Goal: Contribute content: Add original content to the website for others to see

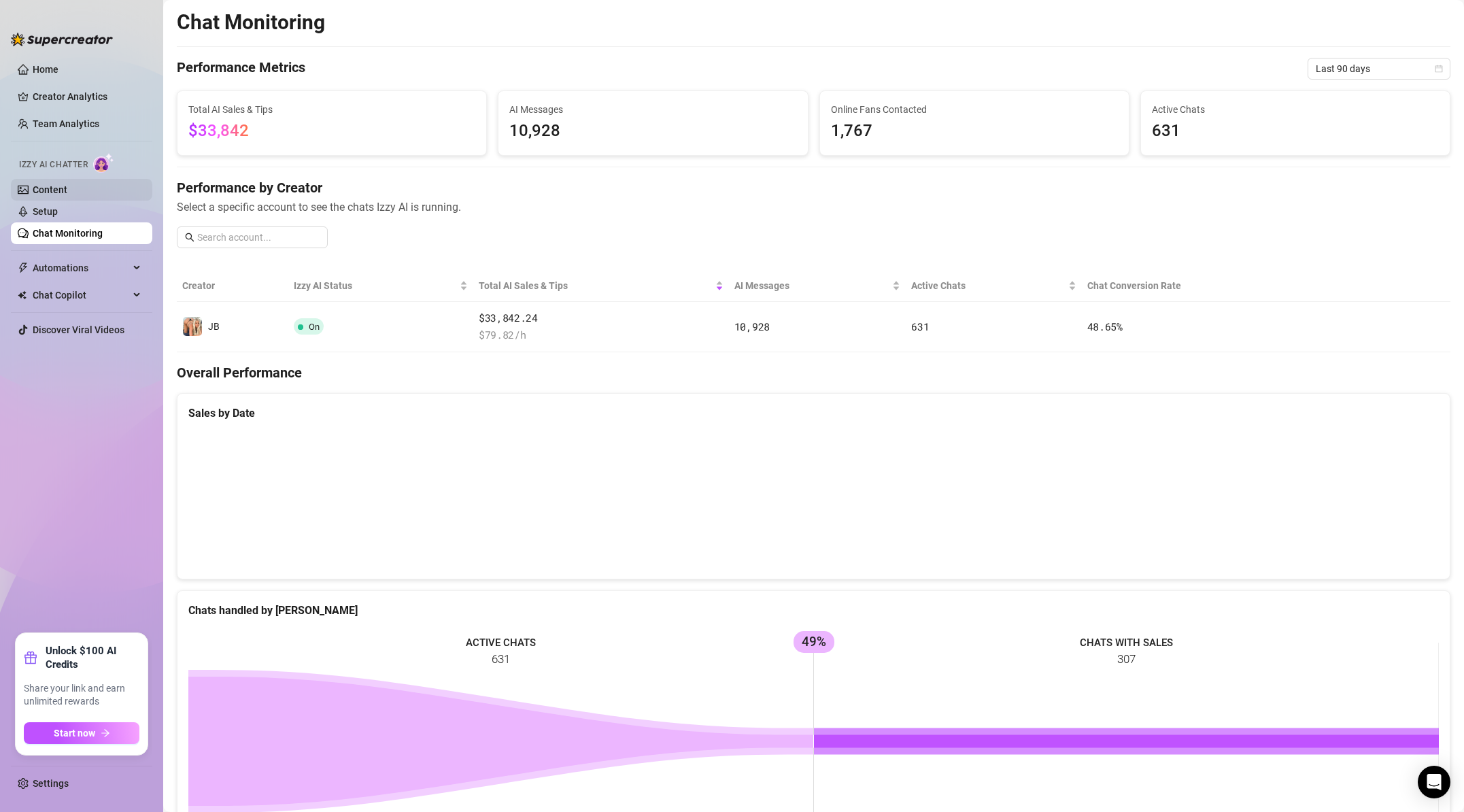
click at [67, 186] on link "Content" at bounding box center [49, 189] width 35 height 11
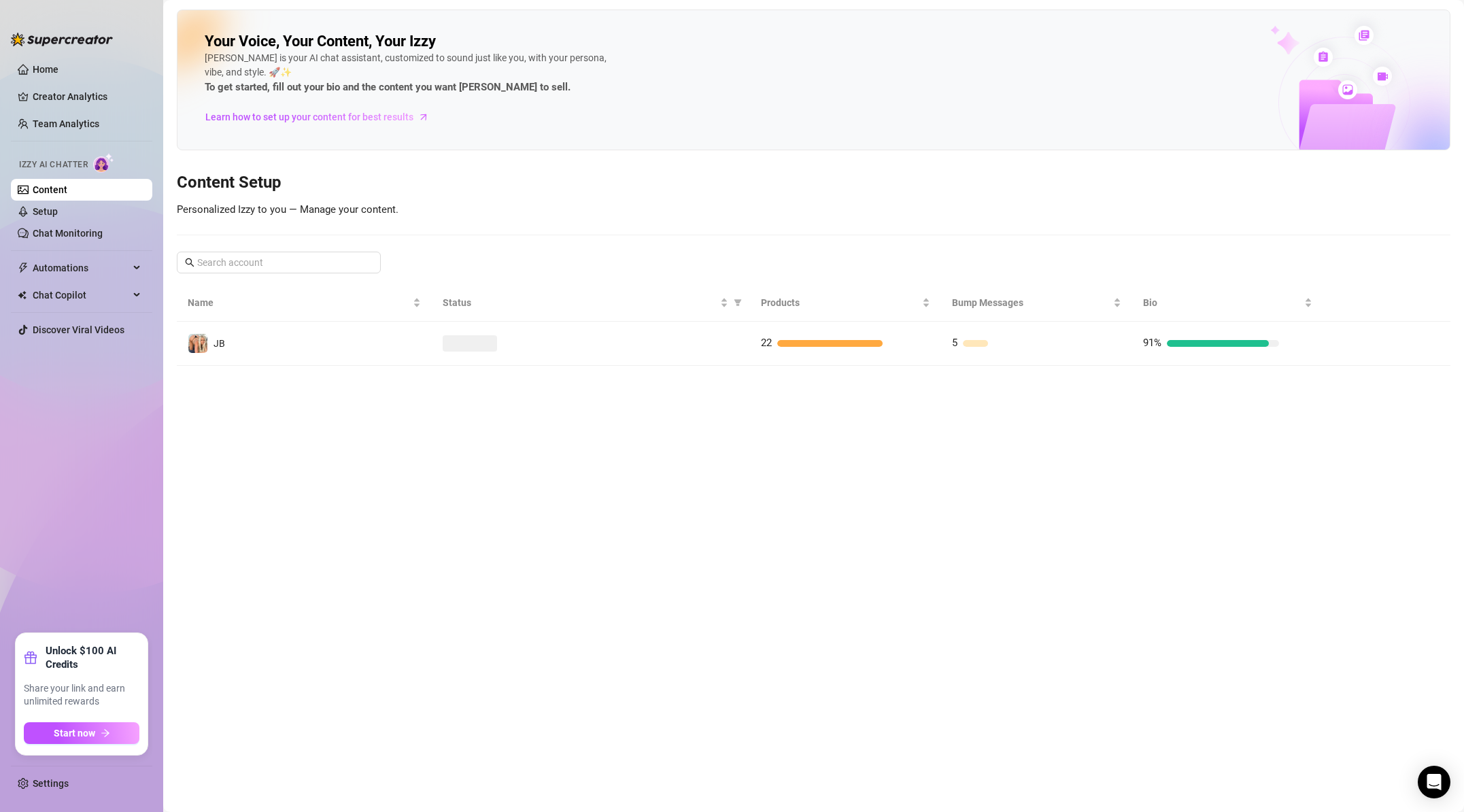
click at [686, 362] on td at bounding box center [591, 344] width 319 height 44
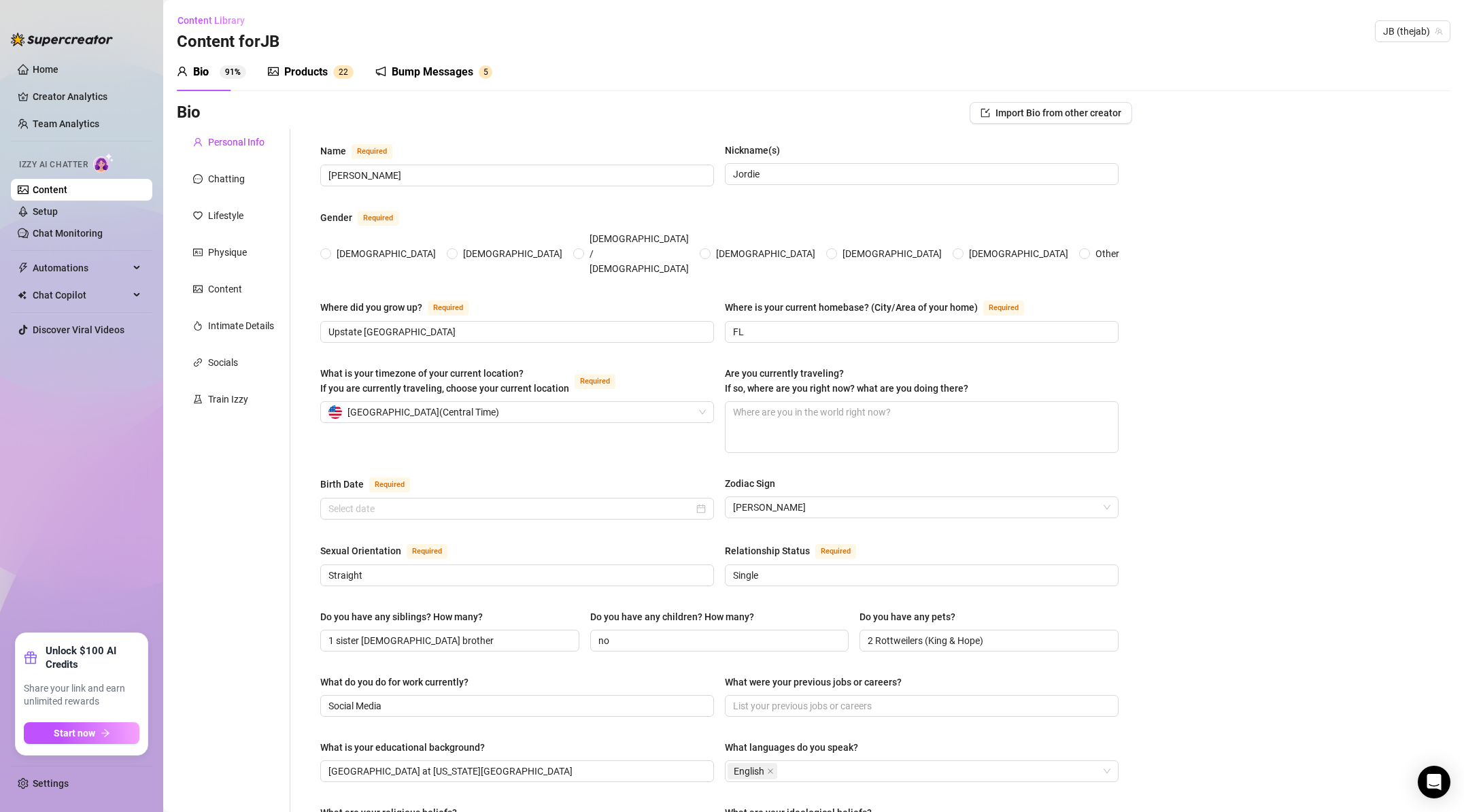
radio input "true"
type input "[DATE]"
drag, startPoint x: 328, startPoint y: 67, endPoint x: 339, endPoint y: 92, distance: 27.3
click at [327, 67] on div "Products" at bounding box center [307, 72] width 44 height 16
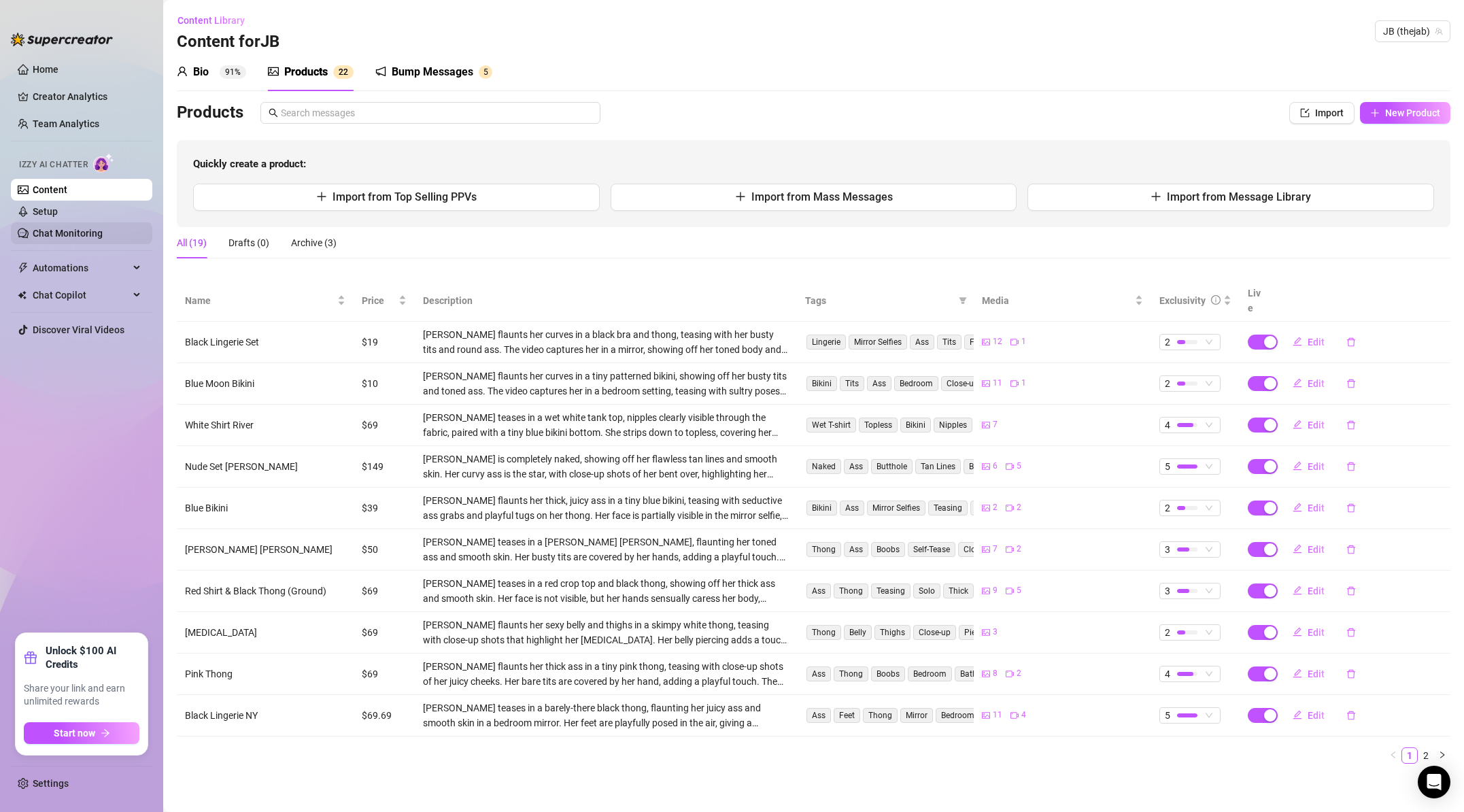
click at [92, 230] on link "Chat Monitoring" at bounding box center [67, 233] width 70 height 11
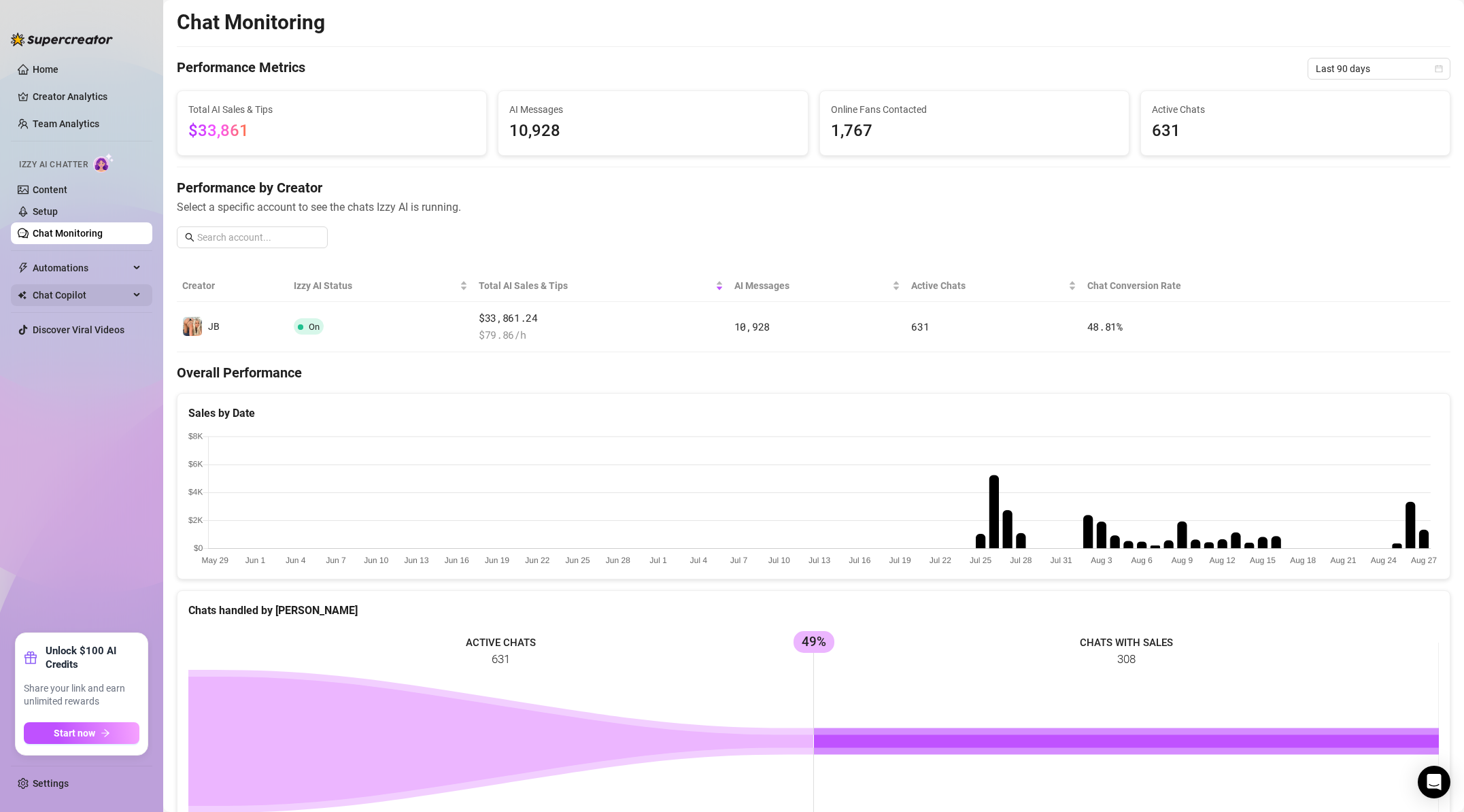
click at [71, 291] on span "Chat Copilot" at bounding box center [81, 295] width 97 height 22
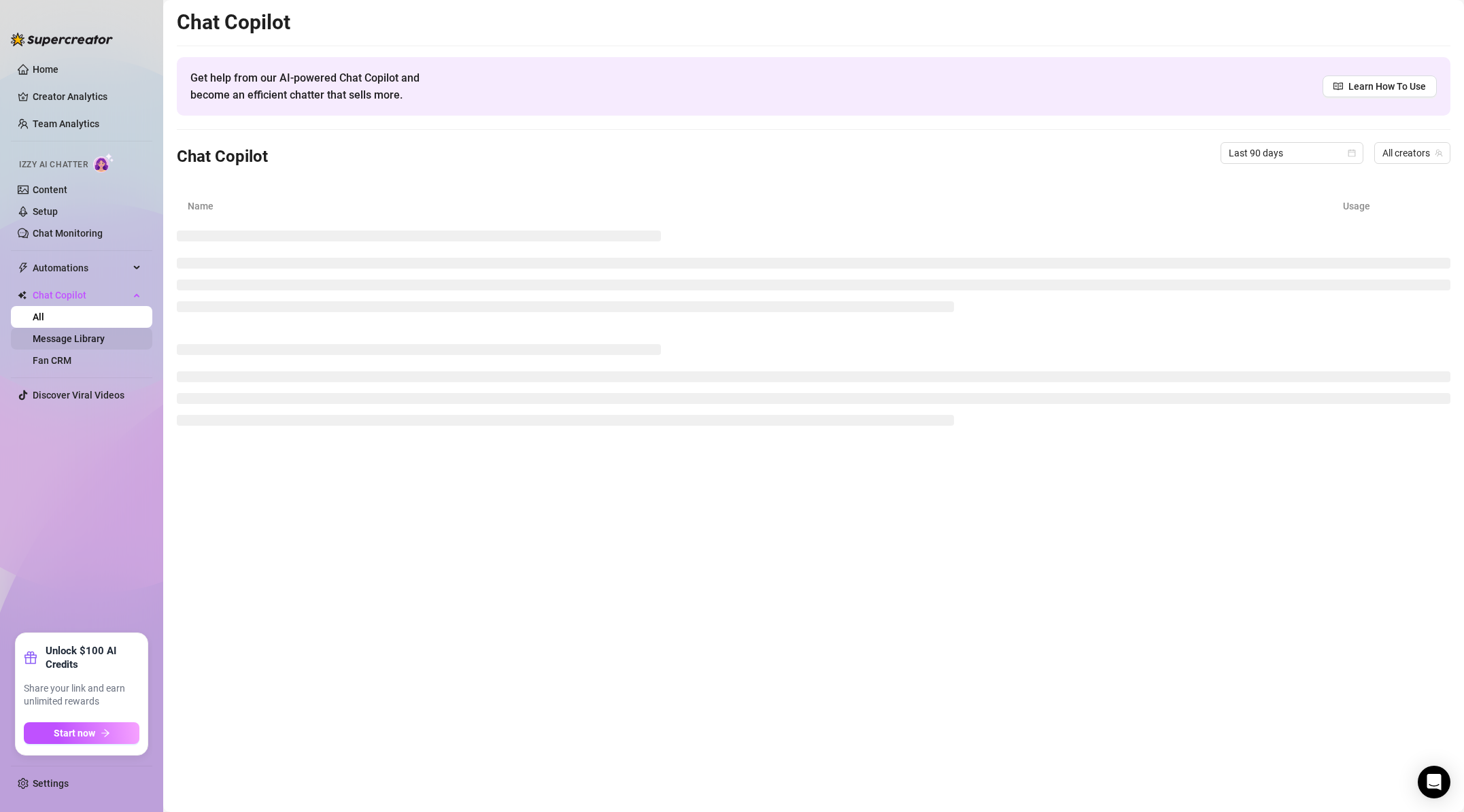
click at [75, 340] on link "Message Library" at bounding box center [69, 338] width 72 height 11
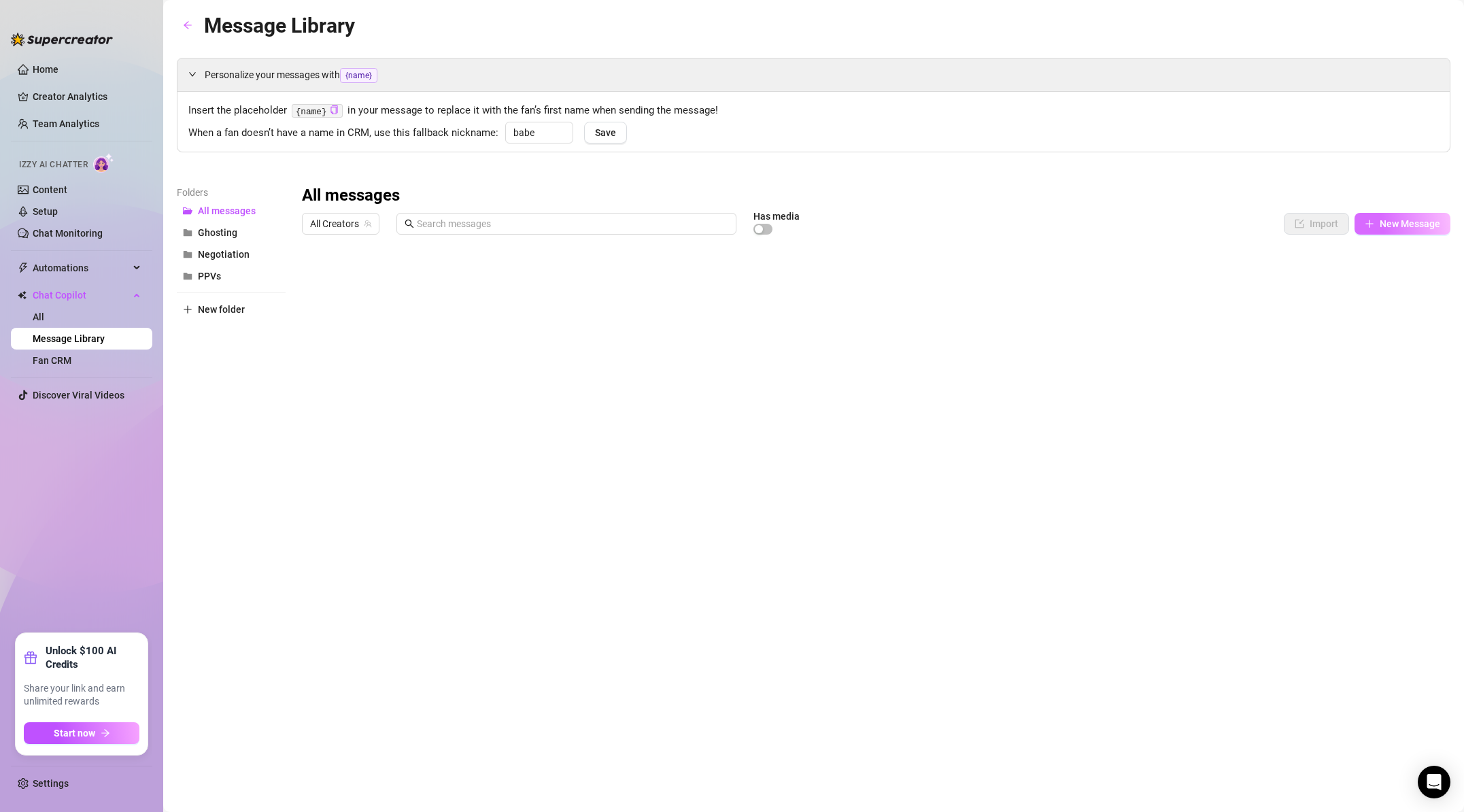
click at [1373, 228] on icon "plus" at bounding box center [1369, 223] width 9 height 9
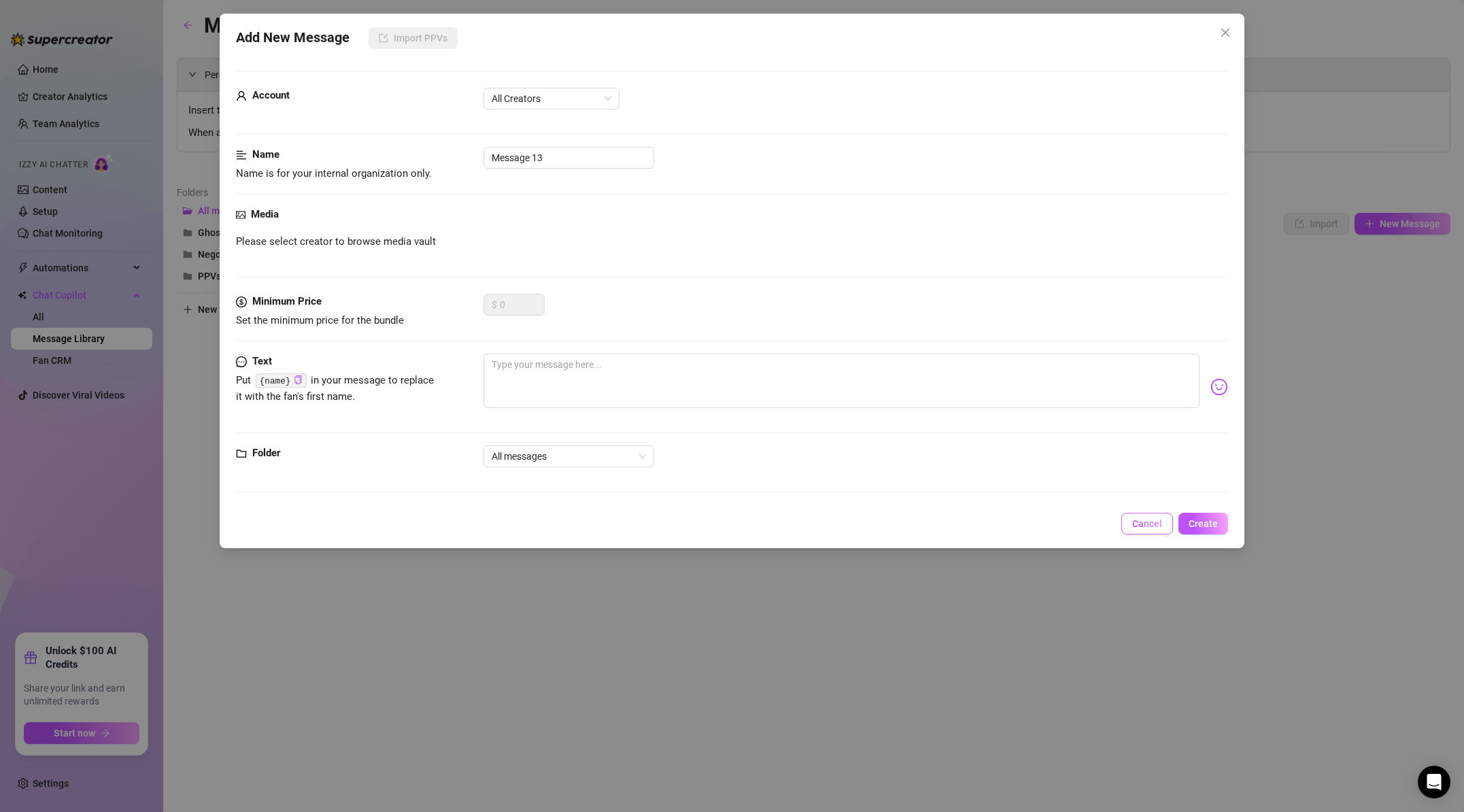
click at [1160, 520] on span "Cancel" at bounding box center [1148, 523] width 30 height 11
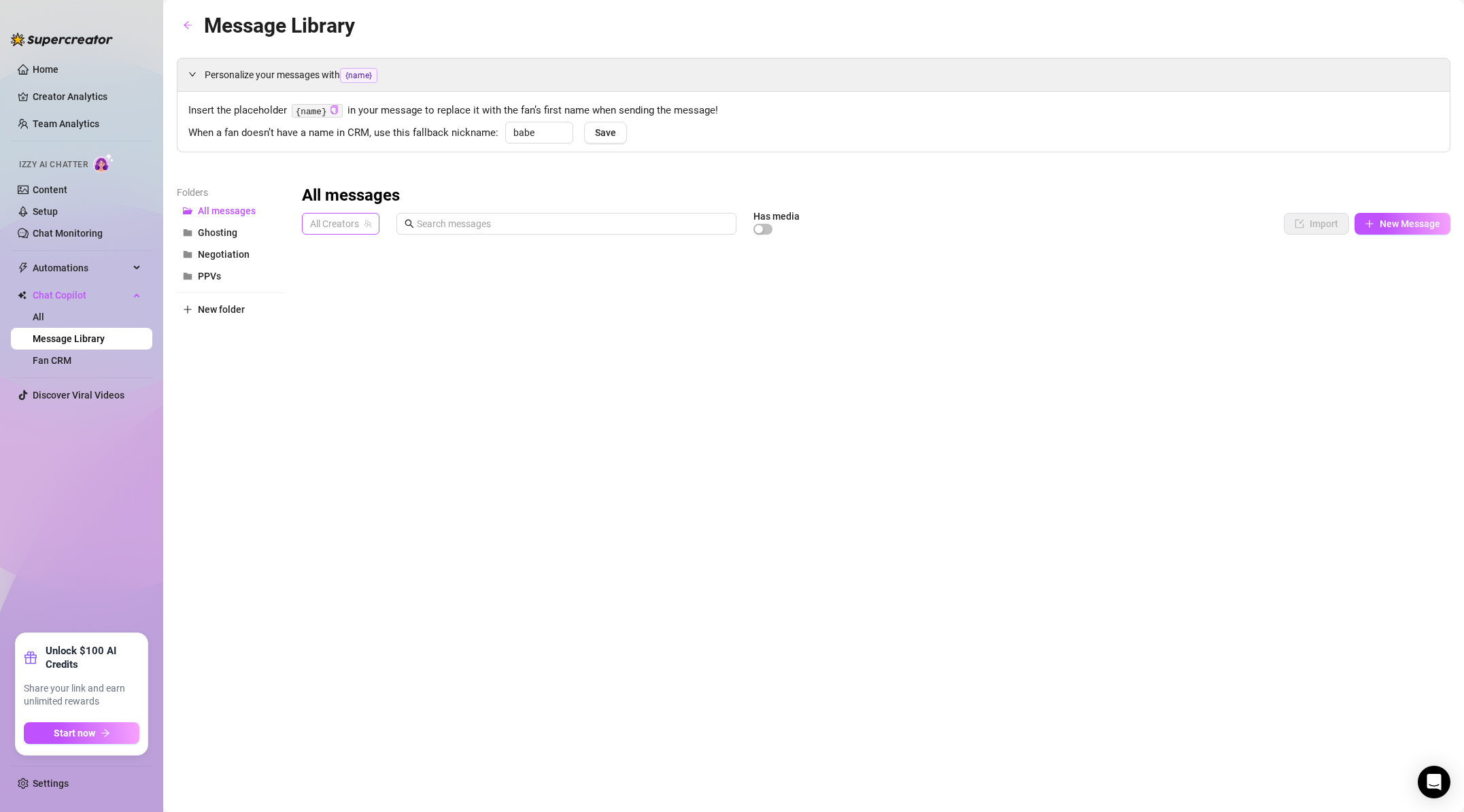
click at [353, 220] on span "All Creators" at bounding box center [340, 223] width 61 height 20
click at [347, 268] on div "JB ( thejab )" at bounding box center [349, 273] width 72 height 16
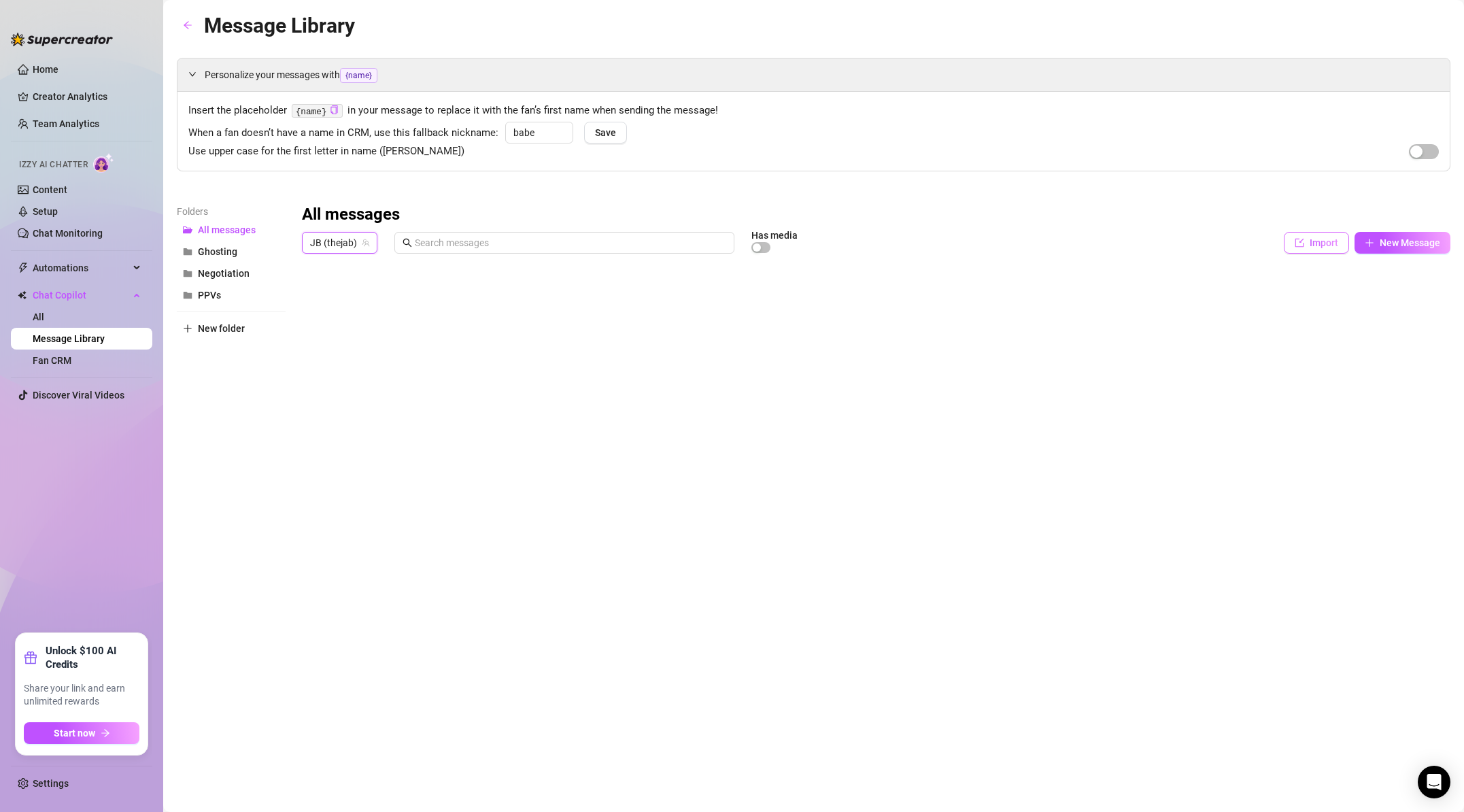
click at [1311, 240] on span "Import" at bounding box center [1324, 242] width 28 height 11
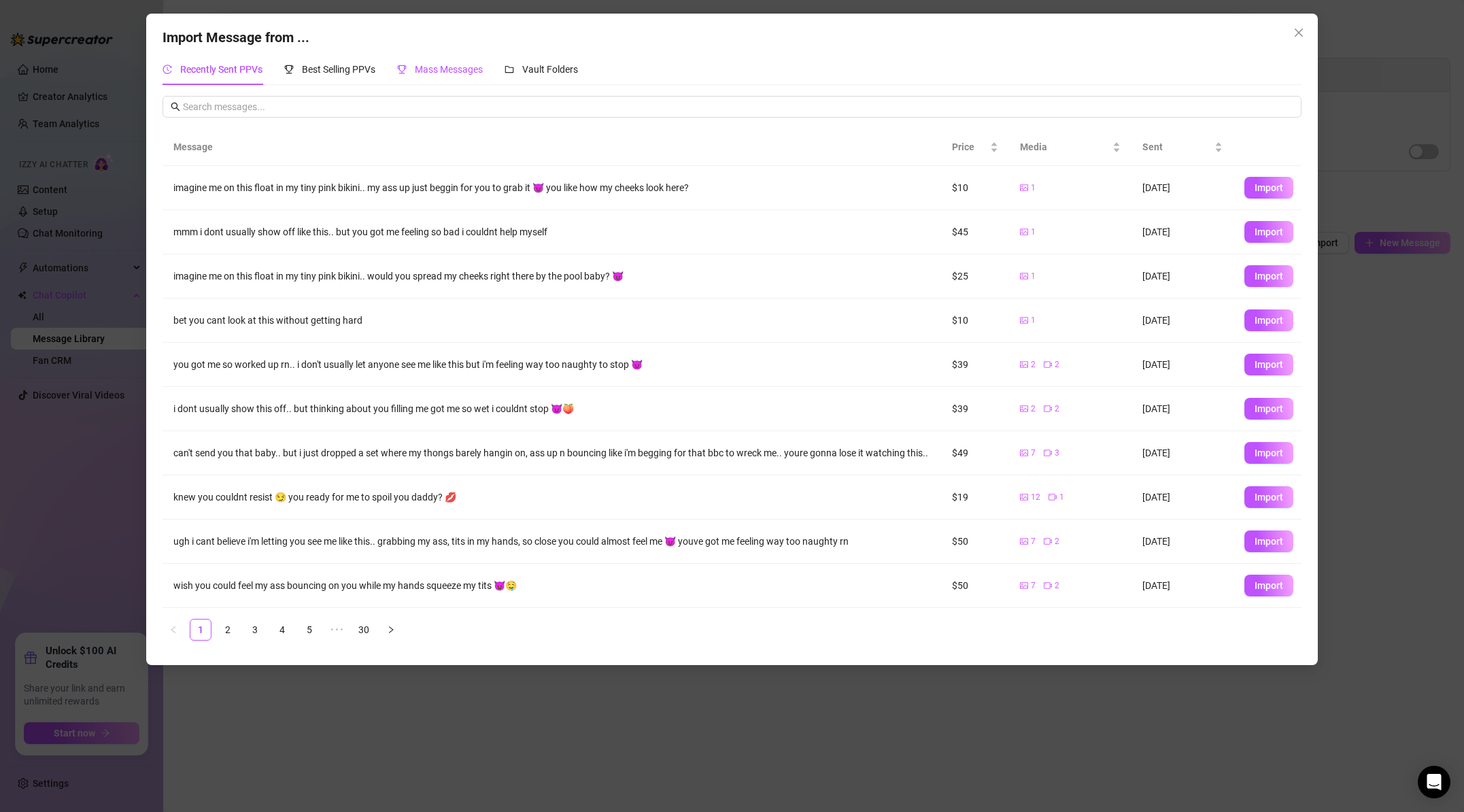
click at [471, 71] on span "Mass Messages" at bounding box center [448, 69] width 68 height 11
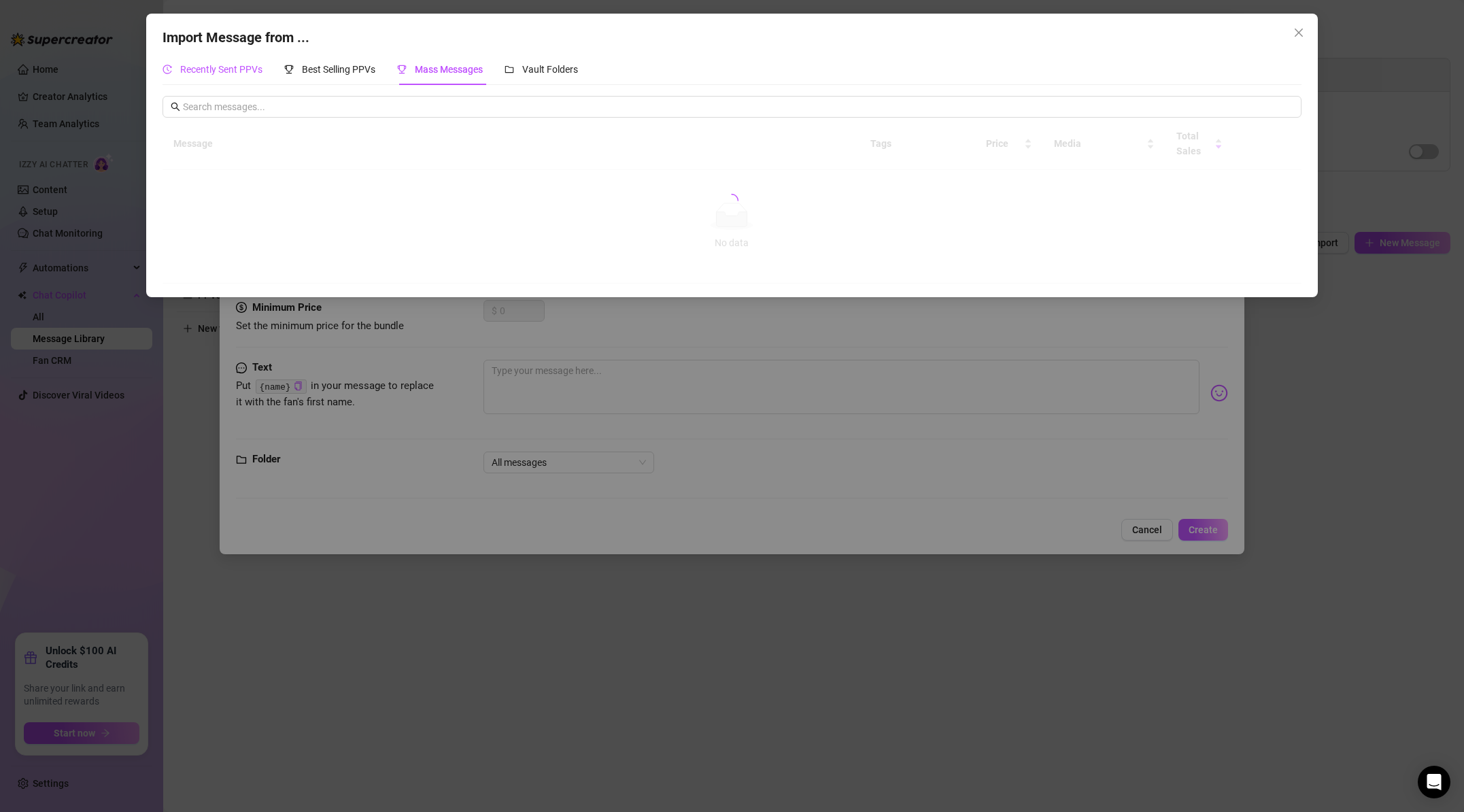
click at [230, 67] on span "Recently Sent PPVs" at bounding box center [221, 69] width 83 height 11
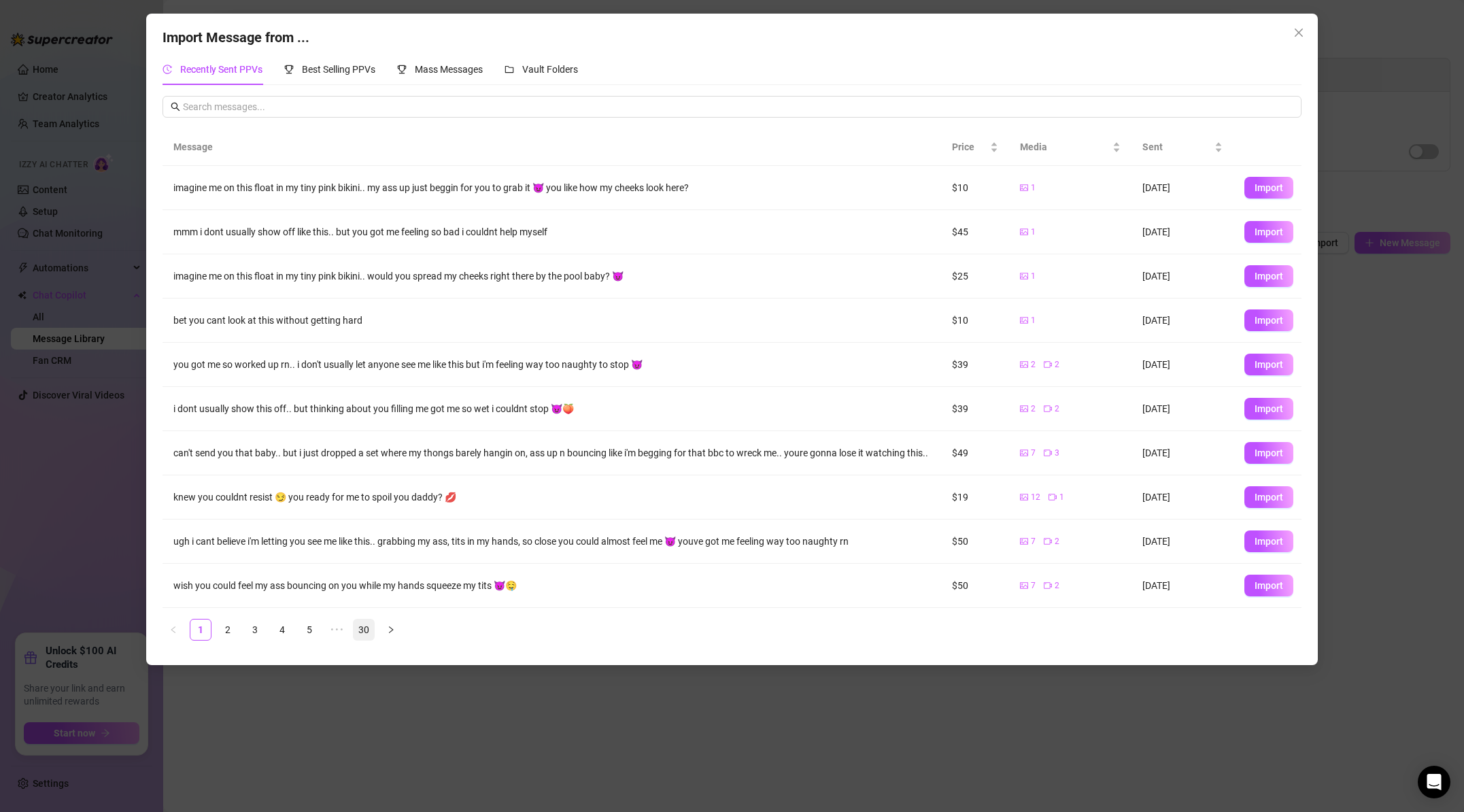
click at [364, 633] on link "30" at bounding box center [364, 629] width 20 height 20
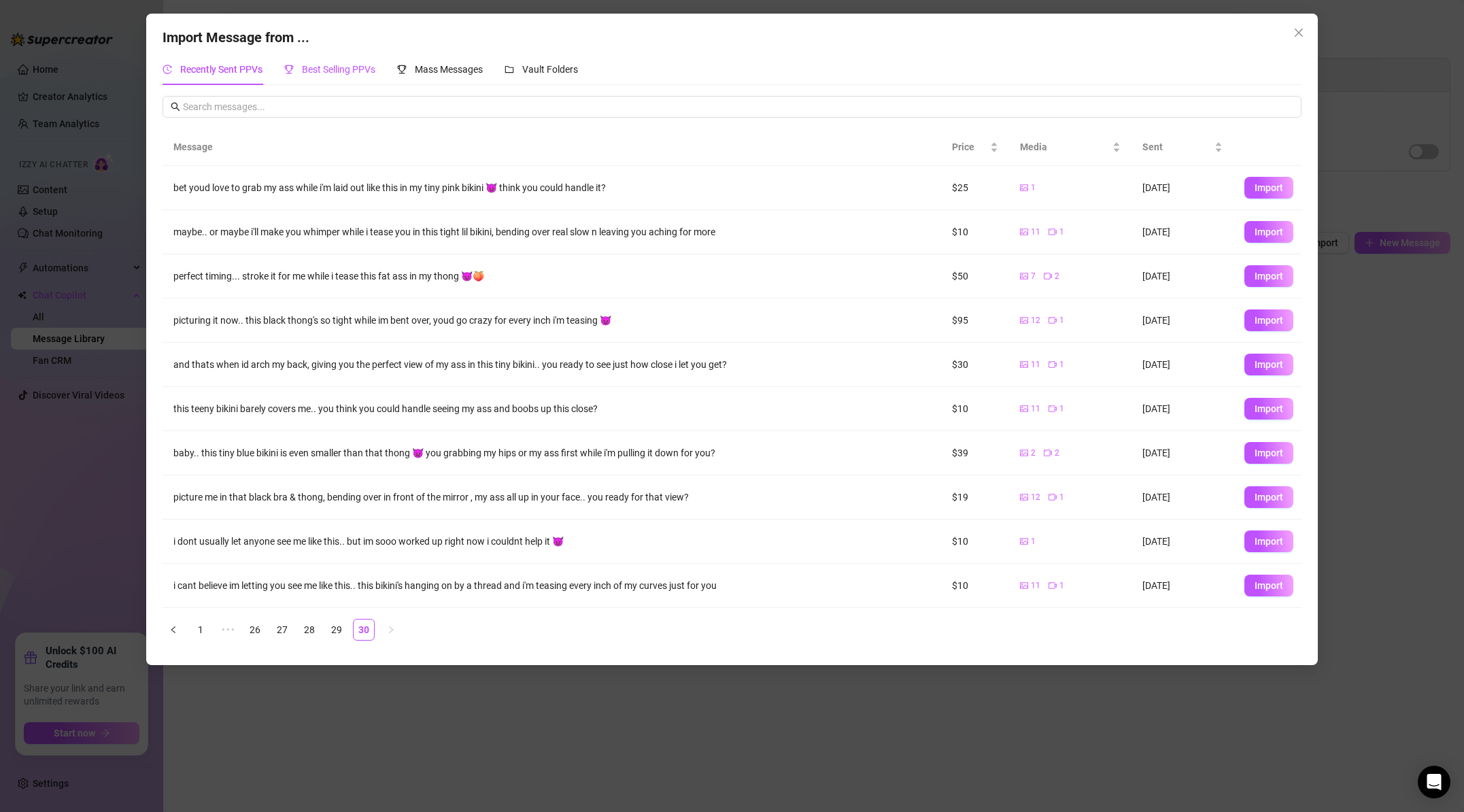
click at [350, 65] on span "Best Selling PPVs" at bounding box center [339, 69] width 73 height 11
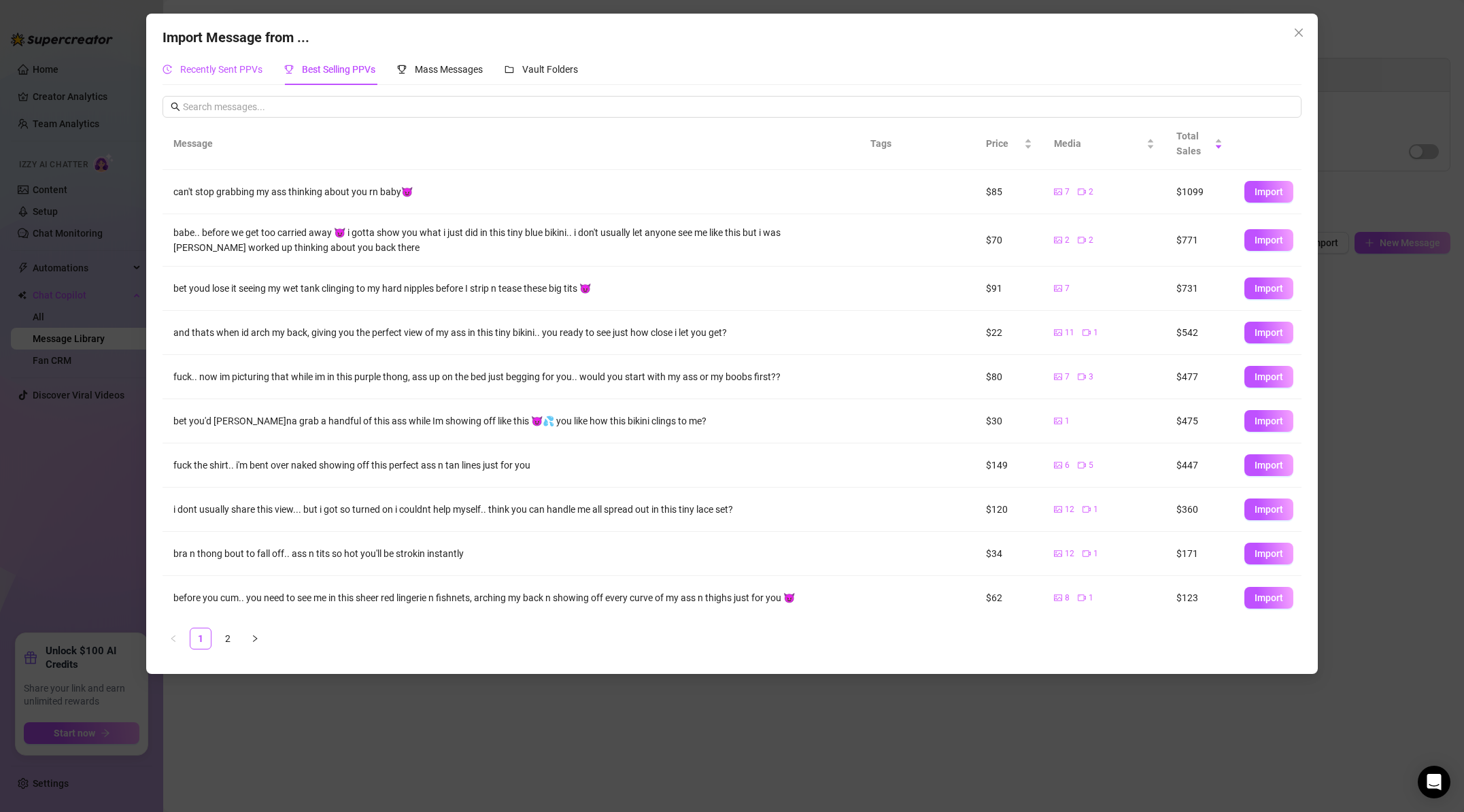
click at [221, 65] on span "Recently Sent PPVs" at bounding box center [221, 69] width 83 height 11
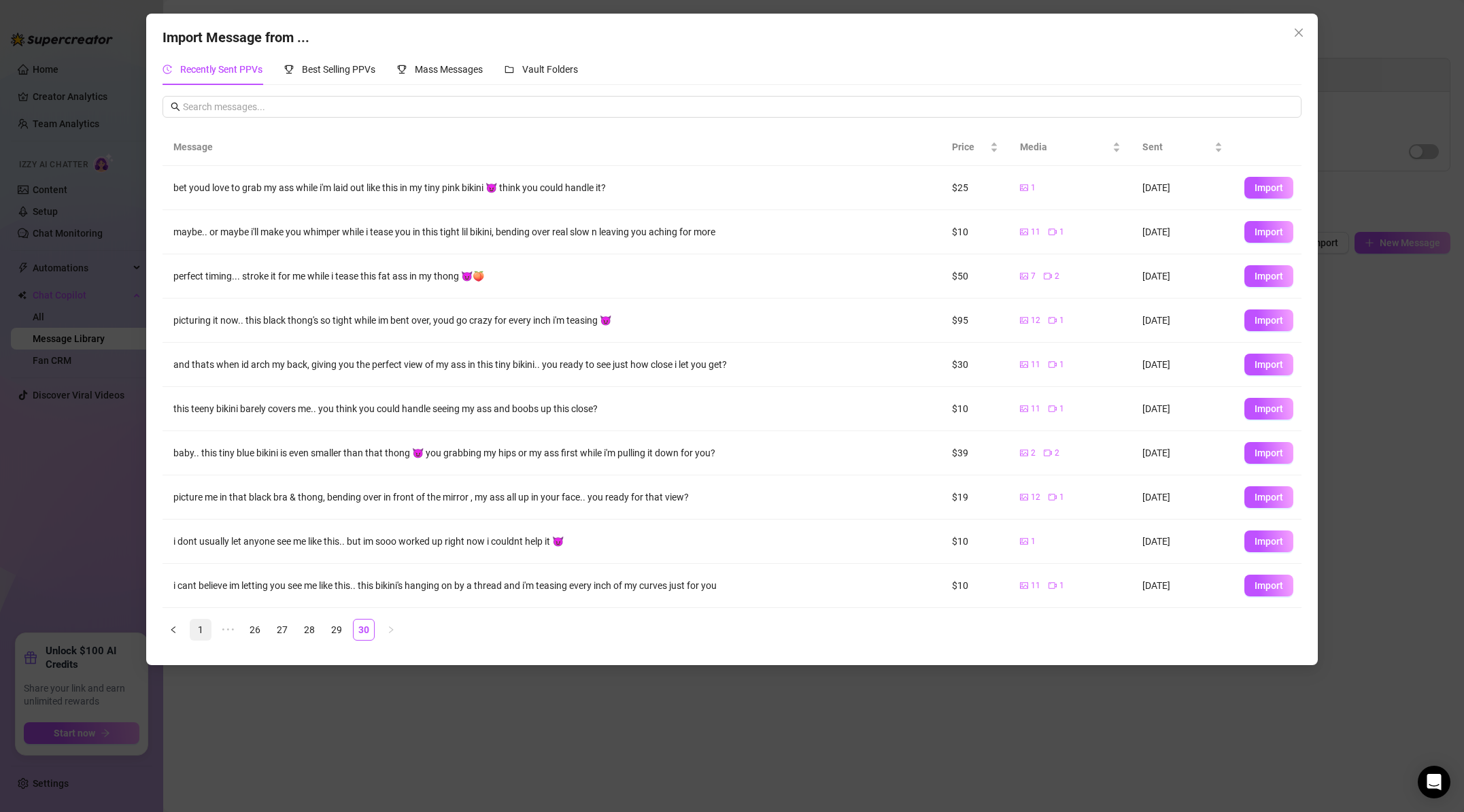
click at [198, 631] on link "1" at bounding box center [201, 629] width 20 height 20
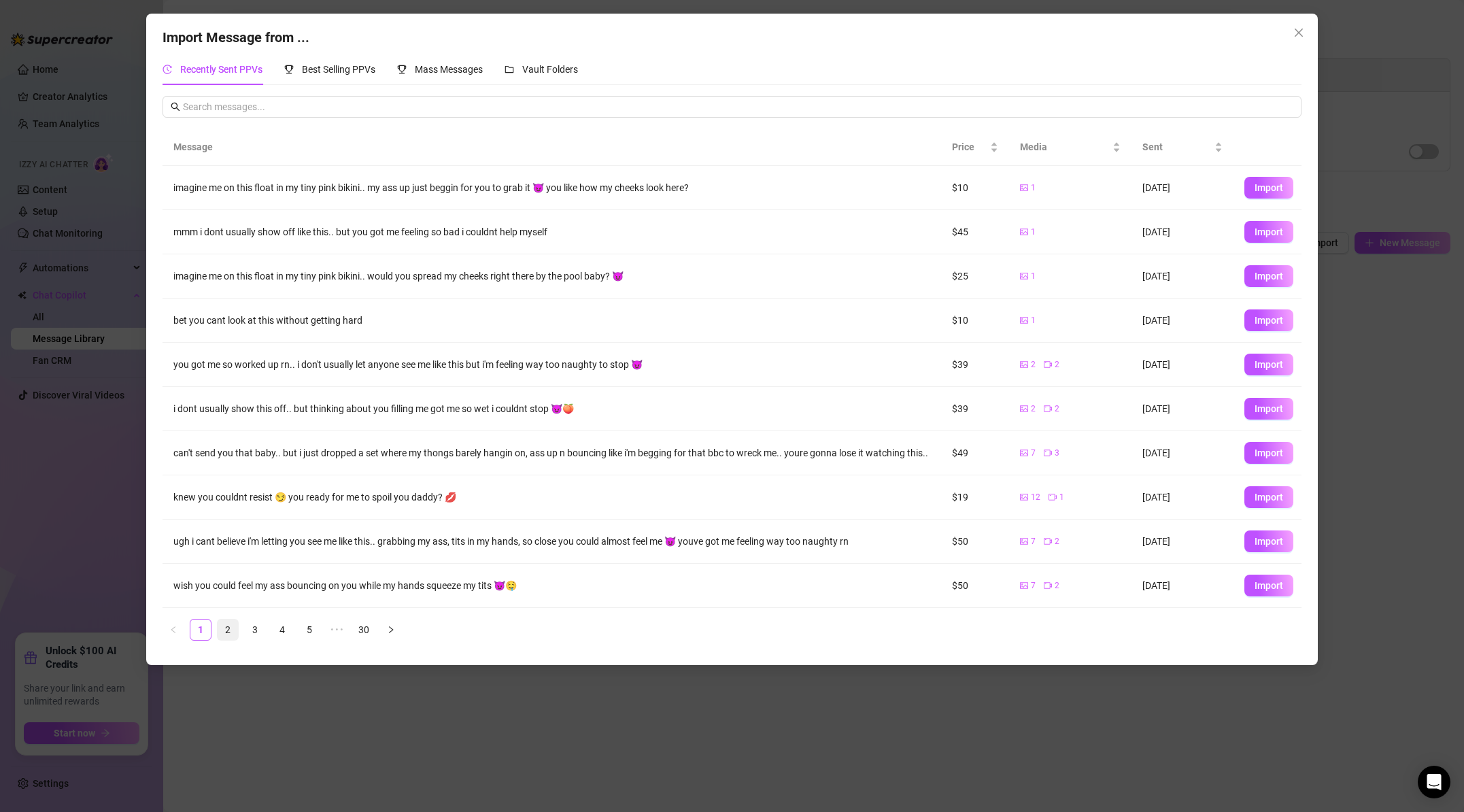
click at [230, 636] on link "2" at bounding box center [227, 629] width 20 height 20
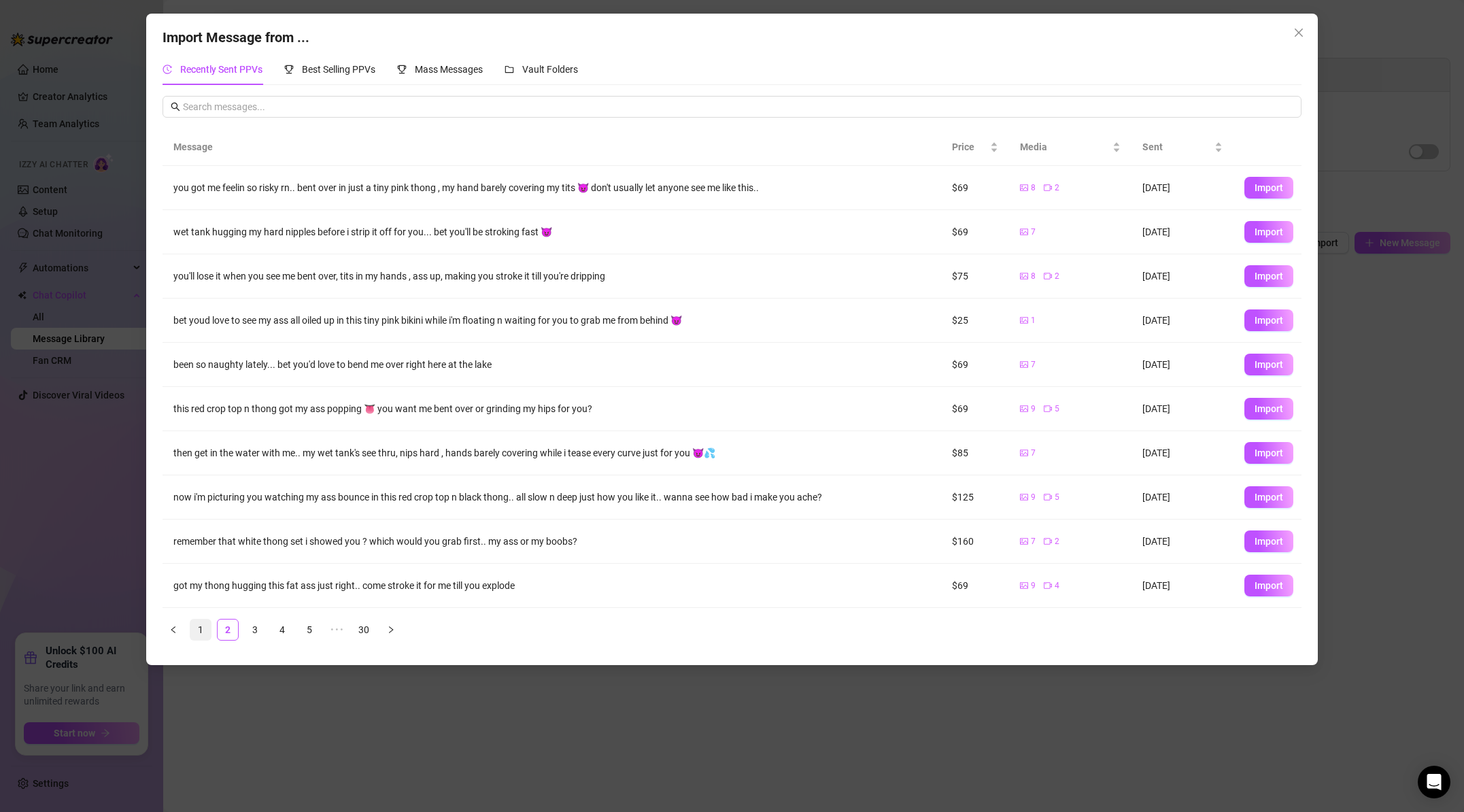
click at [201, 629] on link "1" at bounding box center [201, 629] width 20 height 20
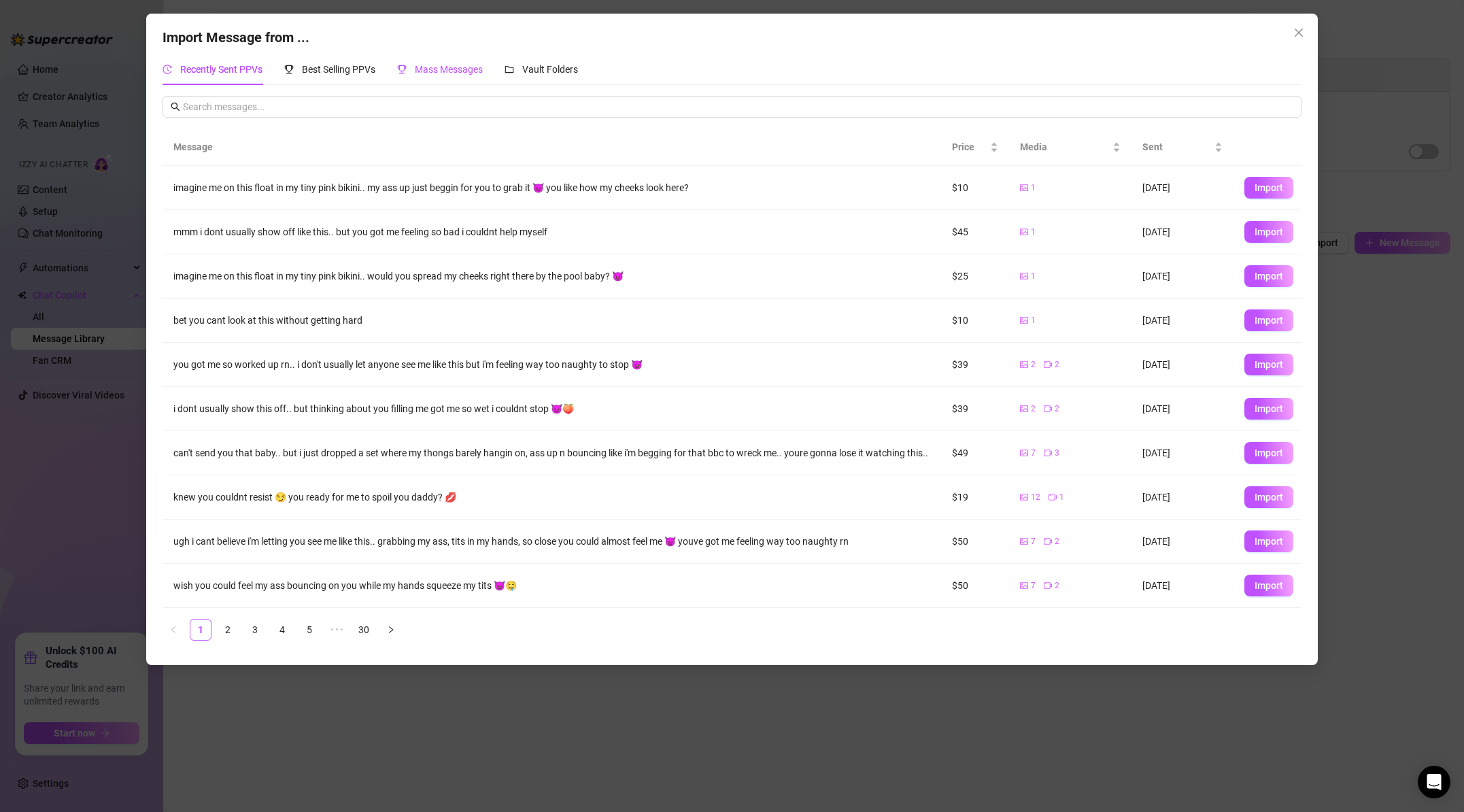
click at [456, 68] on span "Mass Messages" at bounding box center [448, 69] width 68 height 11
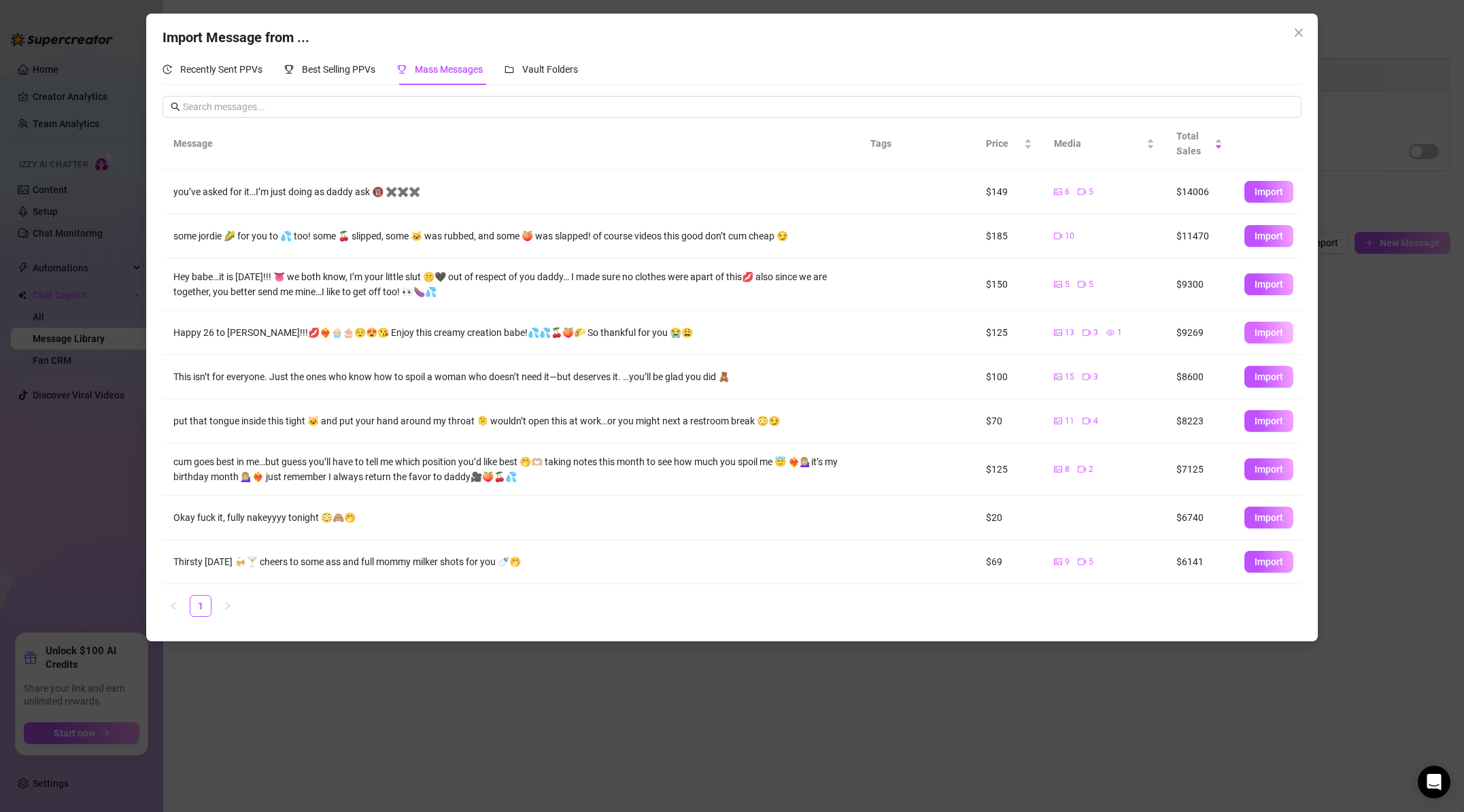
click at [1263, 334] on span "Import" at bounding box center [1269, 332] width 28 height 11
type textarea "Happy 26 to [PERSON_NAME]!!!💋❤️‍🔥🧁🎂😌😍😘 Enjoy this creamy creation babe!💦💦🍒🍑🌮 So…"
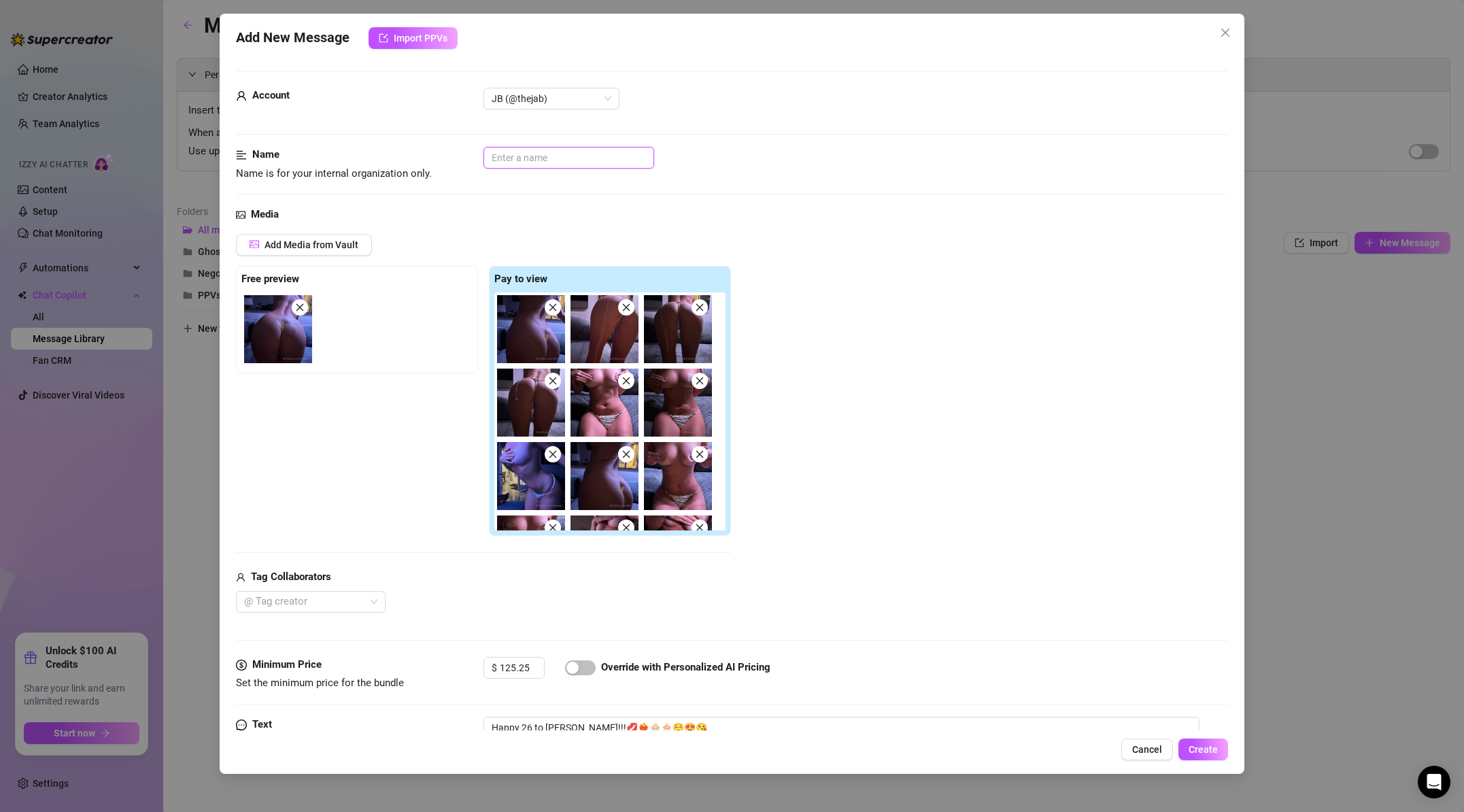
click at [565, 165] on input "text" at bounding box center [569, 157] width 171 height 22
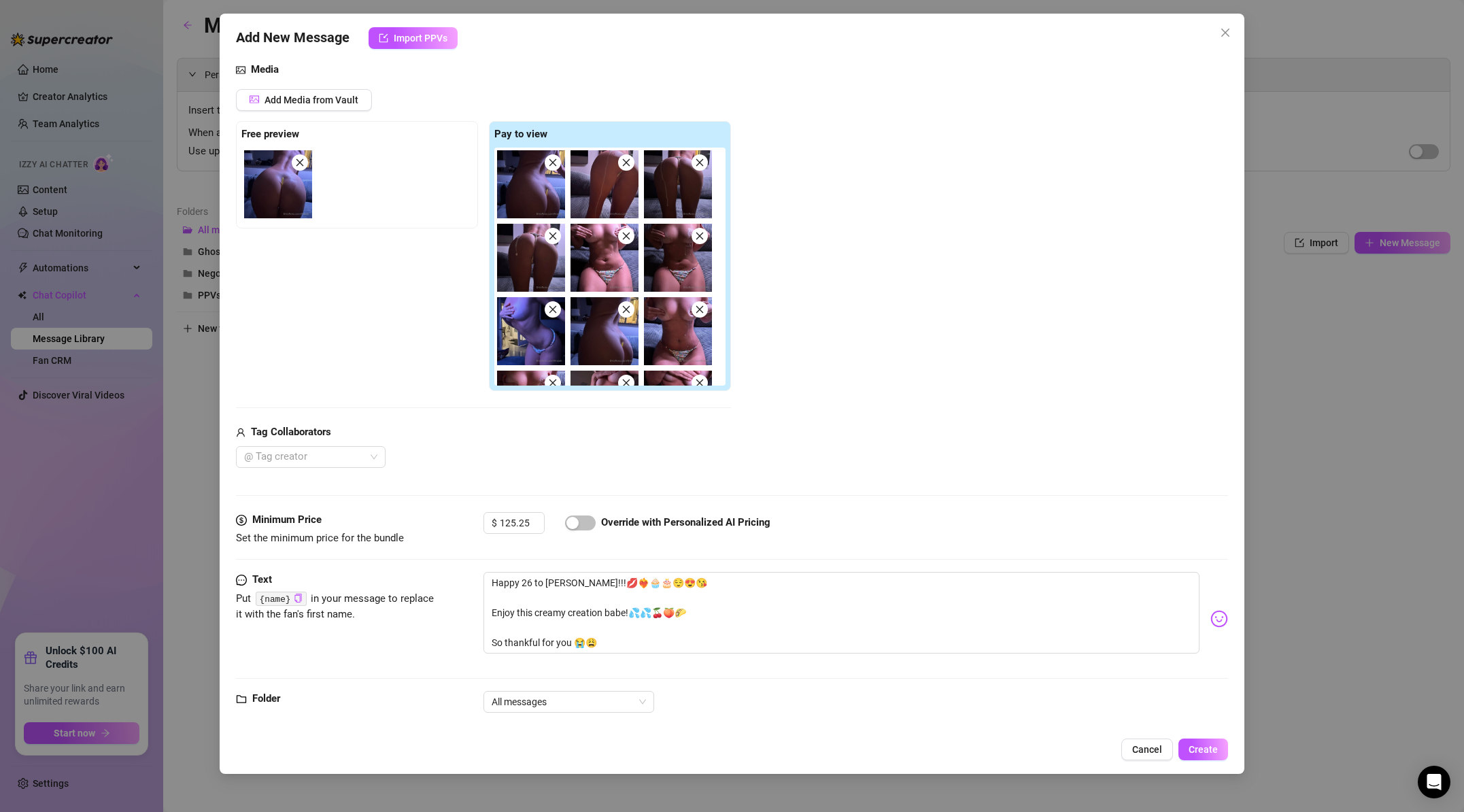
scroll to position [165, 0]
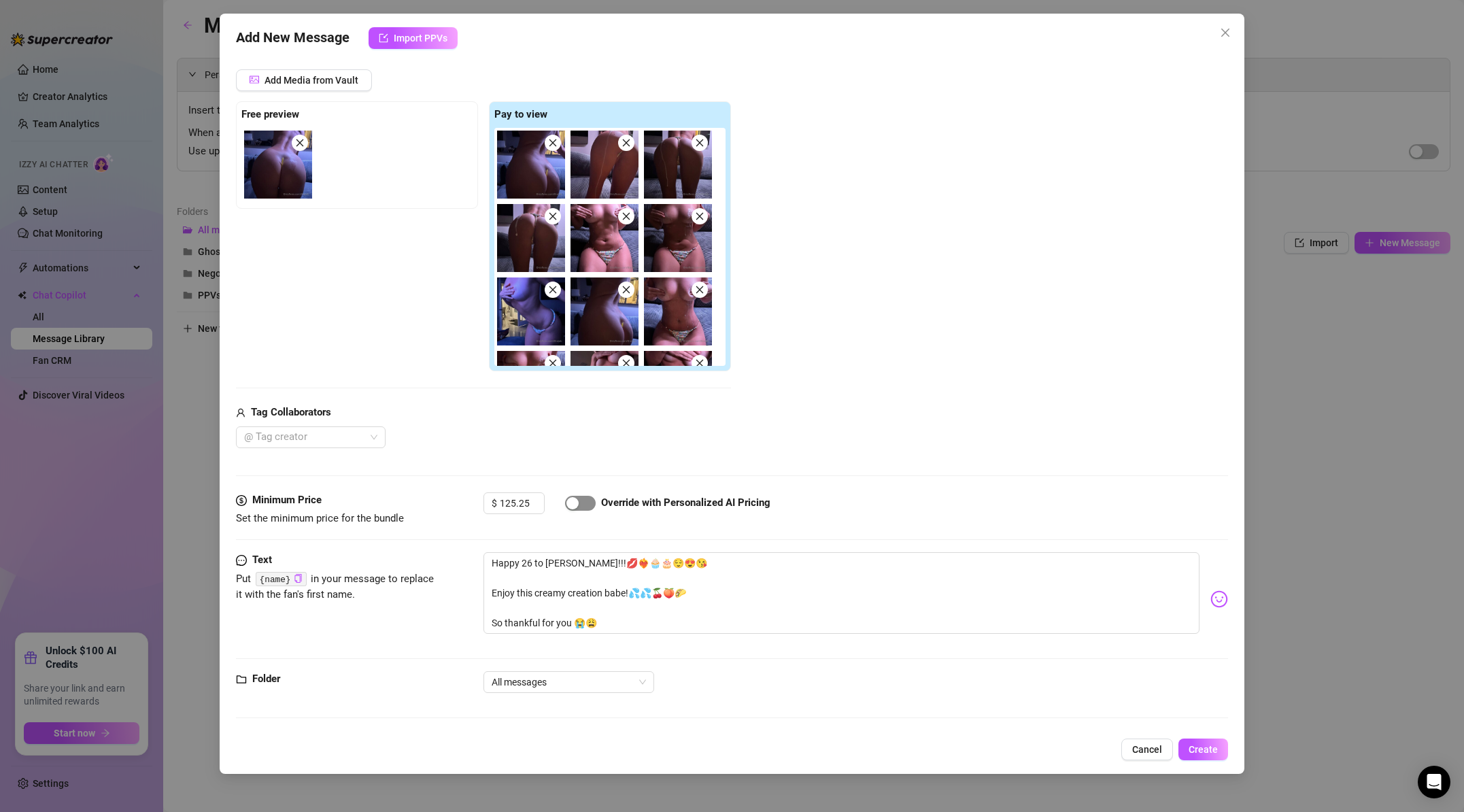
type input "Birthday Sex"
click at [576, 506] on div "button" at bounding box center [572, 503] width 12 height 12
drag, startPoint x: 494, startPoint y: 591, endPoint x: 478, endPoint y: 543, distance: 50.6
click at [477, 544] on form "Account JB (@thejab) Name Name is for your internal organization only. Birthday…" at bounding box center [732, 318] width 992 height 824
type textarea "Enjoy this creamy creation babe!💦💦🍒🍑🌮 So thankful for you 😭😩"
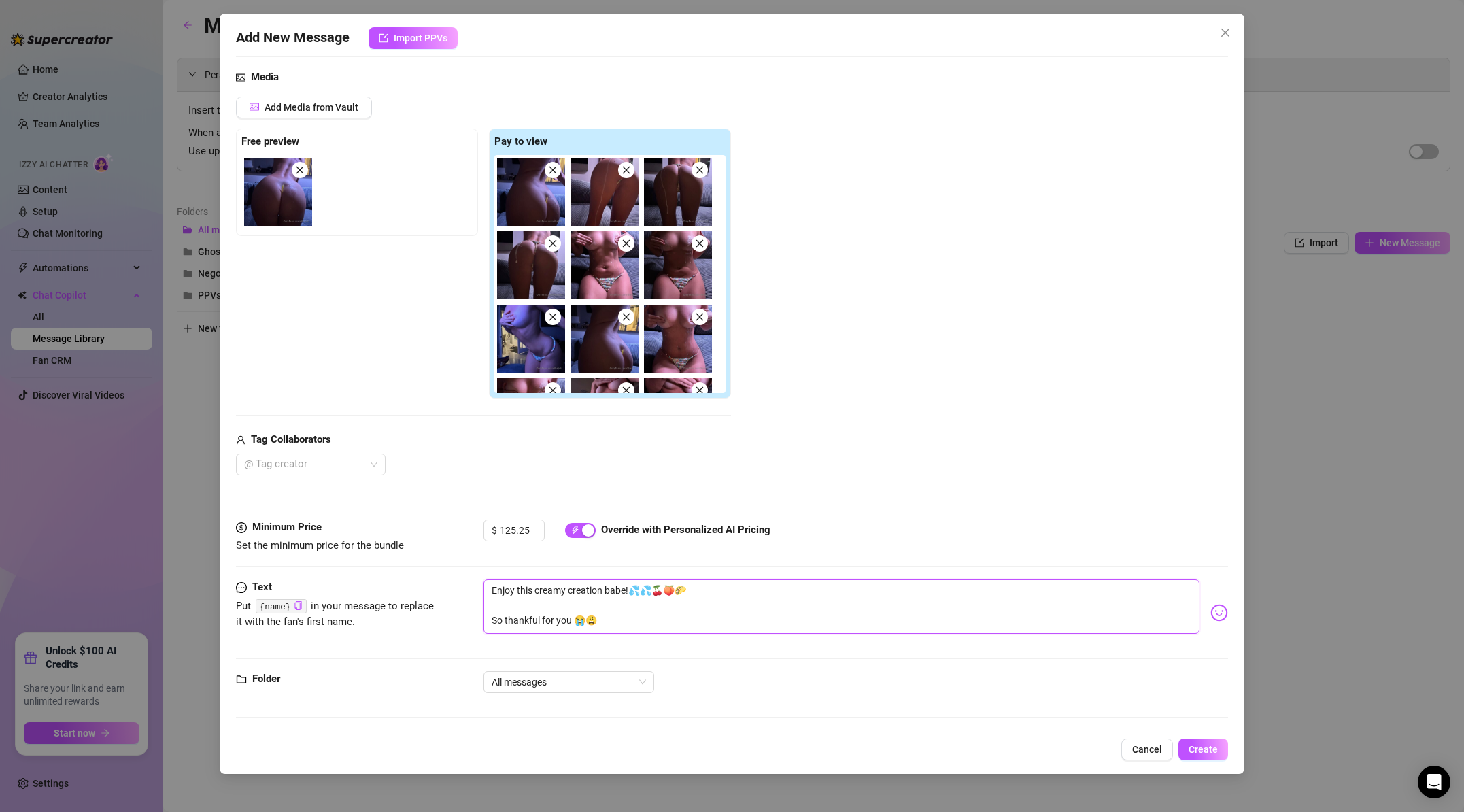
scroll to position [138, 0]
type textarea "Enjoy this creamy creation babe!💦💦🍒🍑🌮 So thankful for you 😭😩"
click at [1199, 748] on span "Create" at bounding box center [1203, 749] width 29 height 11
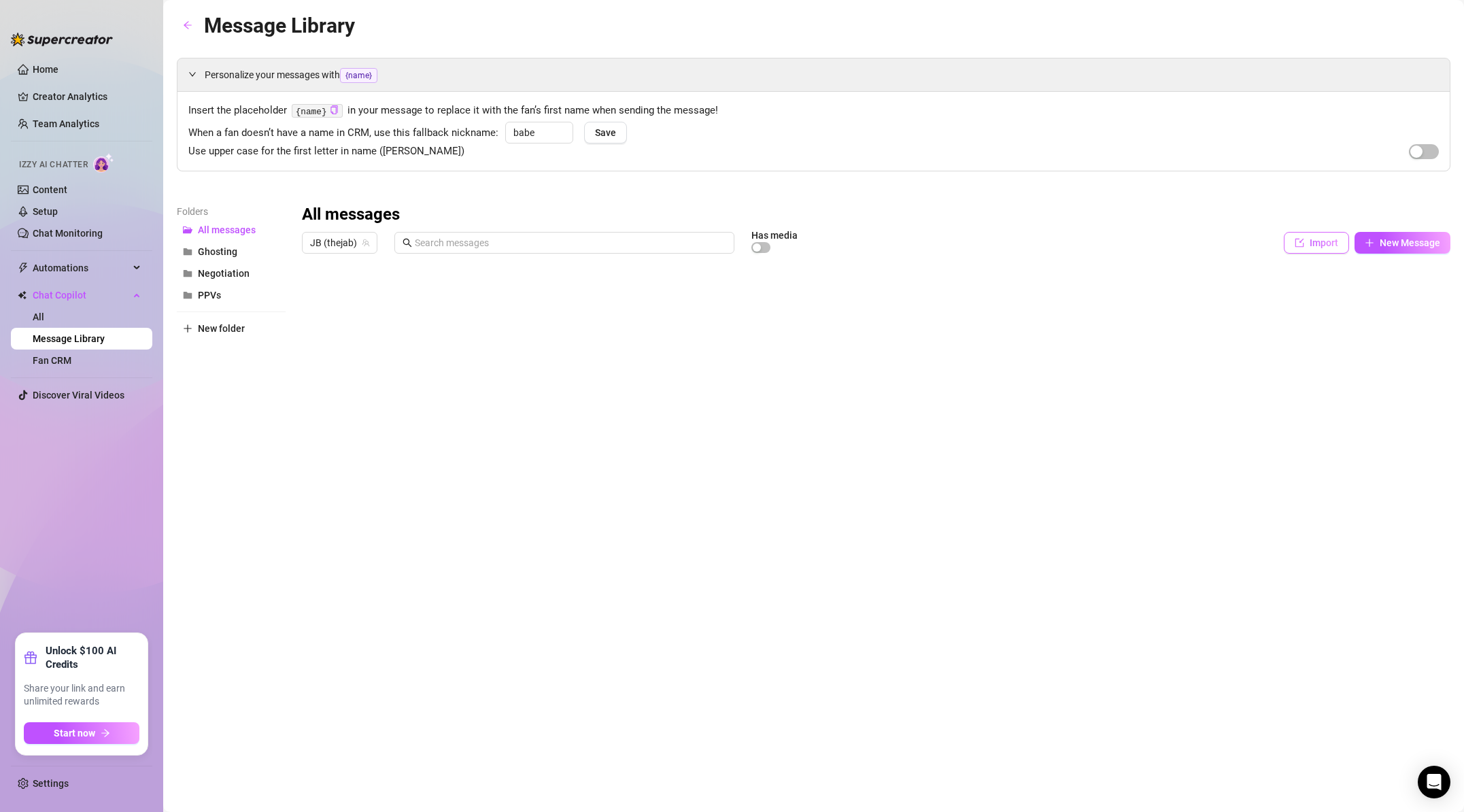
click at [1326, 240] on span "Import" at bounding box center [1324, 242] width 28 height 11
type textarea "Type your message here..."
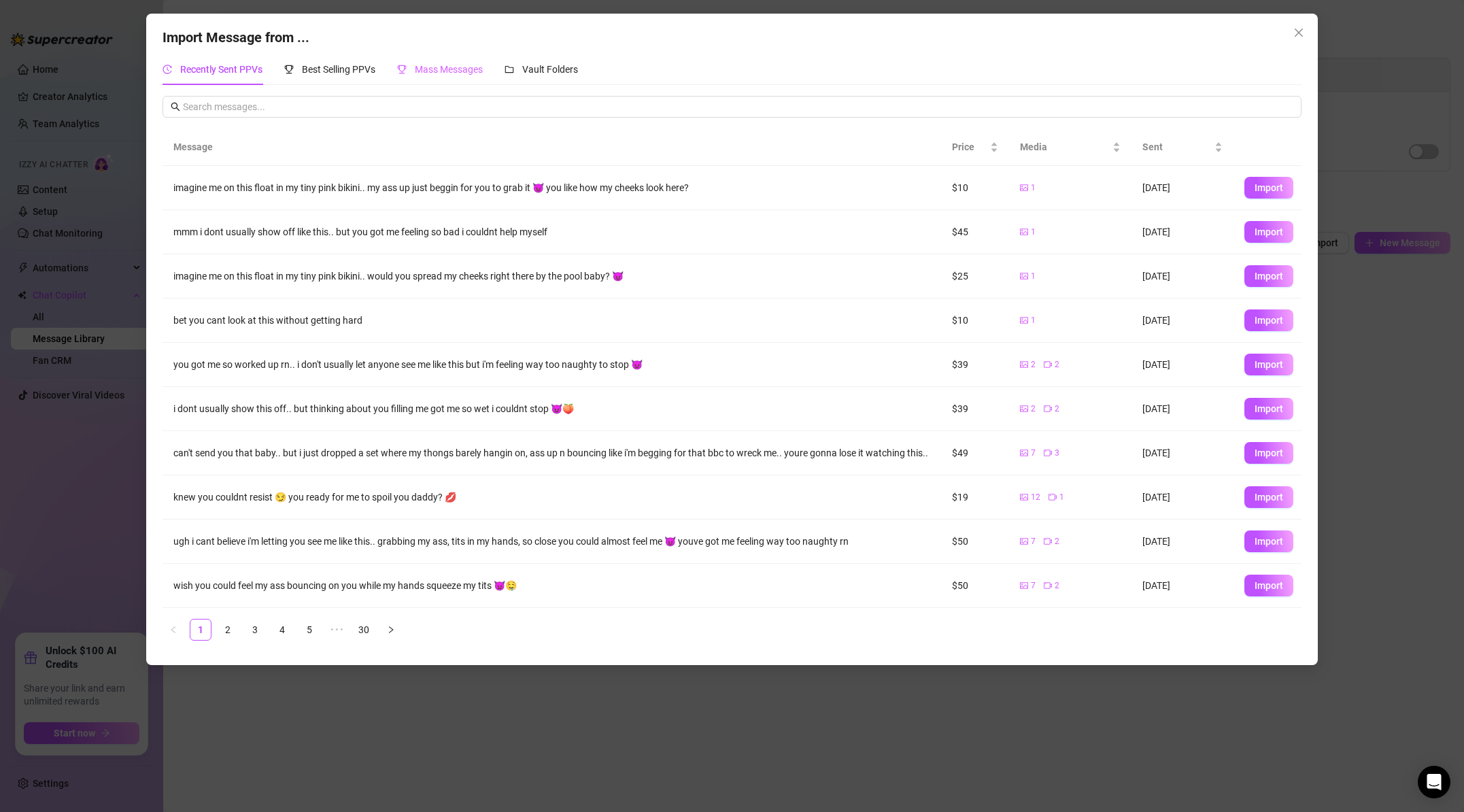
click at [436, 61] on div "Mass Messages" at bounding box center [439, 69] width 85 height 31
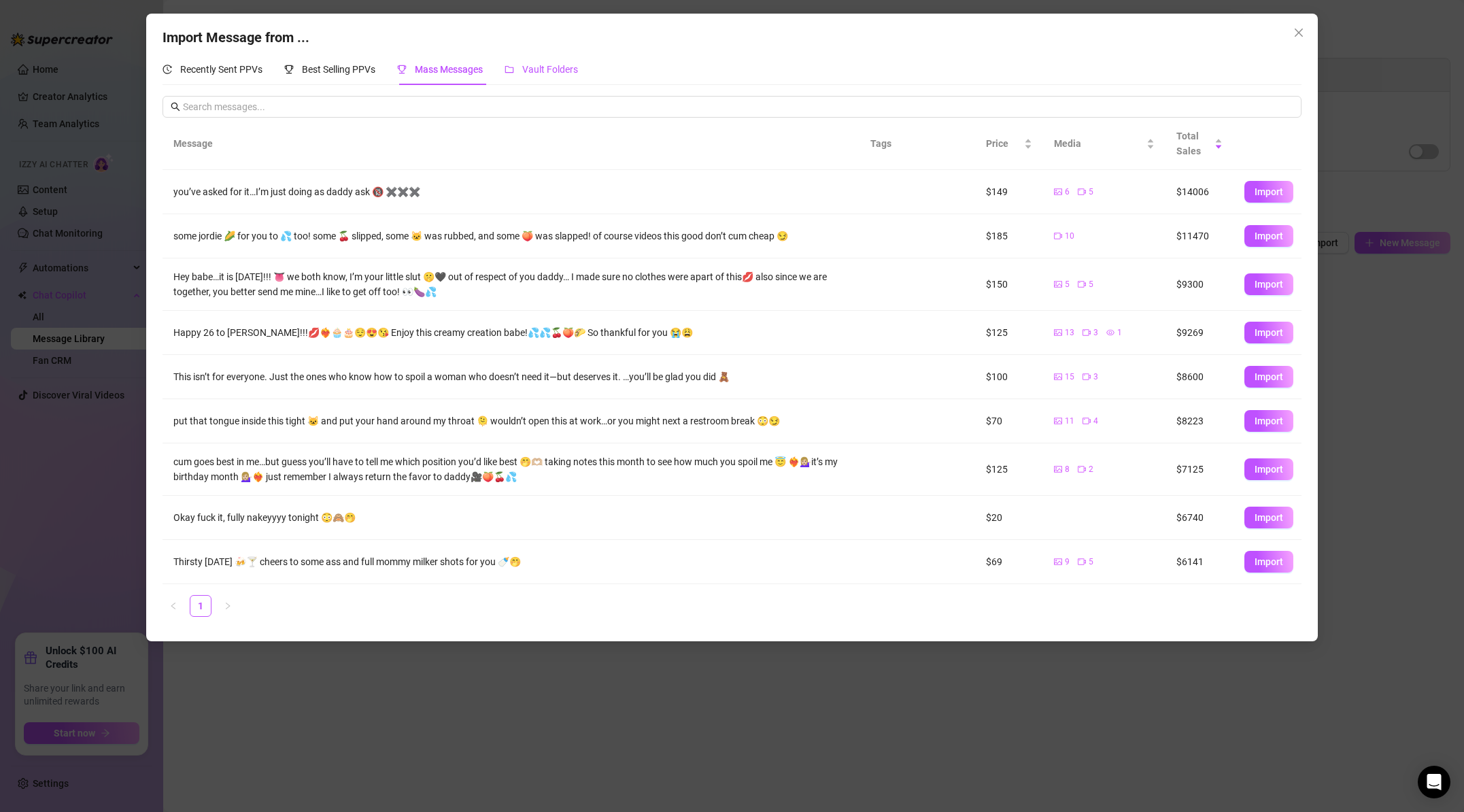
click at [533, 67] on span "Vault Folders" at bounding box center [550, 69] width 56 height 11
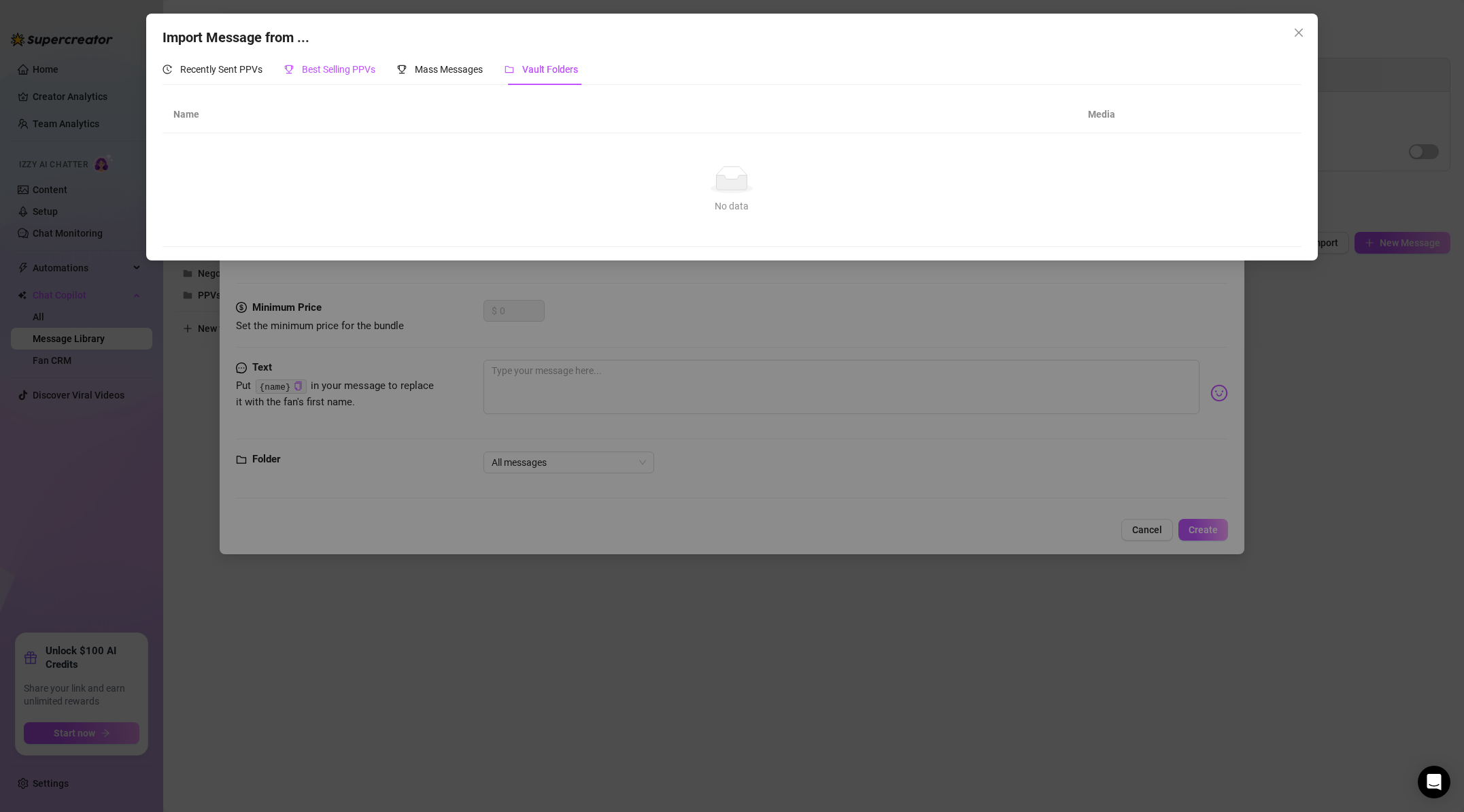
click at [370, 66] on span "Best Selling PPVs" at bounding box center [339, 69] width 73 height 11
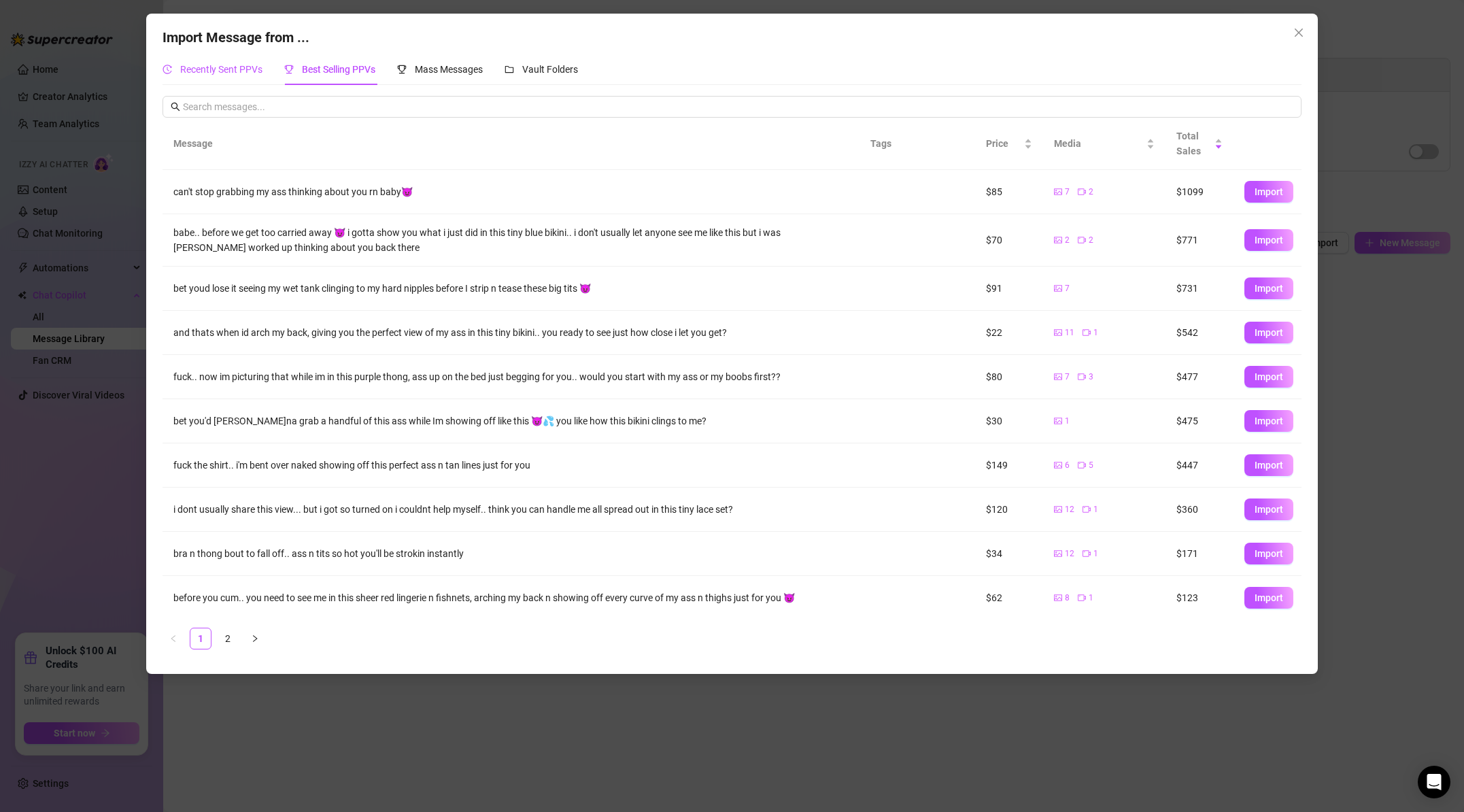
click at [239, 66] on span "Recently Sent PPVs" at bounding box center [221, 69] width 83 height 11
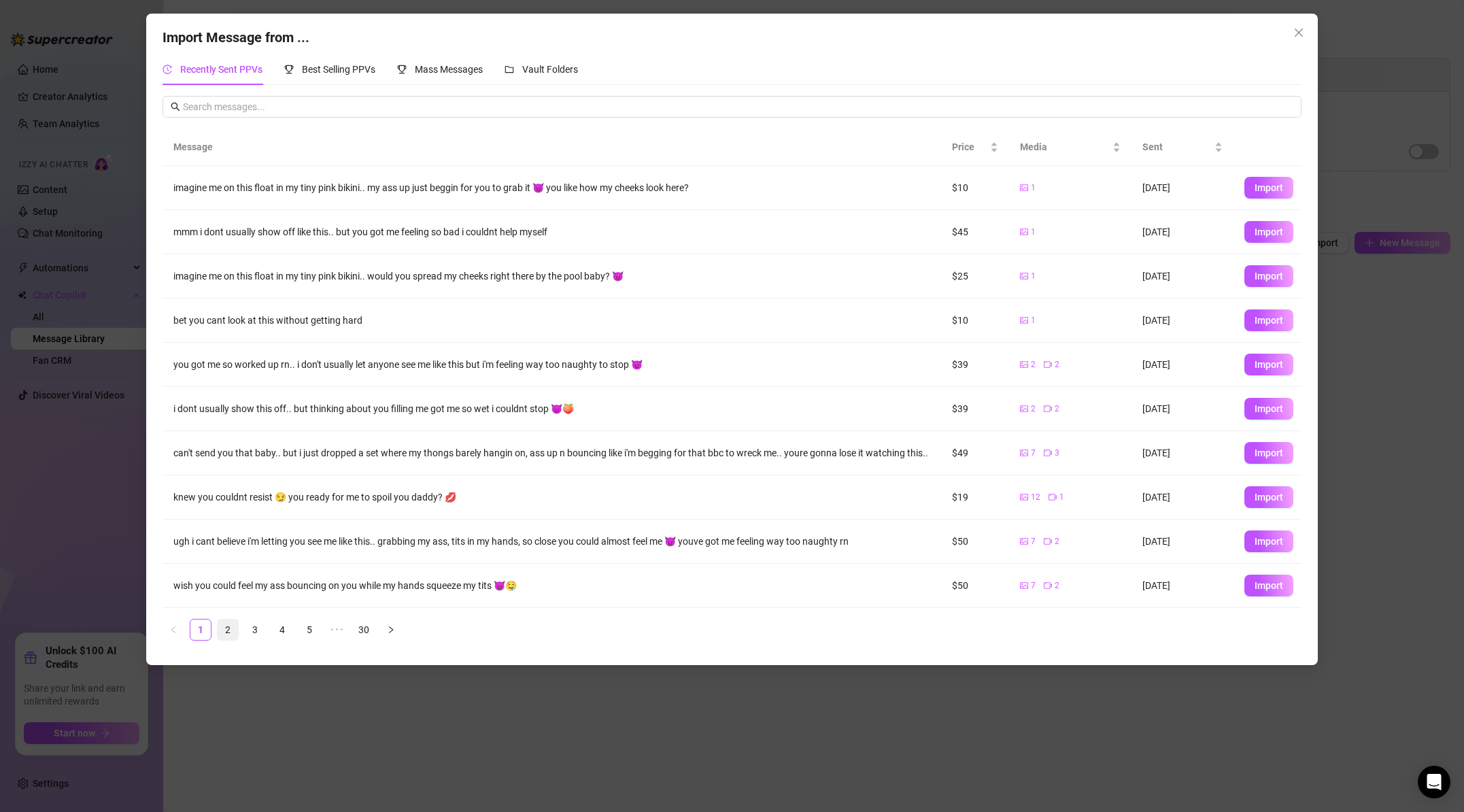
click at [230, 638] on link "2" at bounding box center [227, 629] width 20 height 20
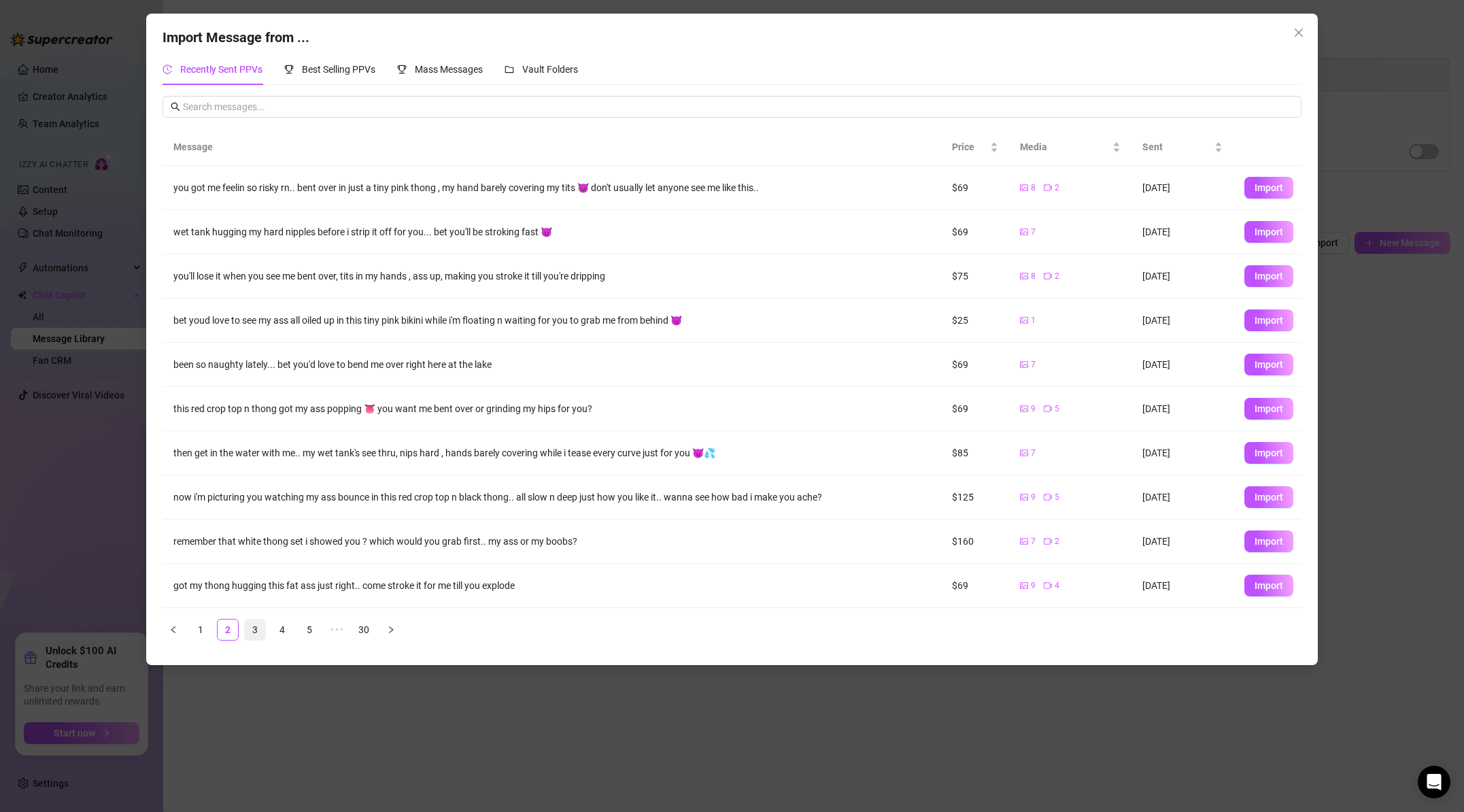
click at [262, 636] on link "3" at bounding box center [255, 629] width 20 height 20
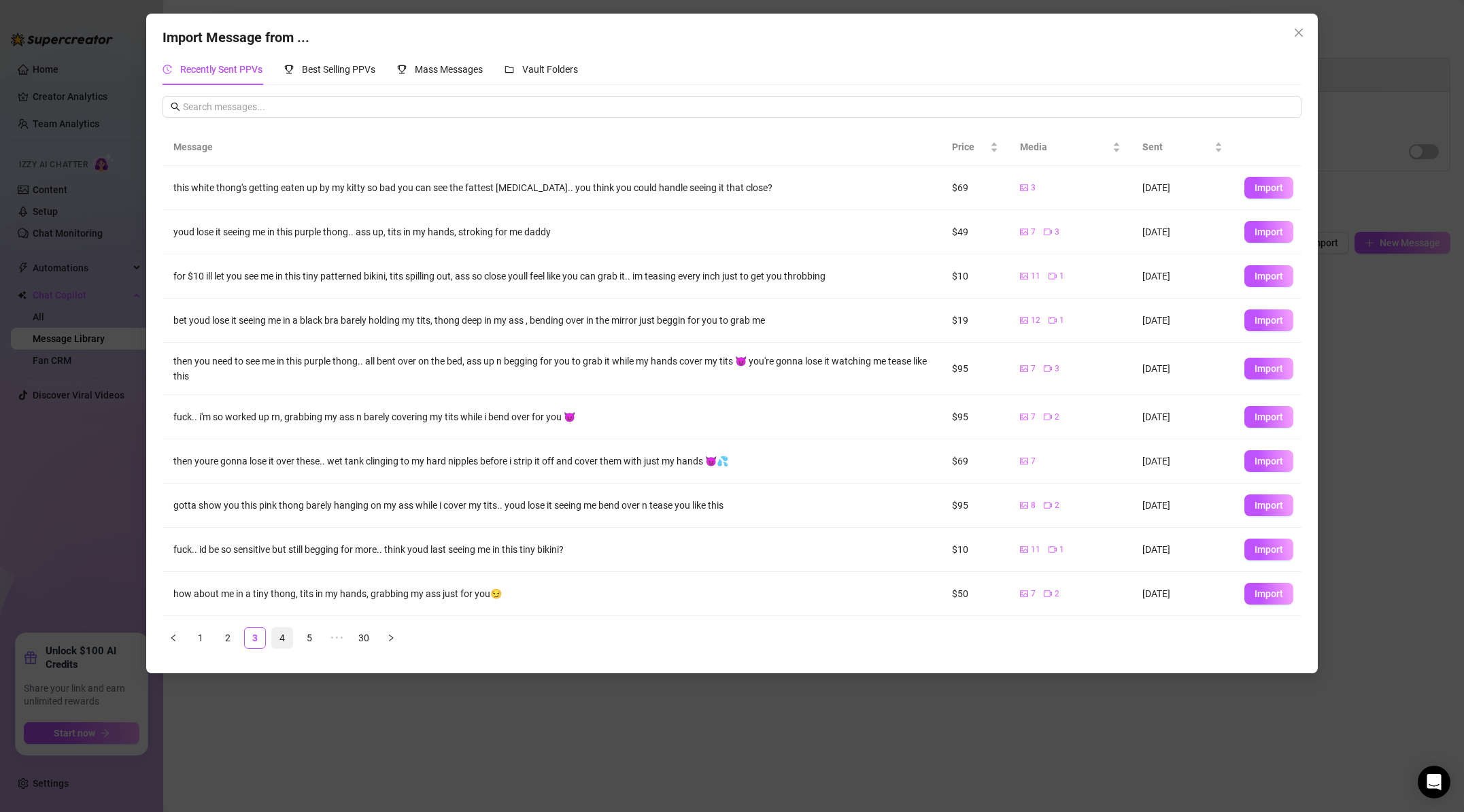
click at [280, 635] on link "4" at bounding box center [282, 638] width 20 height 20
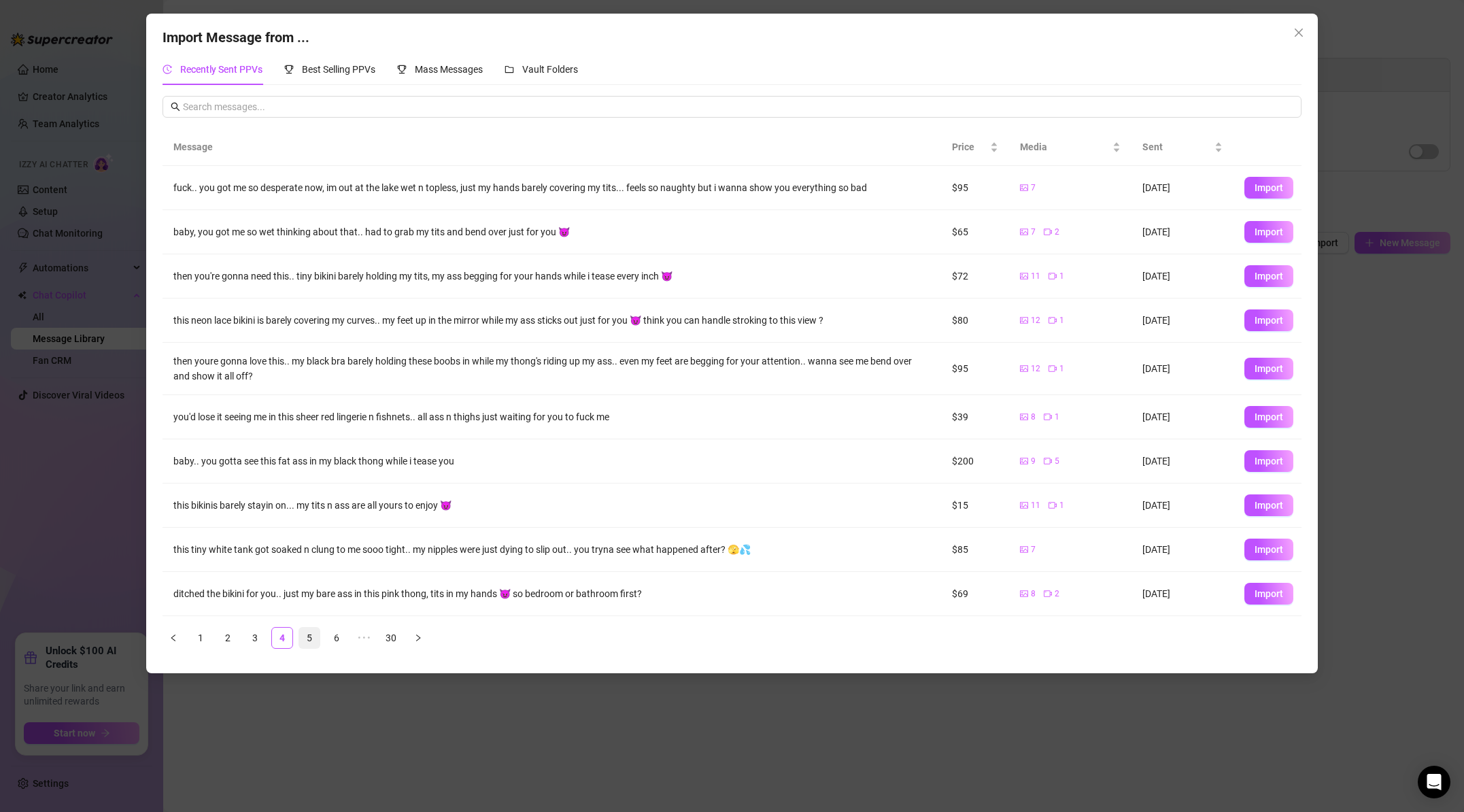
click at [306, 636] on link "5" at bounding box center [309, 638] width 20 height 20
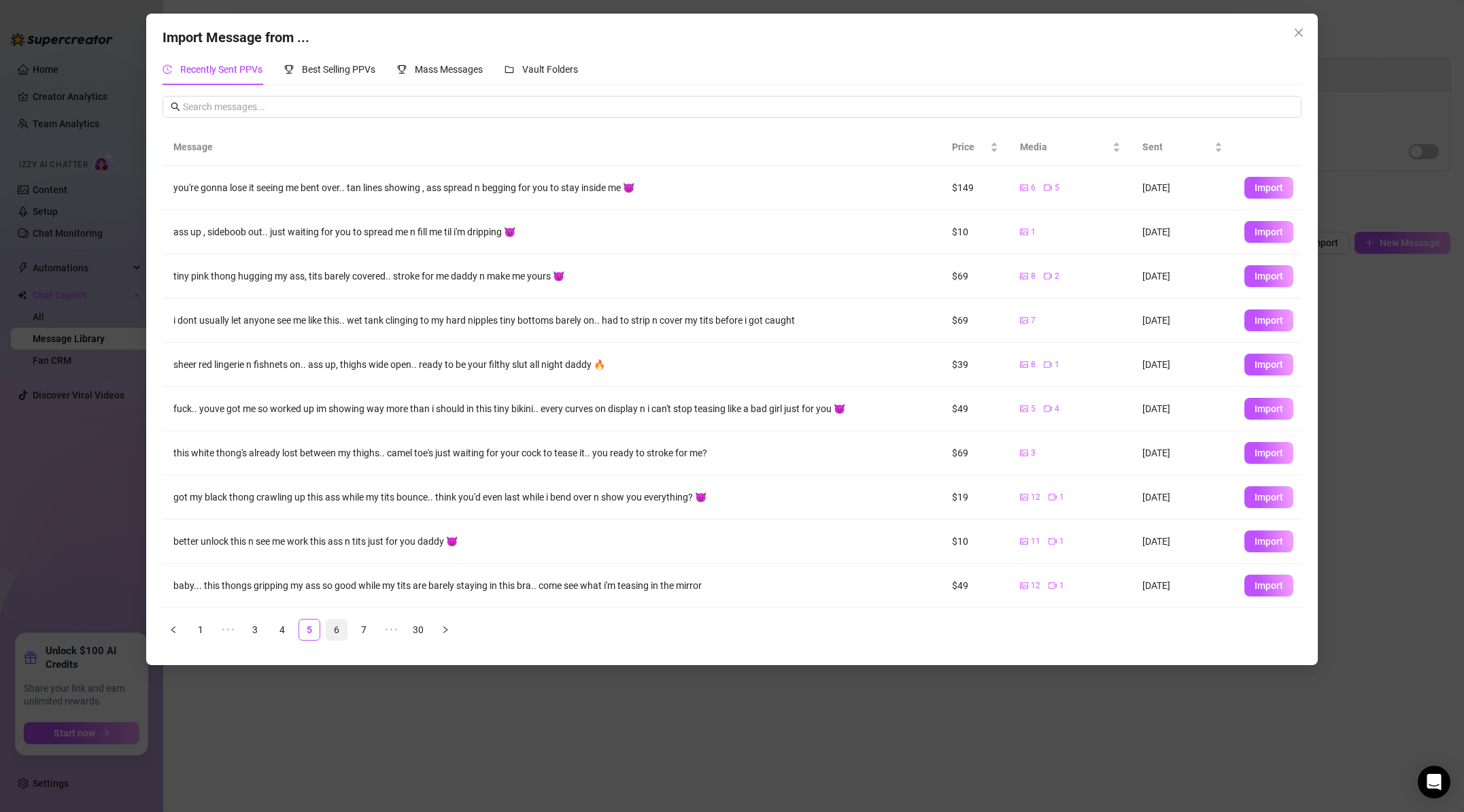
click at [342, 631] on link "6" at bounding box center [336, 629] width 20 height 20
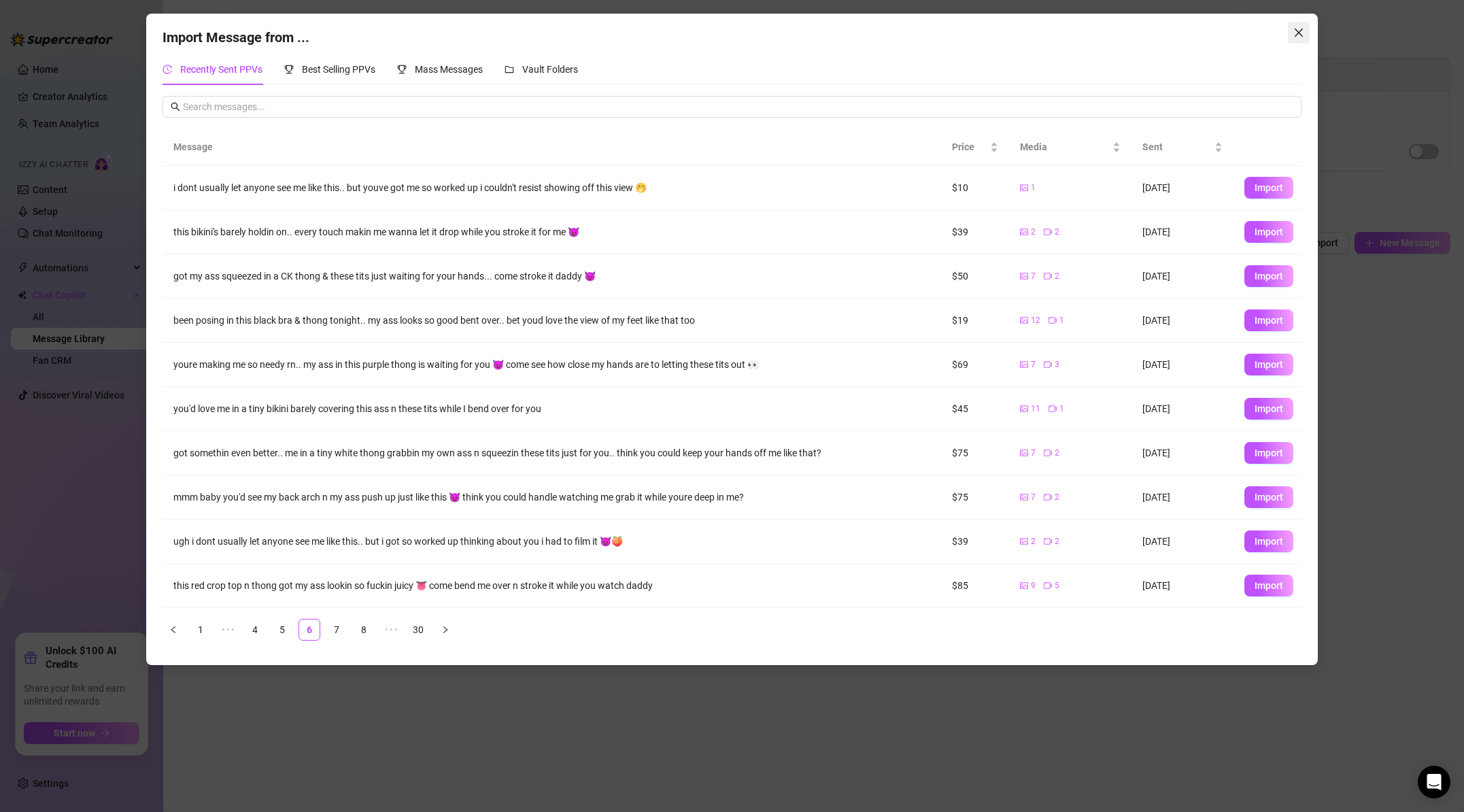
click at [1306, 30] on span "Close" at bounding box center [1299, 32] width 22 height 11
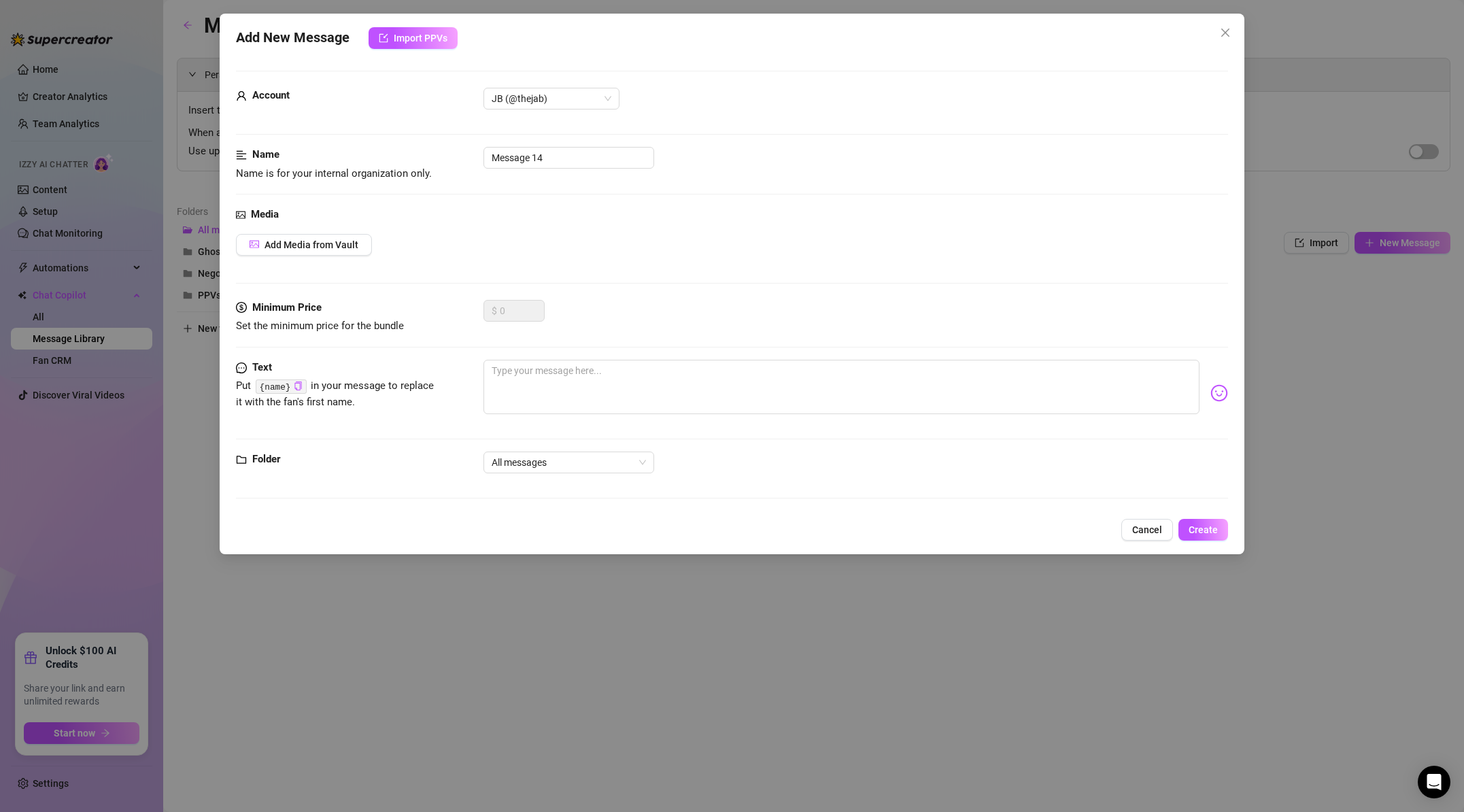
click at [1156, 532] on span "Cancel" at bounding box center [1148, 530] width 30 height 11
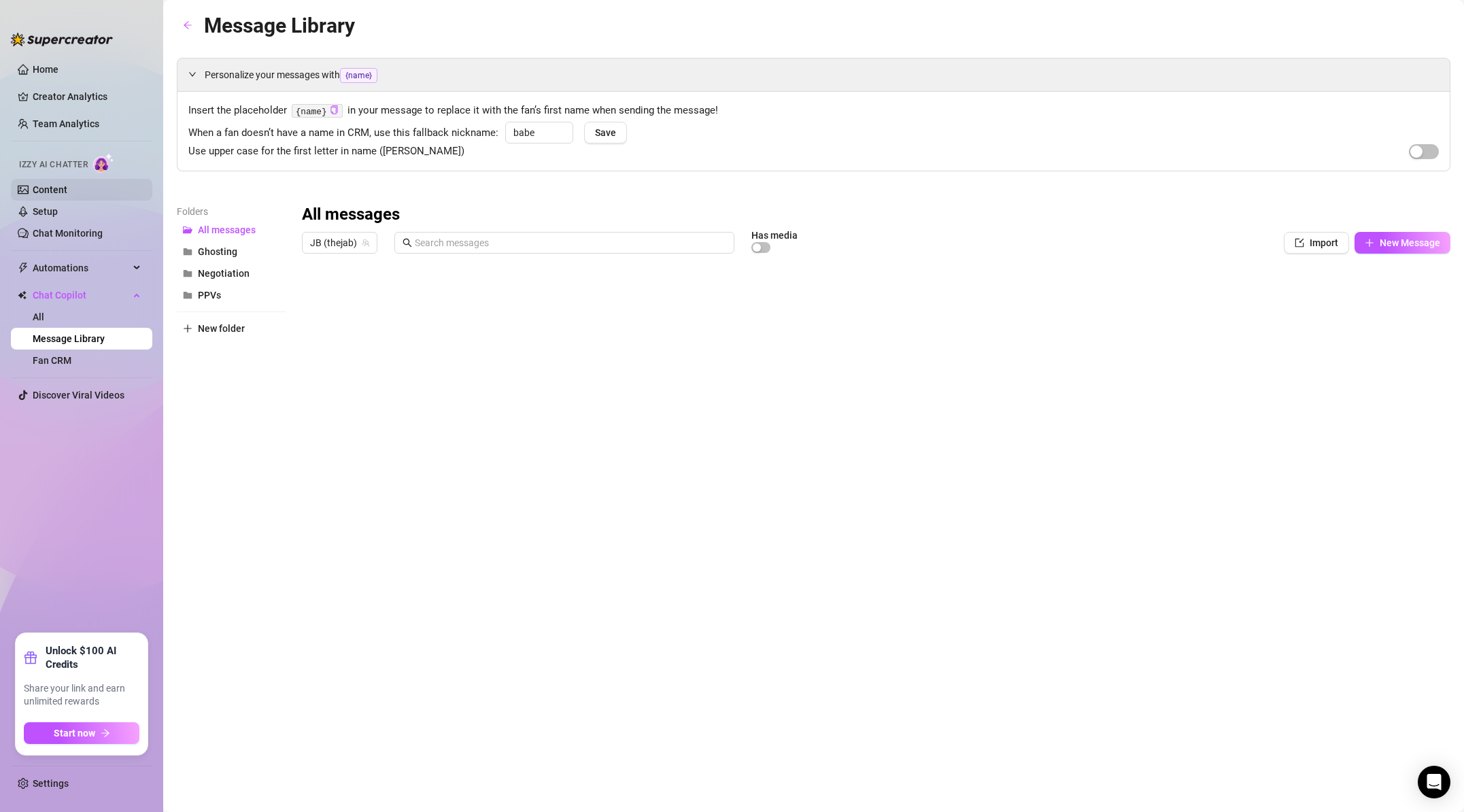
click at [67, 187] on link "Content" at bounding box center [49, 189] width 35 height 11
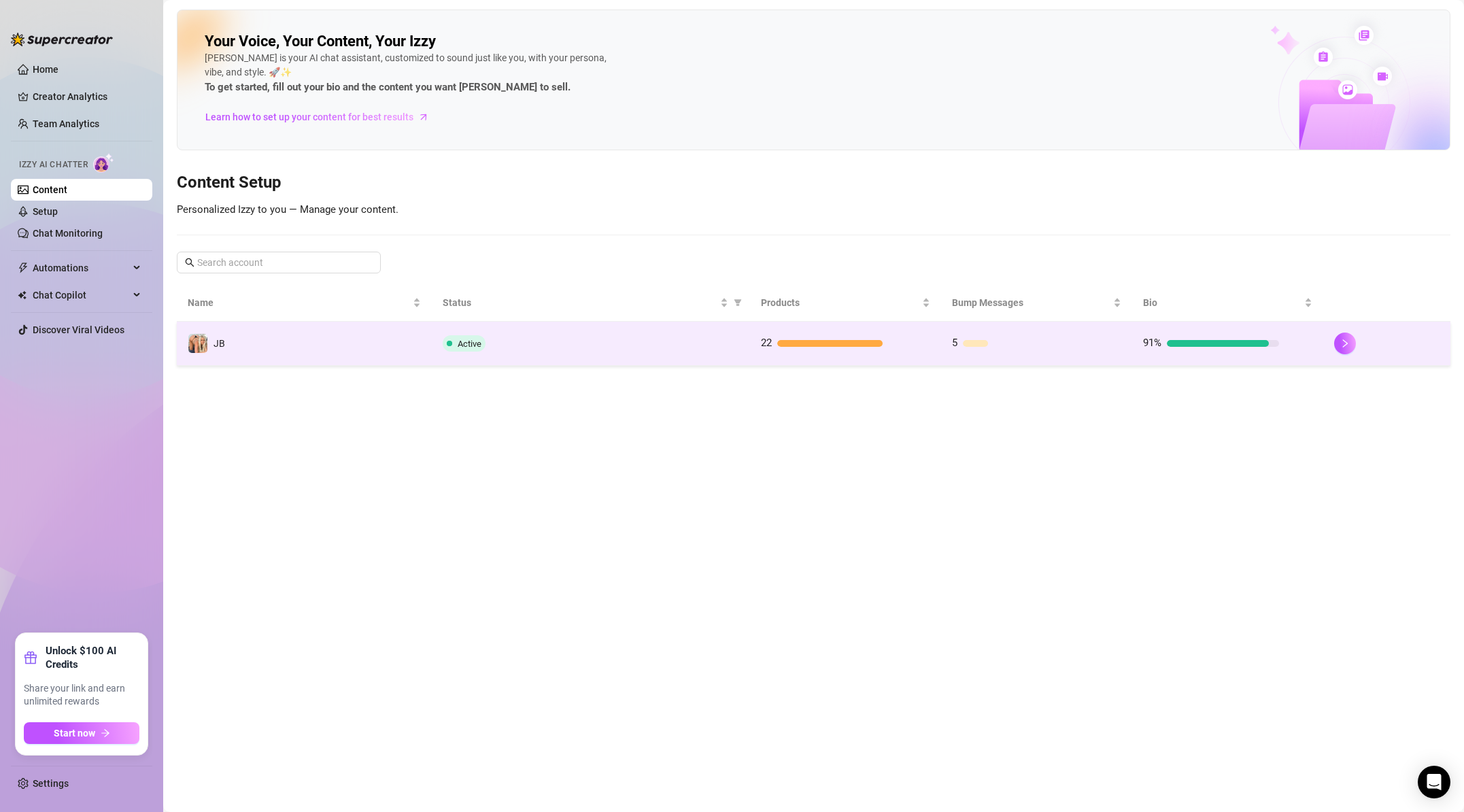
click at [265, 343] on td "JB" at bounding box center [304, 344] width 255 height 44
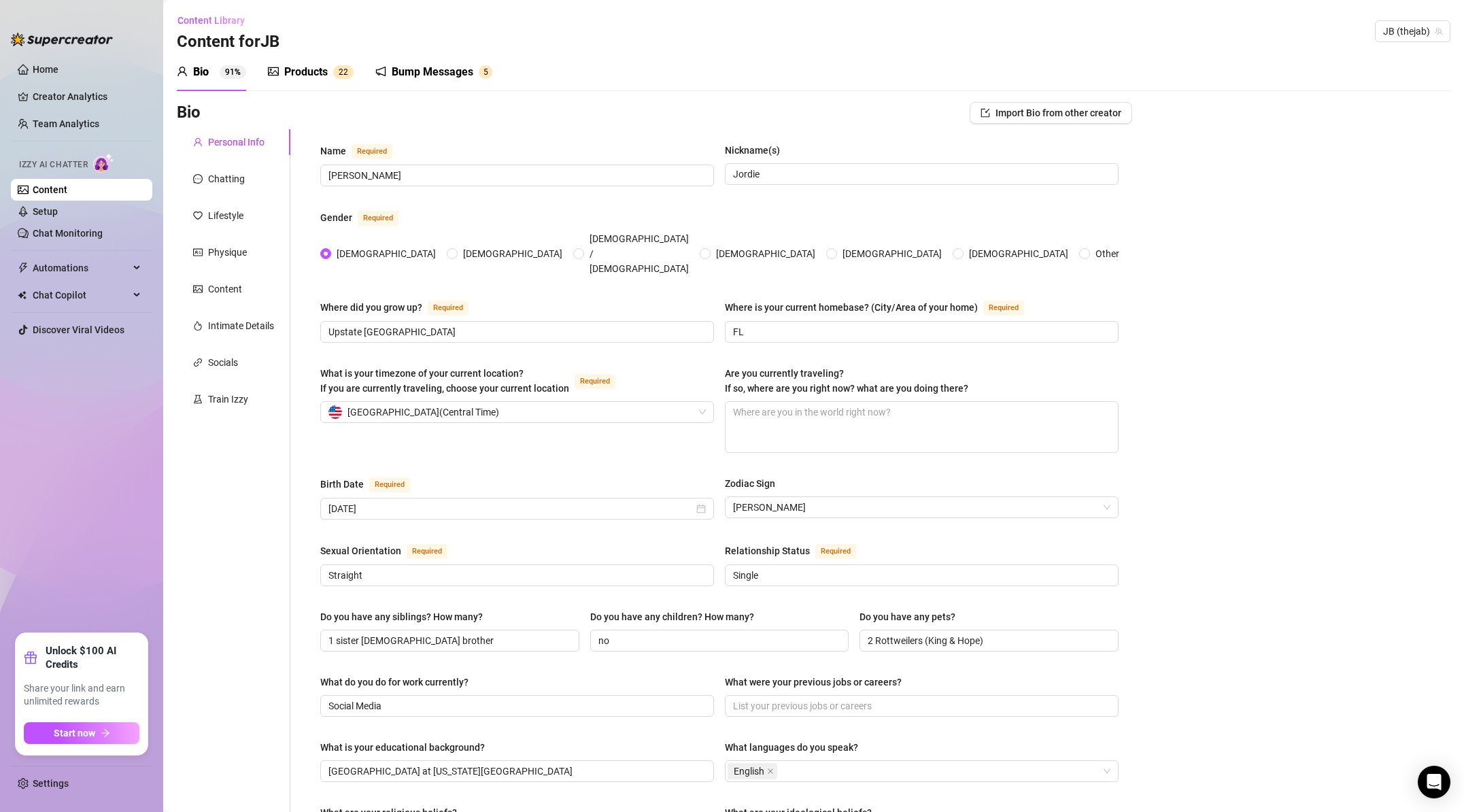
click at [323, 69] on div "Products" at bounding box center [307, 72] width 44 height 16
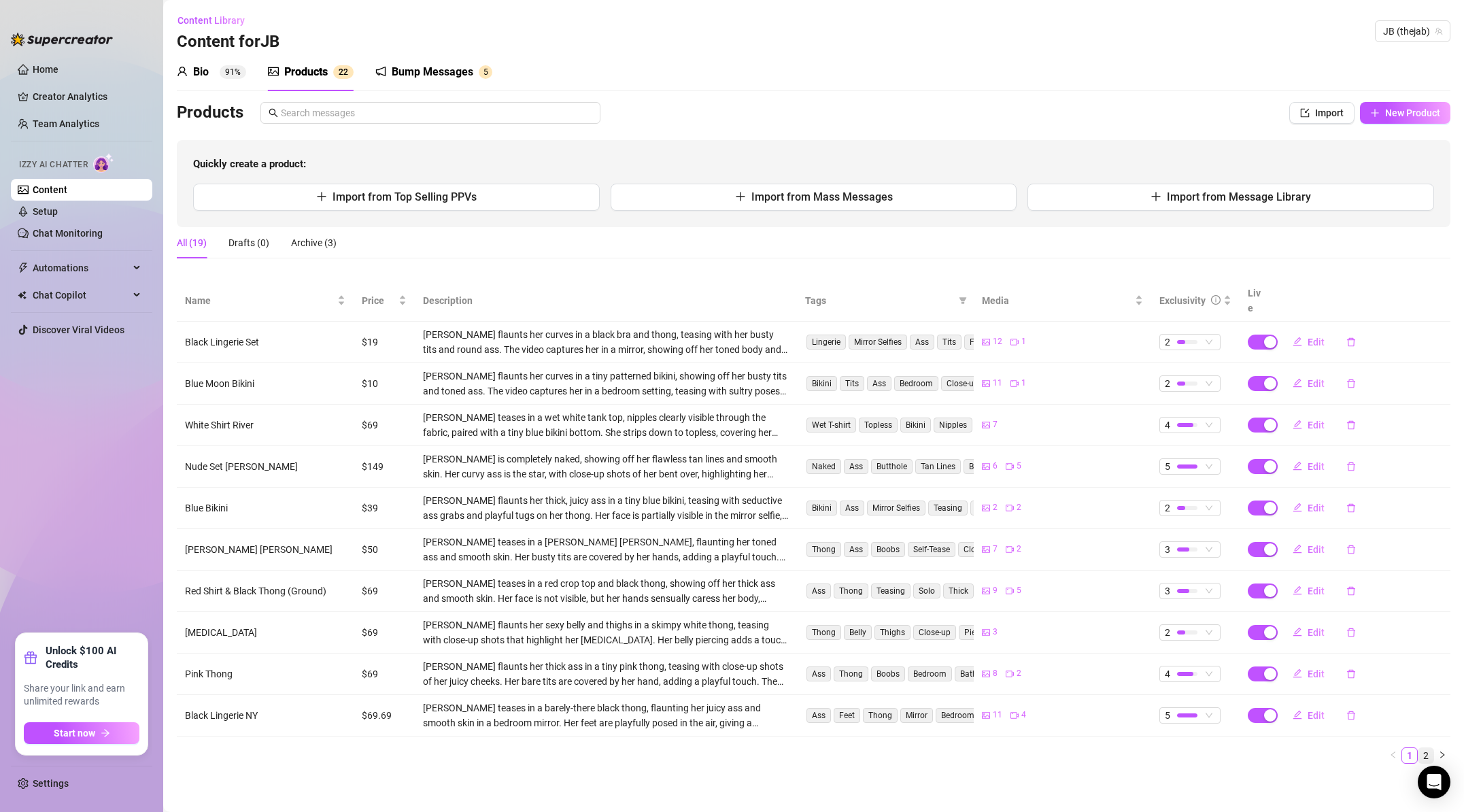
click at [1432, 748] on link "2" at bounding box center [1426, 755] width 15 height 15
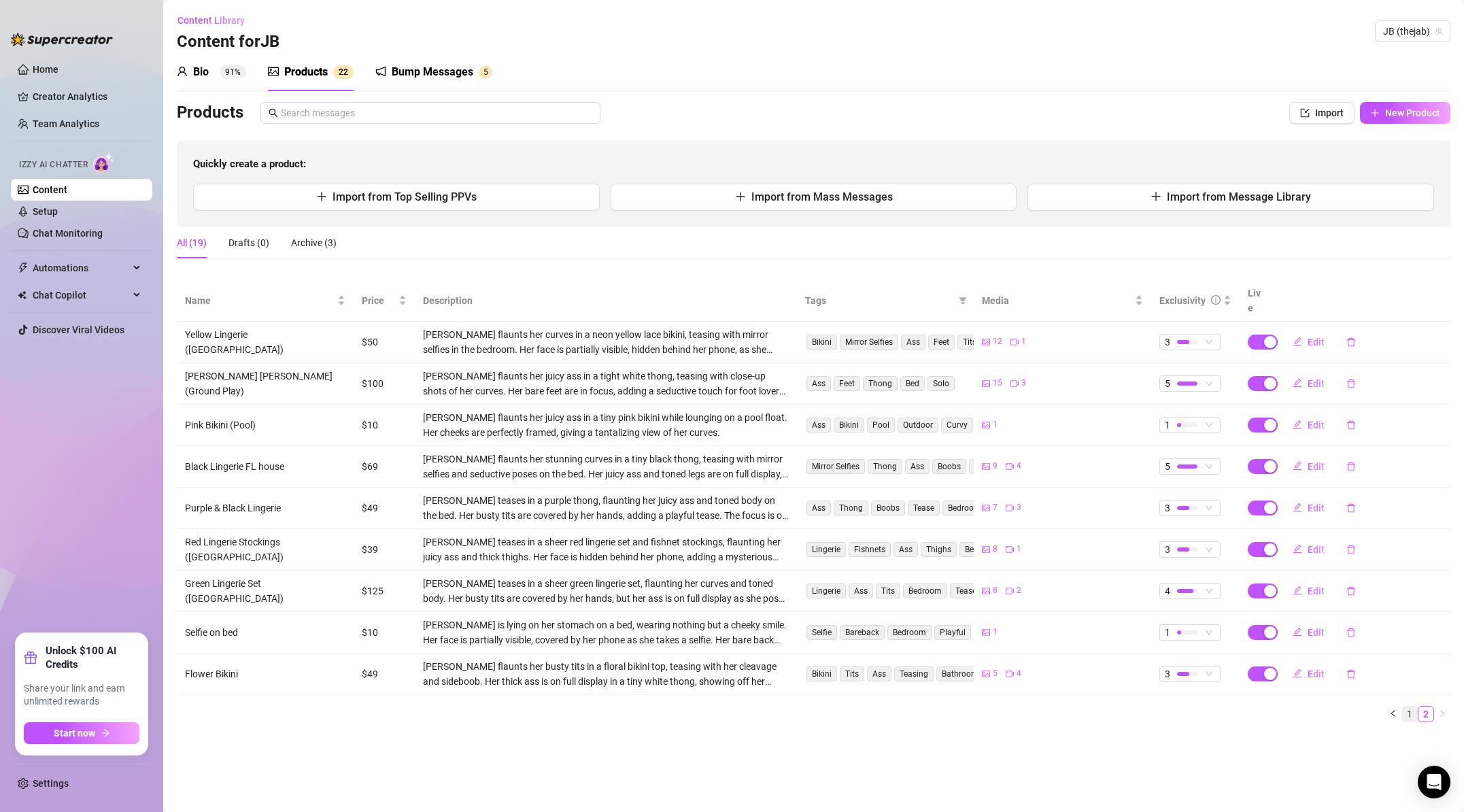
click at [1409, 707] on link "1" at bounding box center [1410, 714] width 15 height 15
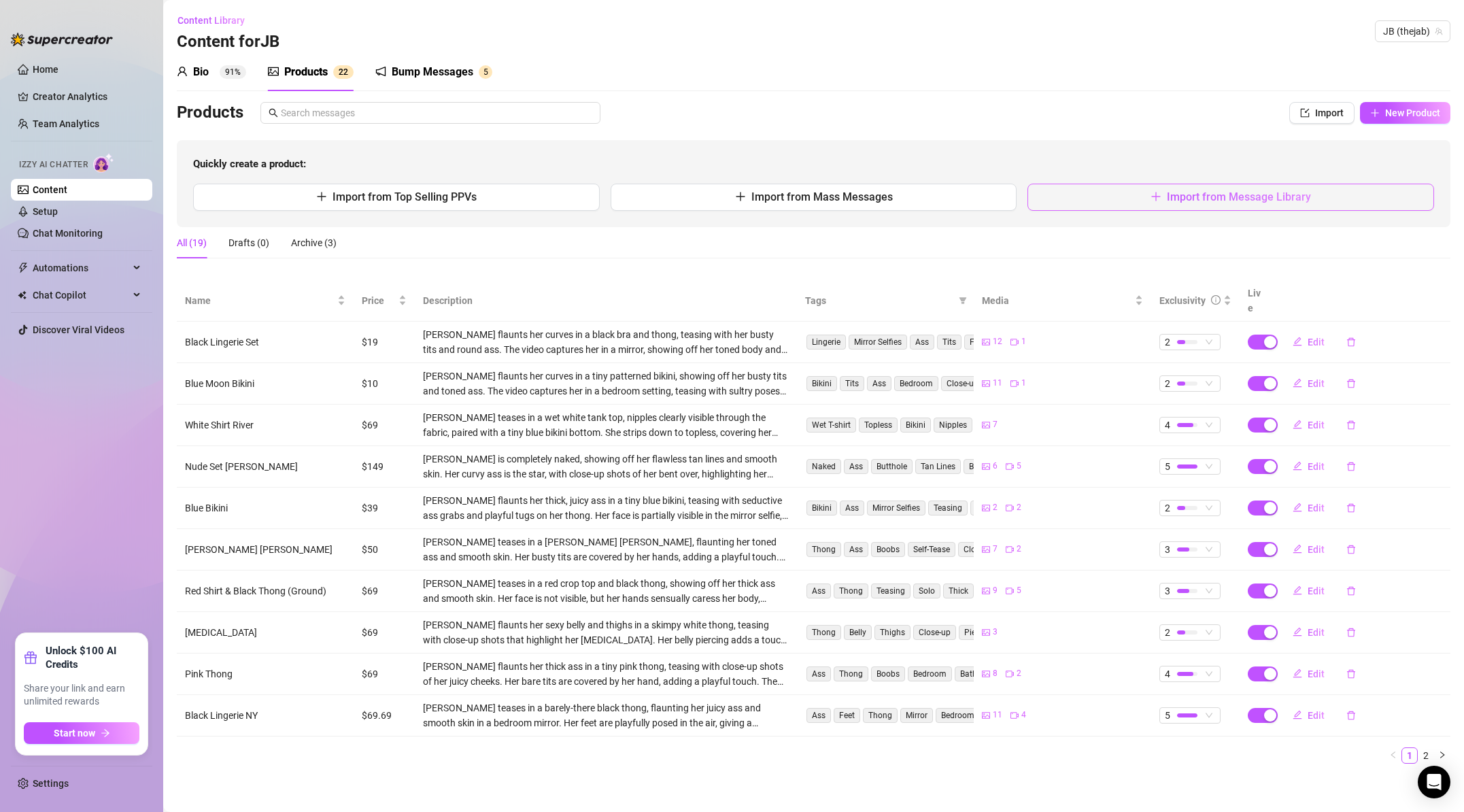
click at [1148, 191] on button "Import from Message Library" at bounding box center [1231, 197] width 407 height 28
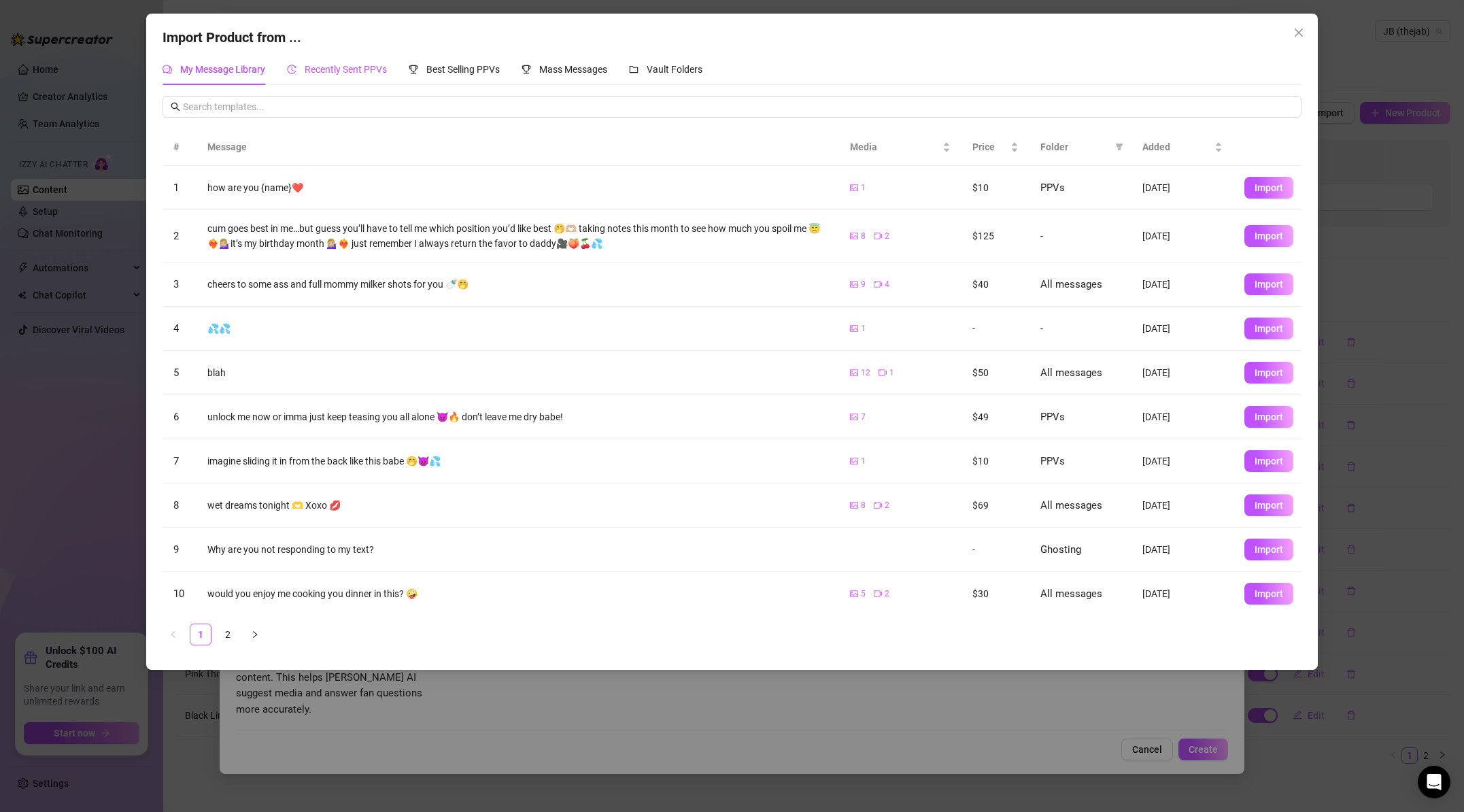
click at [312, 66] on span "Recently Sent PPVs" at bounding box center [345, 69] width 83 height 11
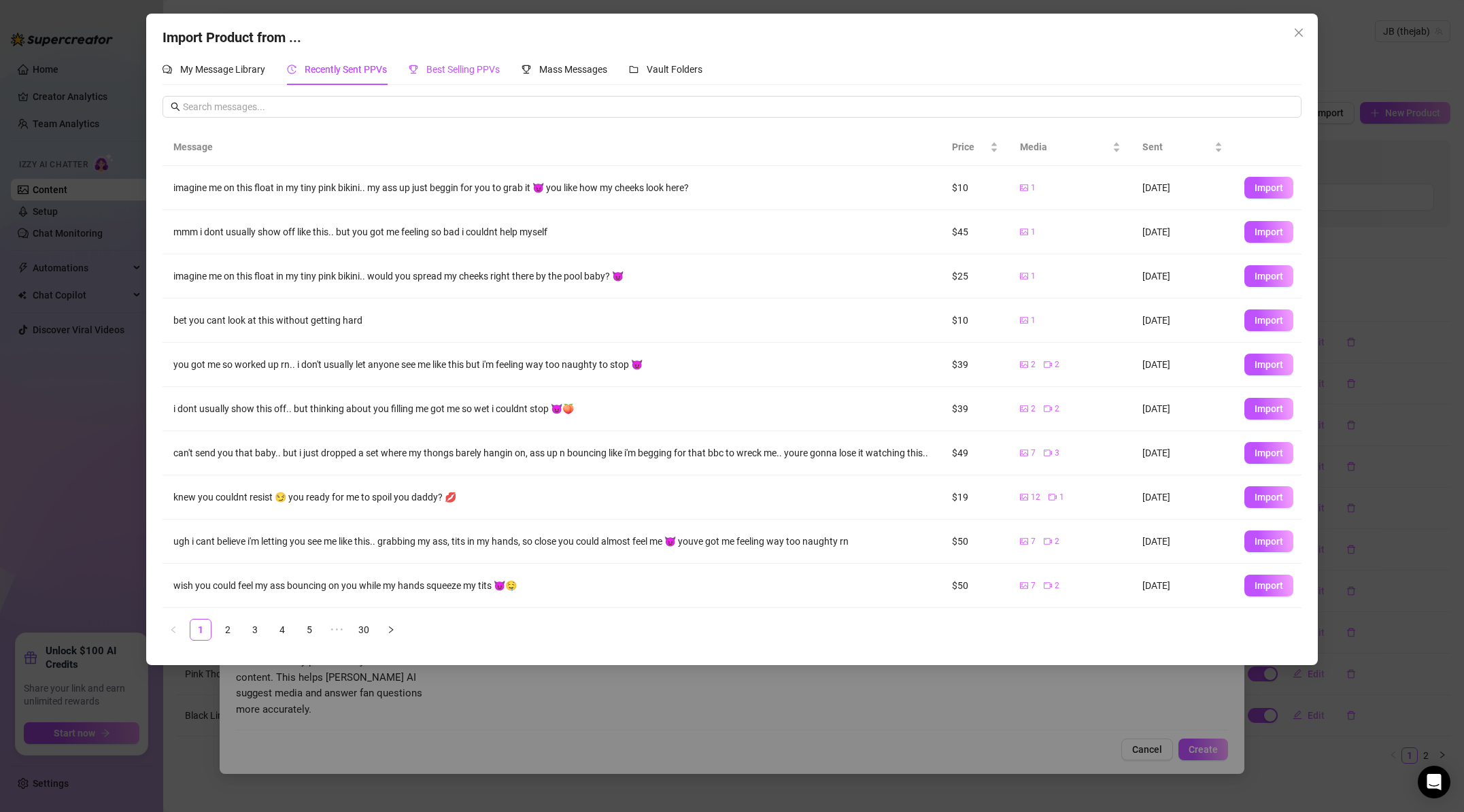
click at [465, 68] on span "Best Selling PPVs" at bounding box center [463, 69] width 73 height 11
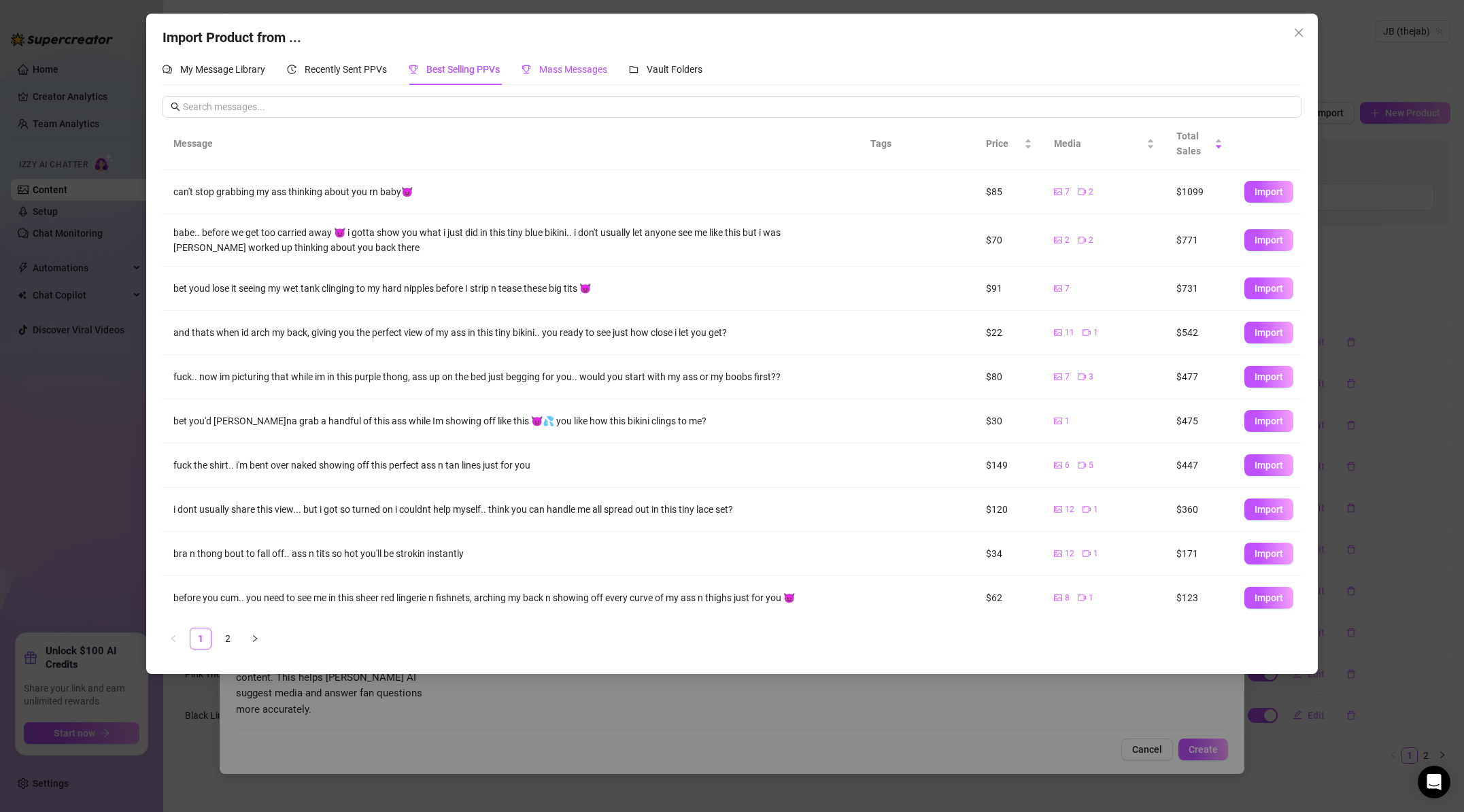
click at [573, 70] on span "Mass Messages" at bounding box center [573, 69] width 68 height 11
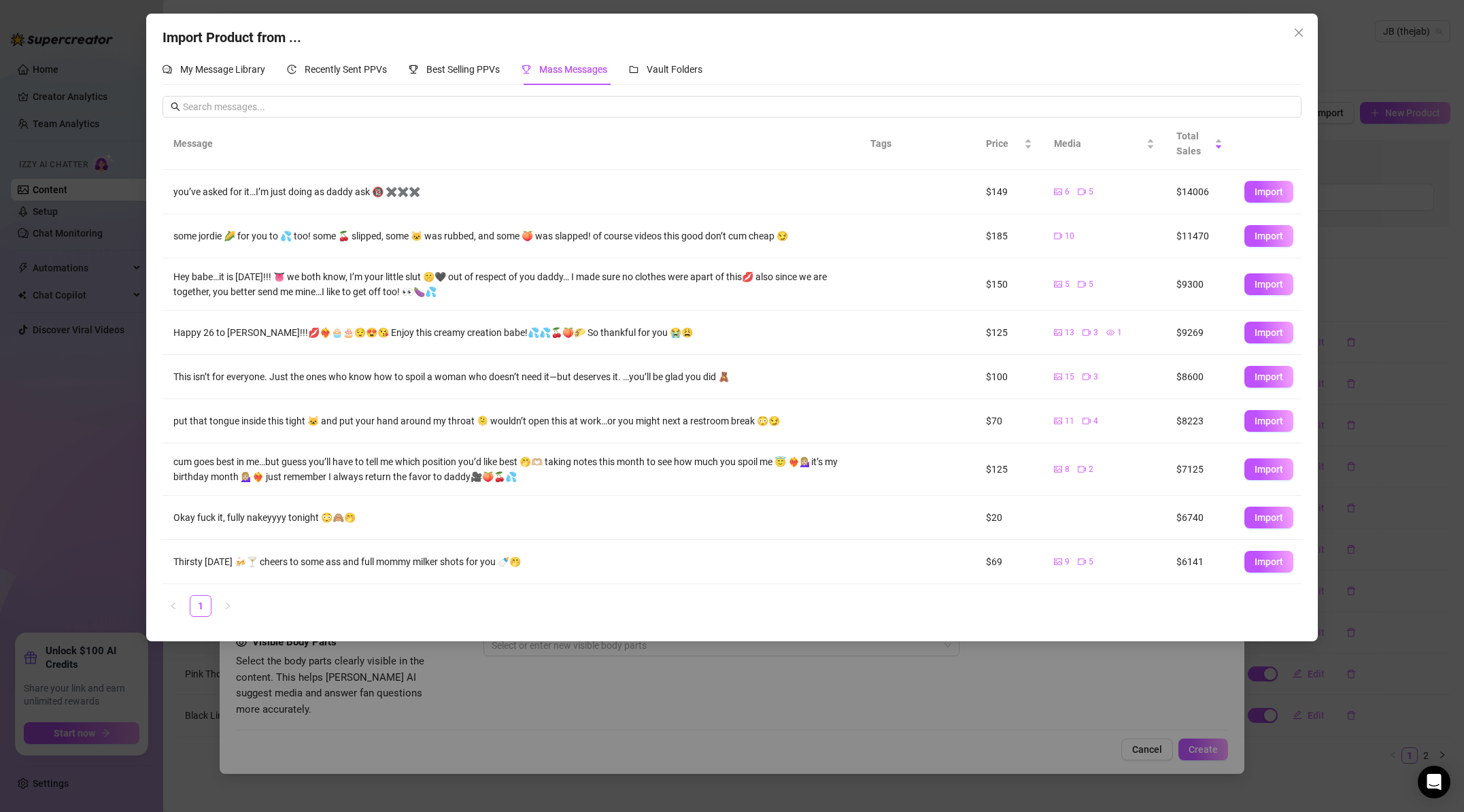
click at [1283, 333] on button "Import" at bounding box center [1268, 333] width 49 height 22
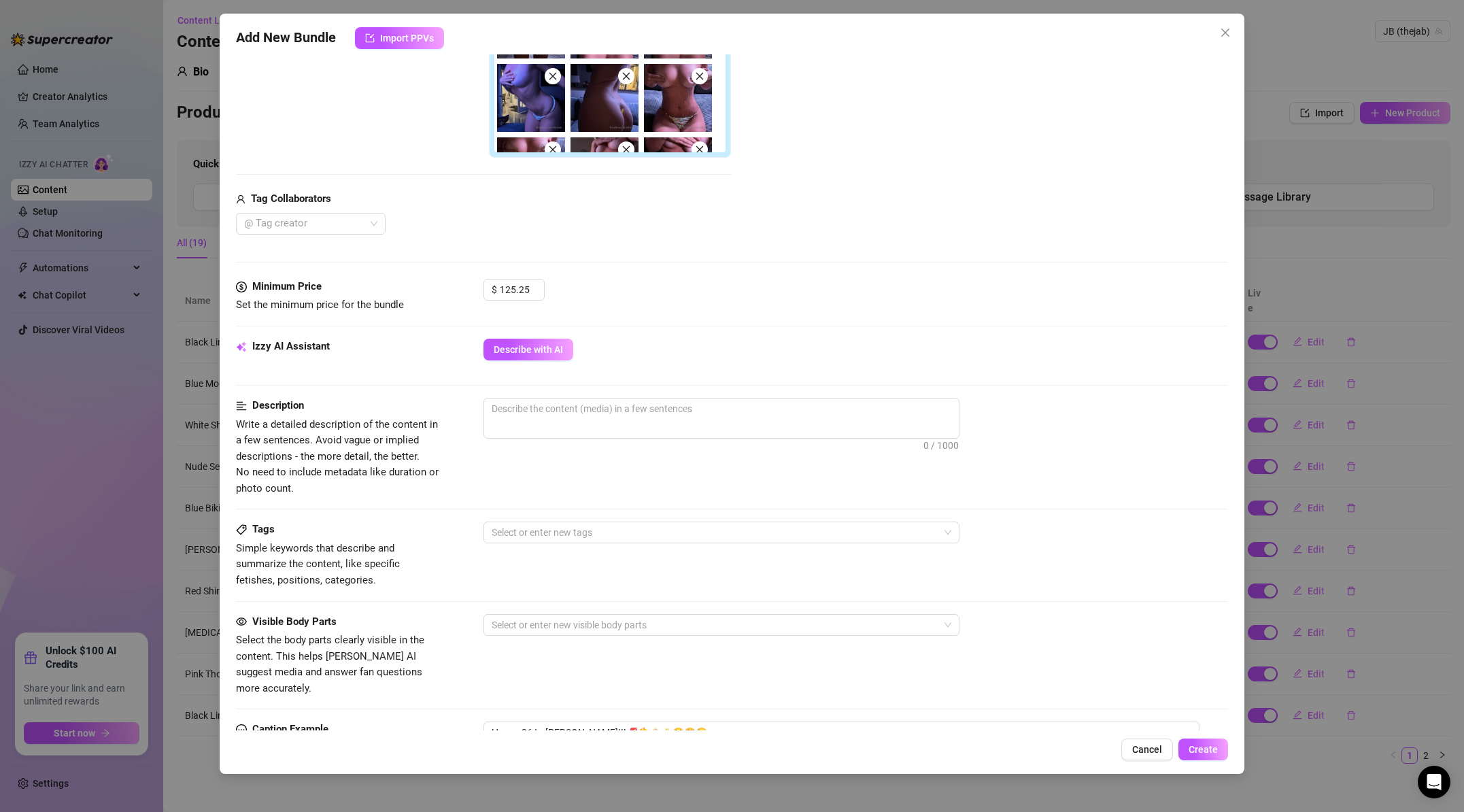
scroll to position [378, 0]
click at [552, 347] on span "Describe with AI" at bounding box center [528, 348] width 69 height 11
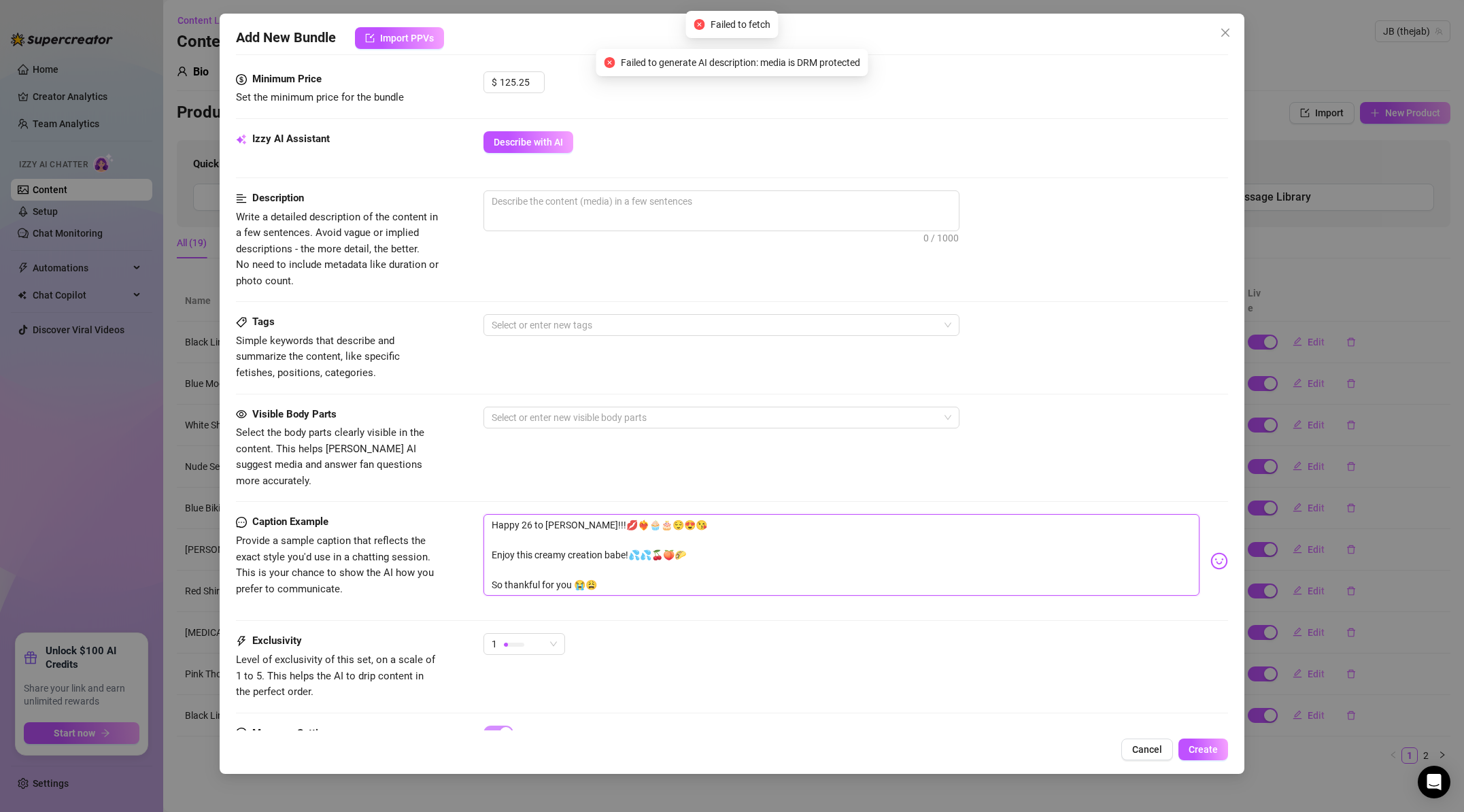
scroll to position [583, 0]
drag, startPoint x: 490, startPoint y: 545, endPoint x: 464, endPoint y: 456, distance: 92.7
click at [465, 457] on form "Account JB (@thejab) Name Name is for your internal organization only. Media Ad…" at bounding box center [732, 146] width 992 height 1316
type textarea "Enjoy this creamy creation babe!💦💦🍒🍑🌮 So thankful for you 😭😩"
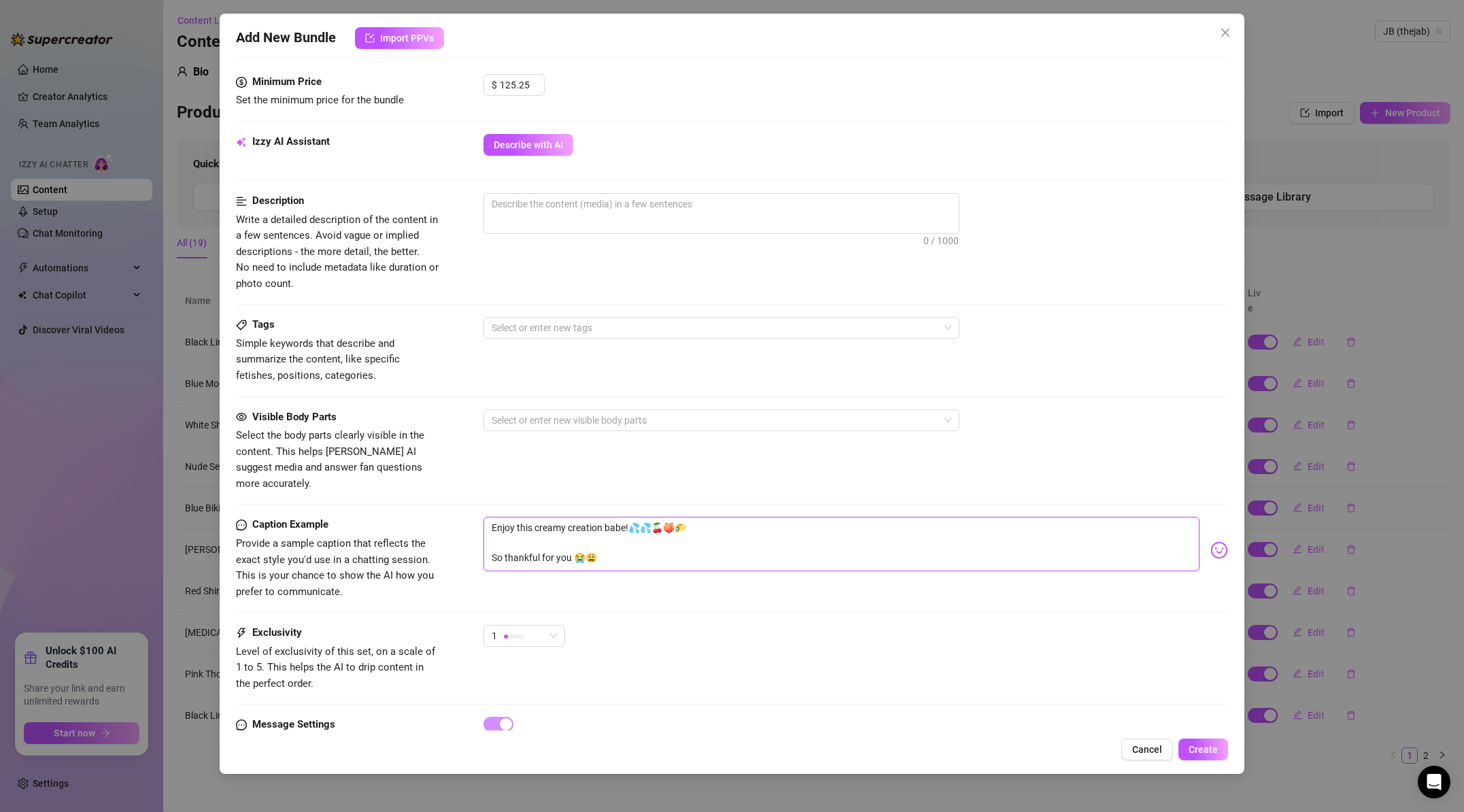
scroll to position [419, 0]
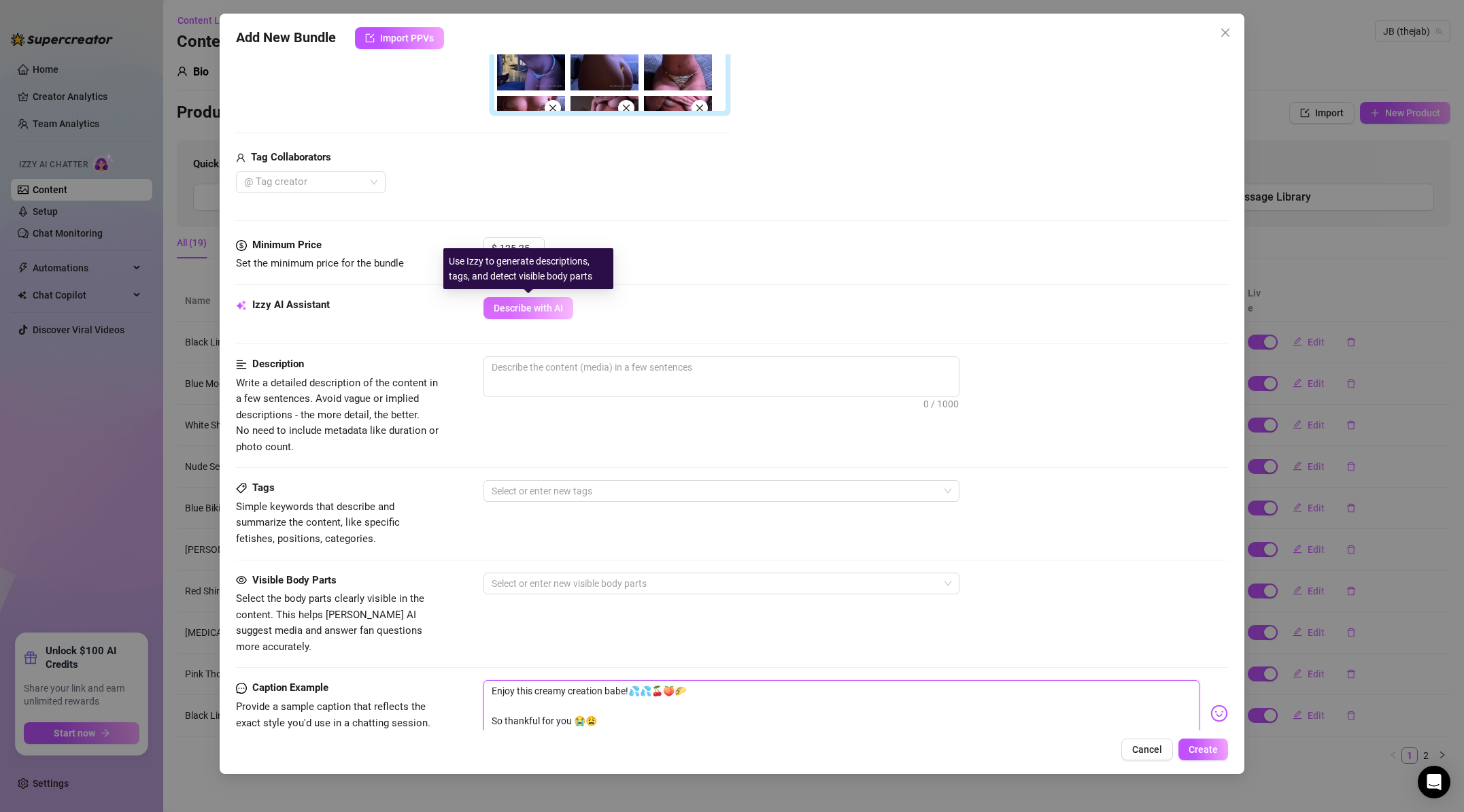
type textarea "Enjoy this creamy creation babe!💦💦🍒🍑🌮 So thankful for you 😭😩"
click at [535, 315] on button "Describe with AI" at bounding box center [528, 308] width 90 height 22
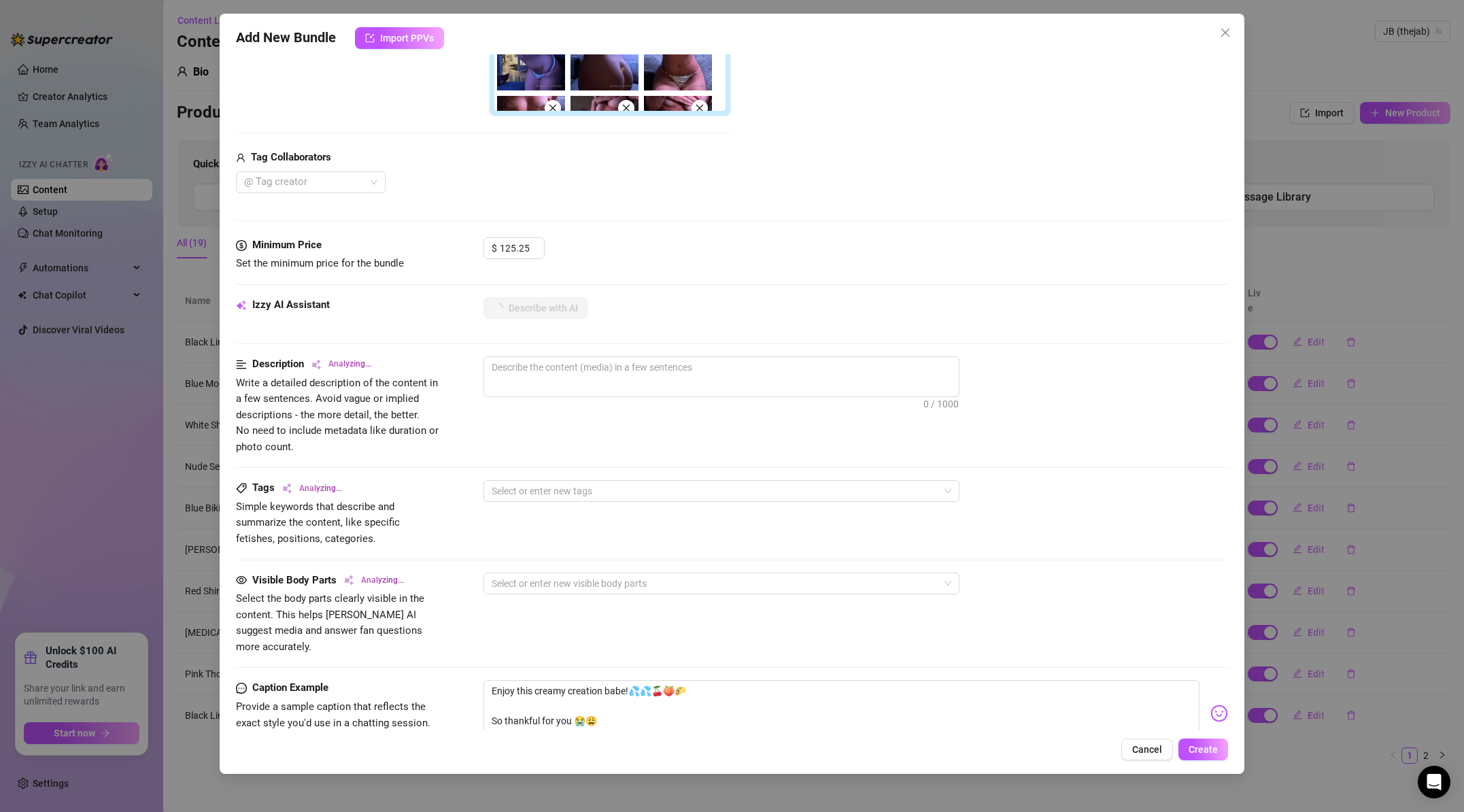
type textarea "Jordan"
type textarea "[PERSON_NAME] wears"
type textarea "[PERSON_NAME] wears nothing"
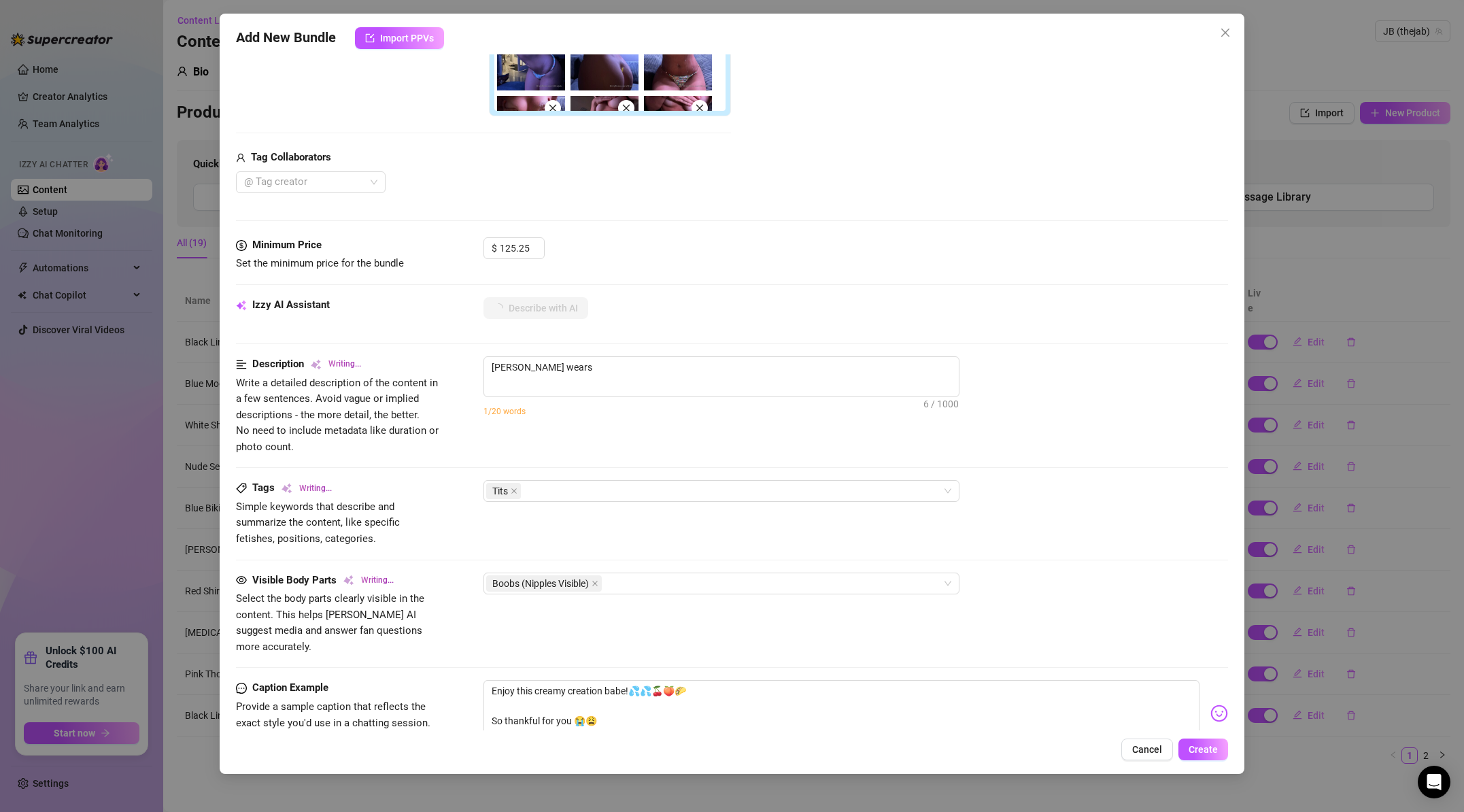
type textarea "[PERSON_NAME] wears nothing"
type textarea "[PERSON_NAME] wears nothing but"
type textarea "[PERSON_NAME] wears nothing but a"
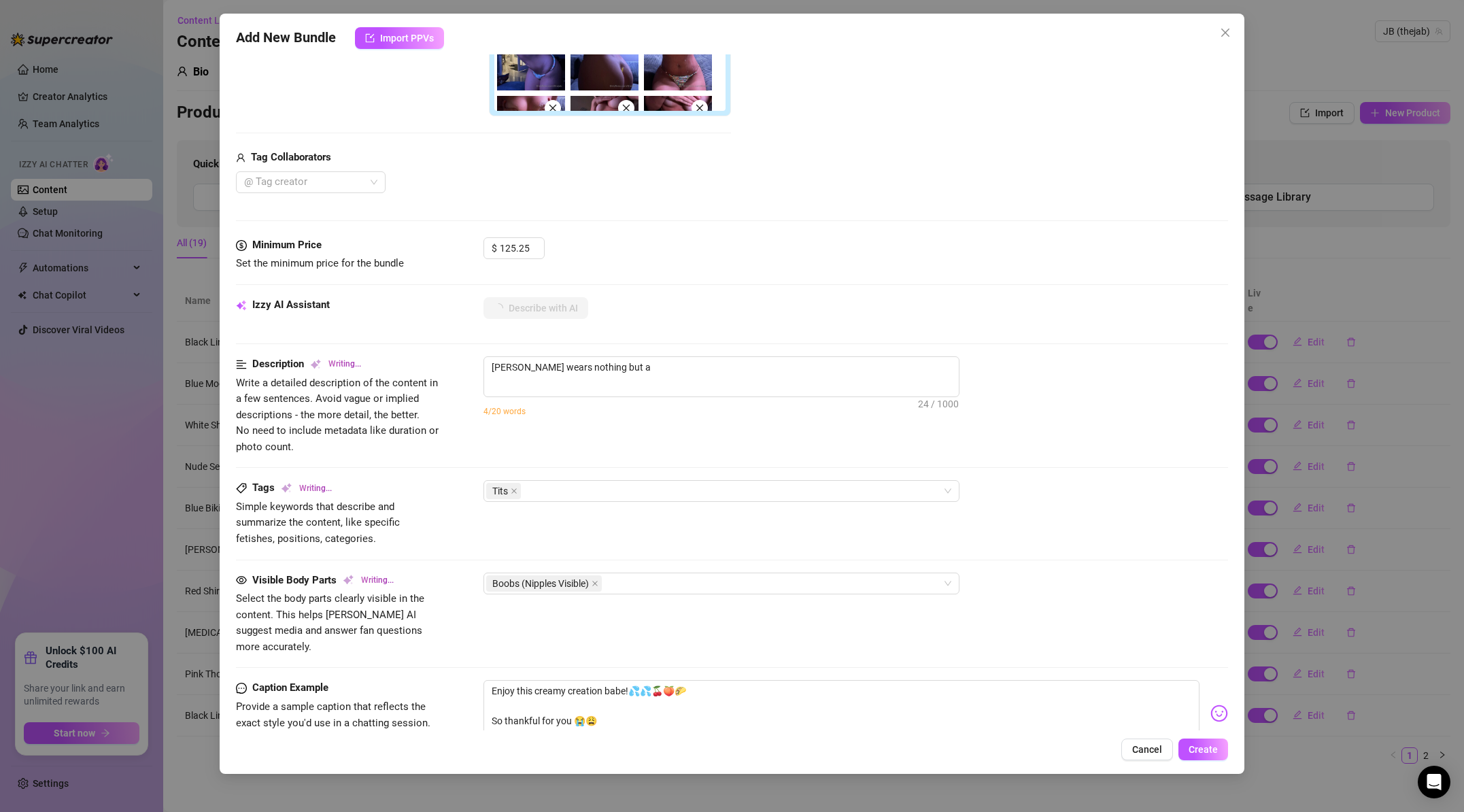
type textarea "[PERSON_NAME] wears nothing but a candy"
type textarea "[PERSON_NAME] wears nothing but a candy bead"
type textarea "[PERSON_NAME] wears nothing but a candy bead g-string,"
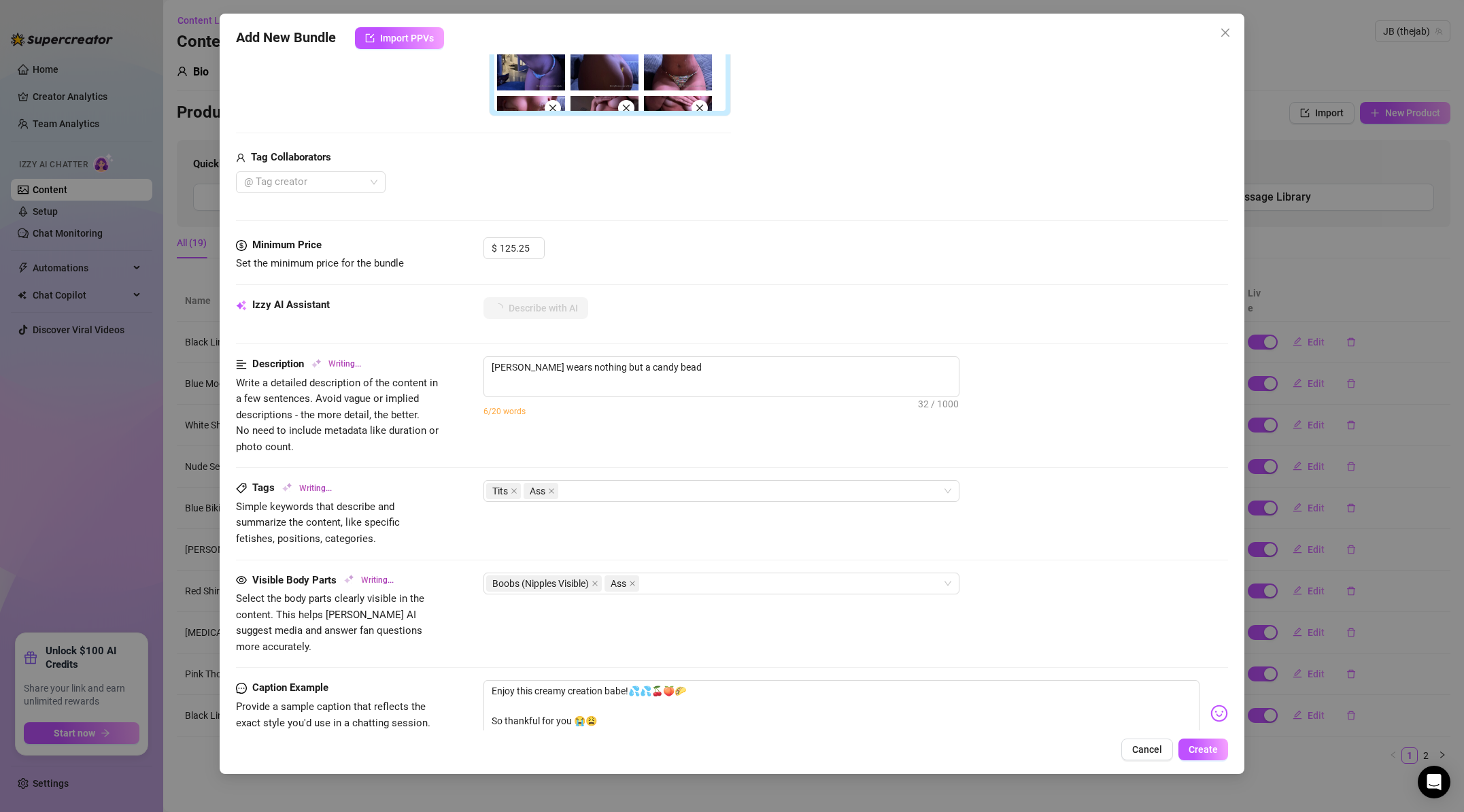
type textarea "[PERSON_NAME] wears nothing but a candy bead g-string,"
type textarea "[PERSON_NAME] wears nothing but a candy bead g-string, topless"
type textarea "[PERSON_NAME] wears nothing but a candy bead g-string, topless with"
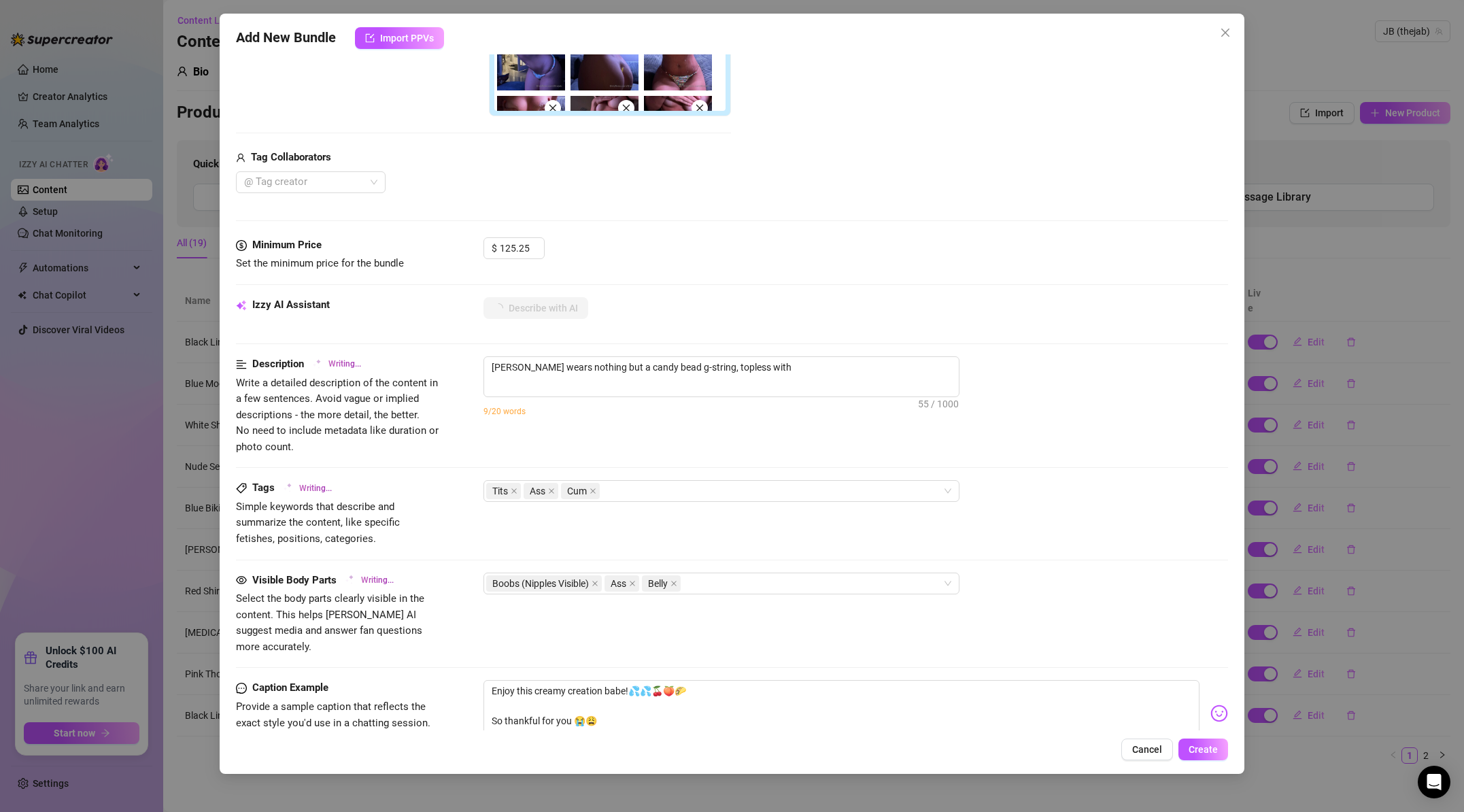
type textarea "[PERSON_NAME] wears nothing but a candy bead g-string, topless with her"
type textarea "[PERSON_NAME] wears nothing but a candy bead g-string, topless with her big"
type textarea "[PERSON_NAME] wears nothing but a candy bead g-string, topless with her big tits"
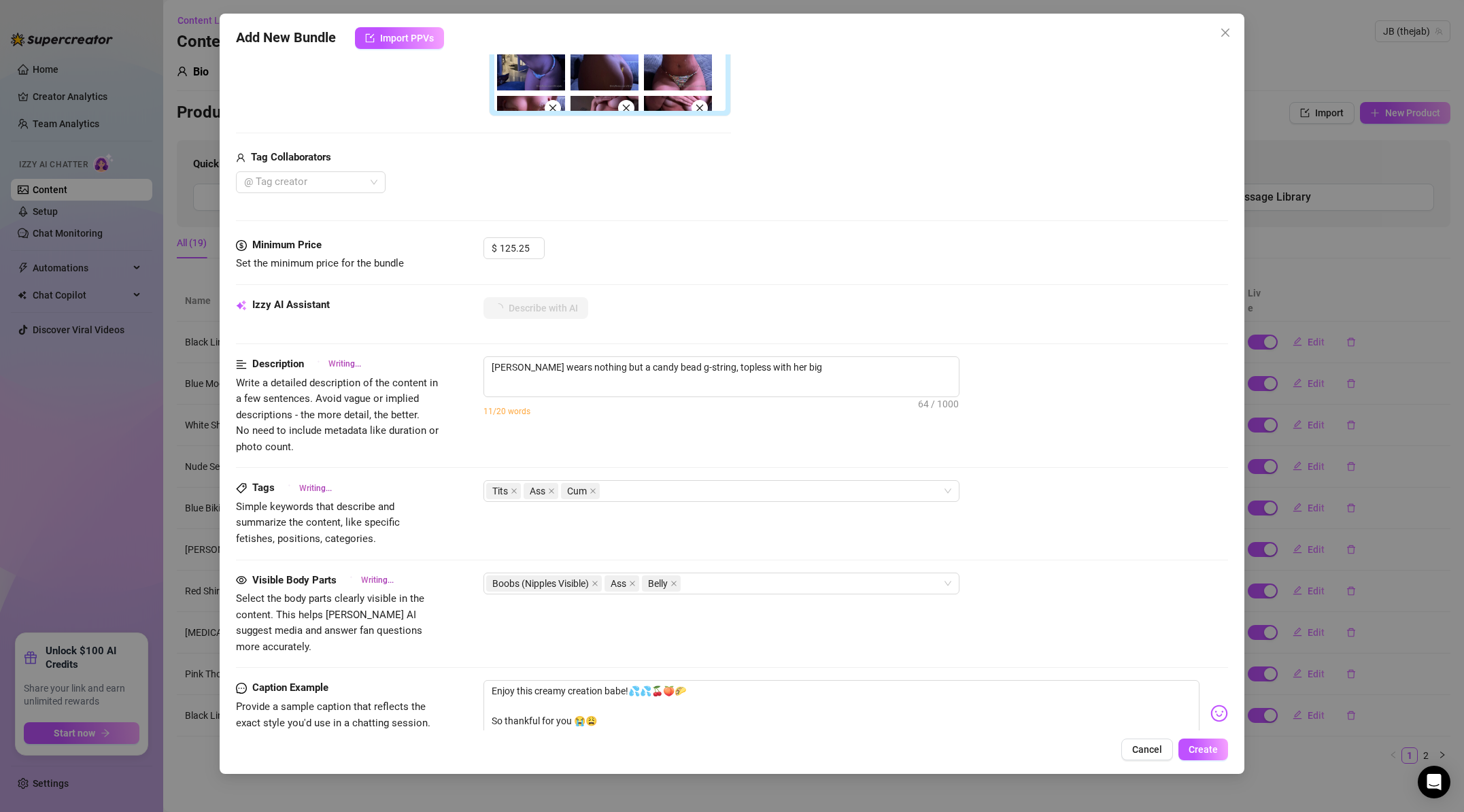
type textarea "[PERSON_NAME] wears nothing but a candy bead g-string, topless with her big tits"
type textarea "[PERSON_NAME] wears nothing but a candy bead g-string, topless with her big tit…"
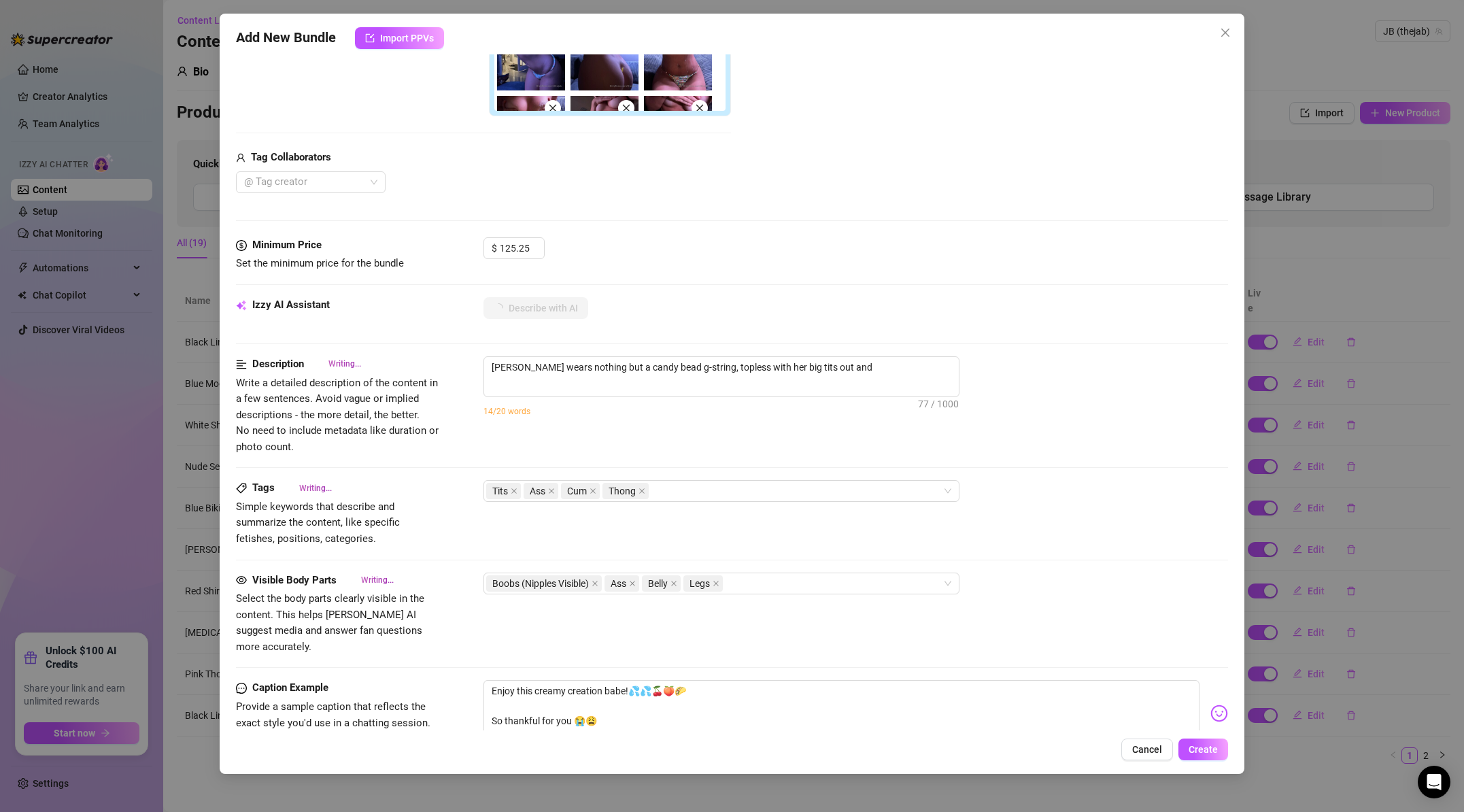
type textarea "[PERSON_NAME] wears nothing but a candy bead g-string, topless with her big tit…"
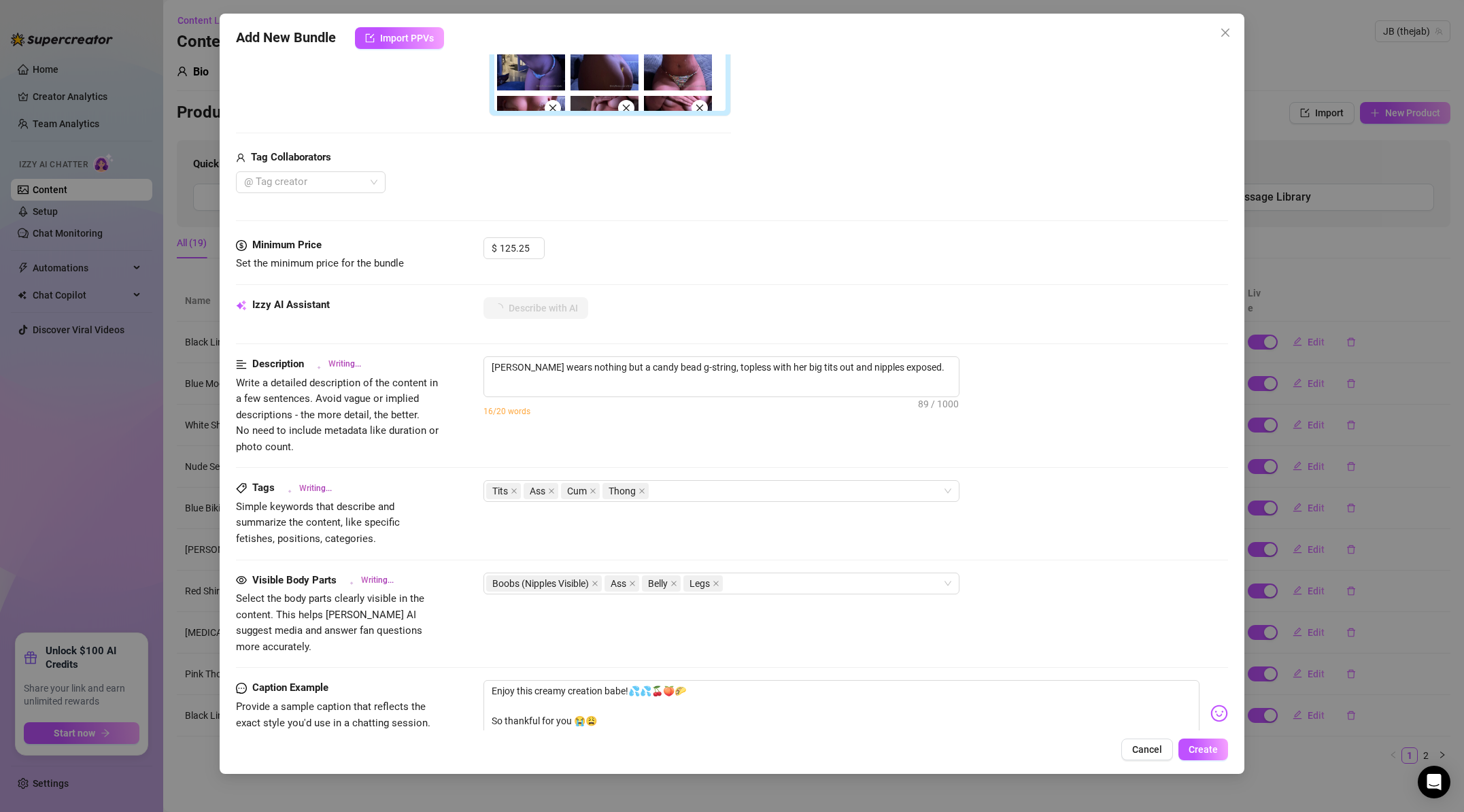
type textarea "[PERSON_NAME] wears nothing but a candy bead g-string, topless with her big tit…"
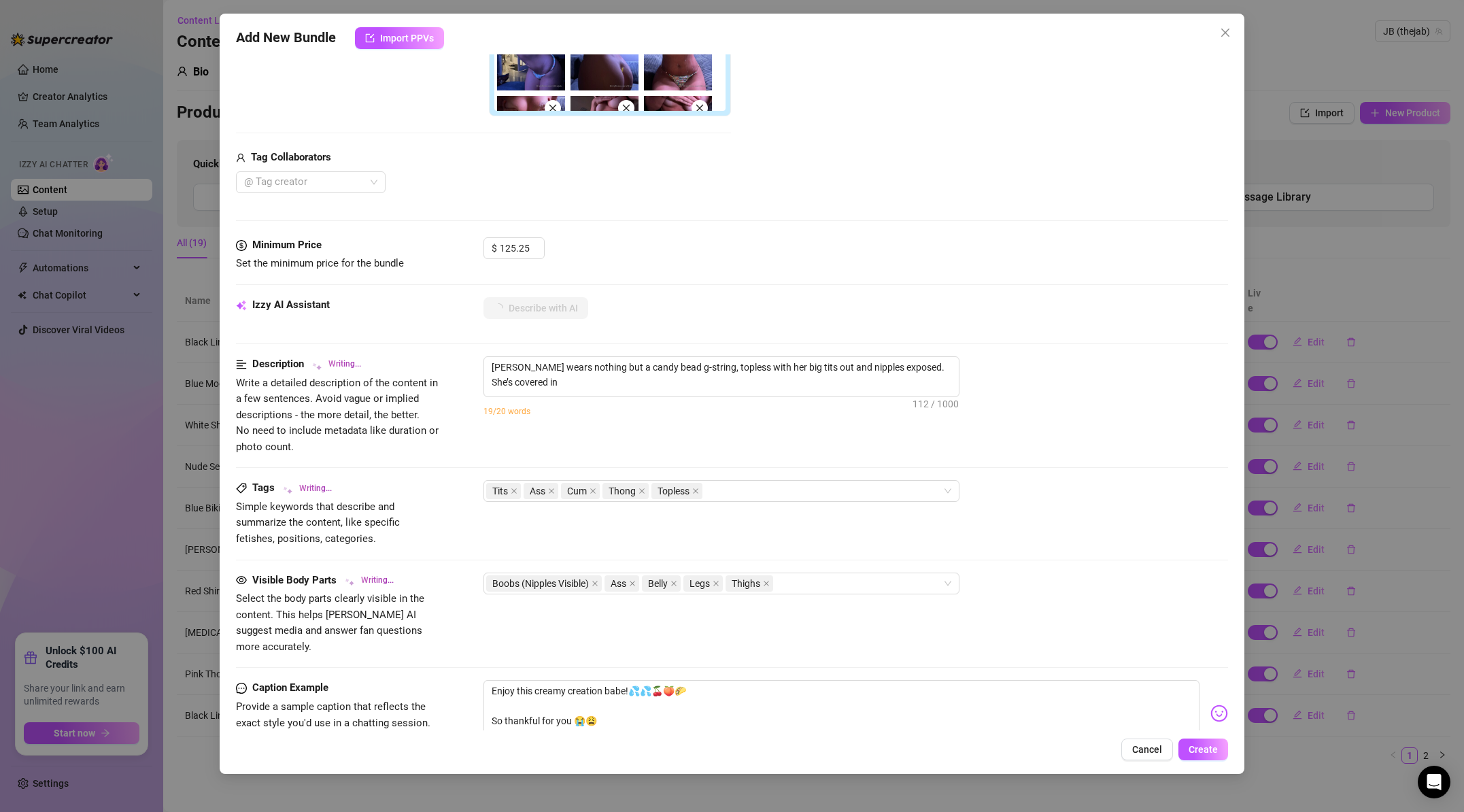
type textarea "[PERSON_NAME] wears nothing but a candy bead g-string, topless with her big tit…"
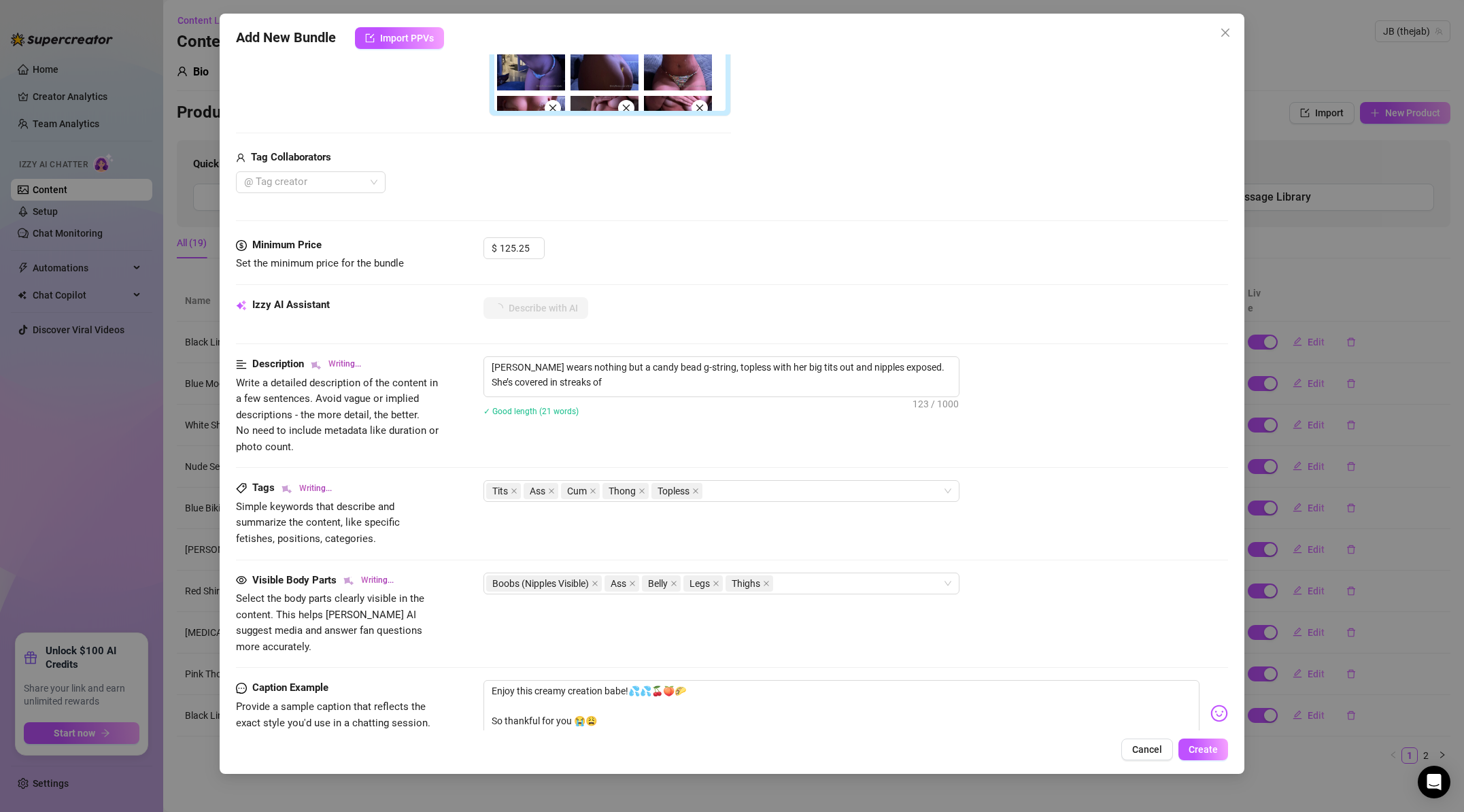
type textarea "[PERSON_NAME] wears nothing but a candy bead g-string, topless with her big tit…"
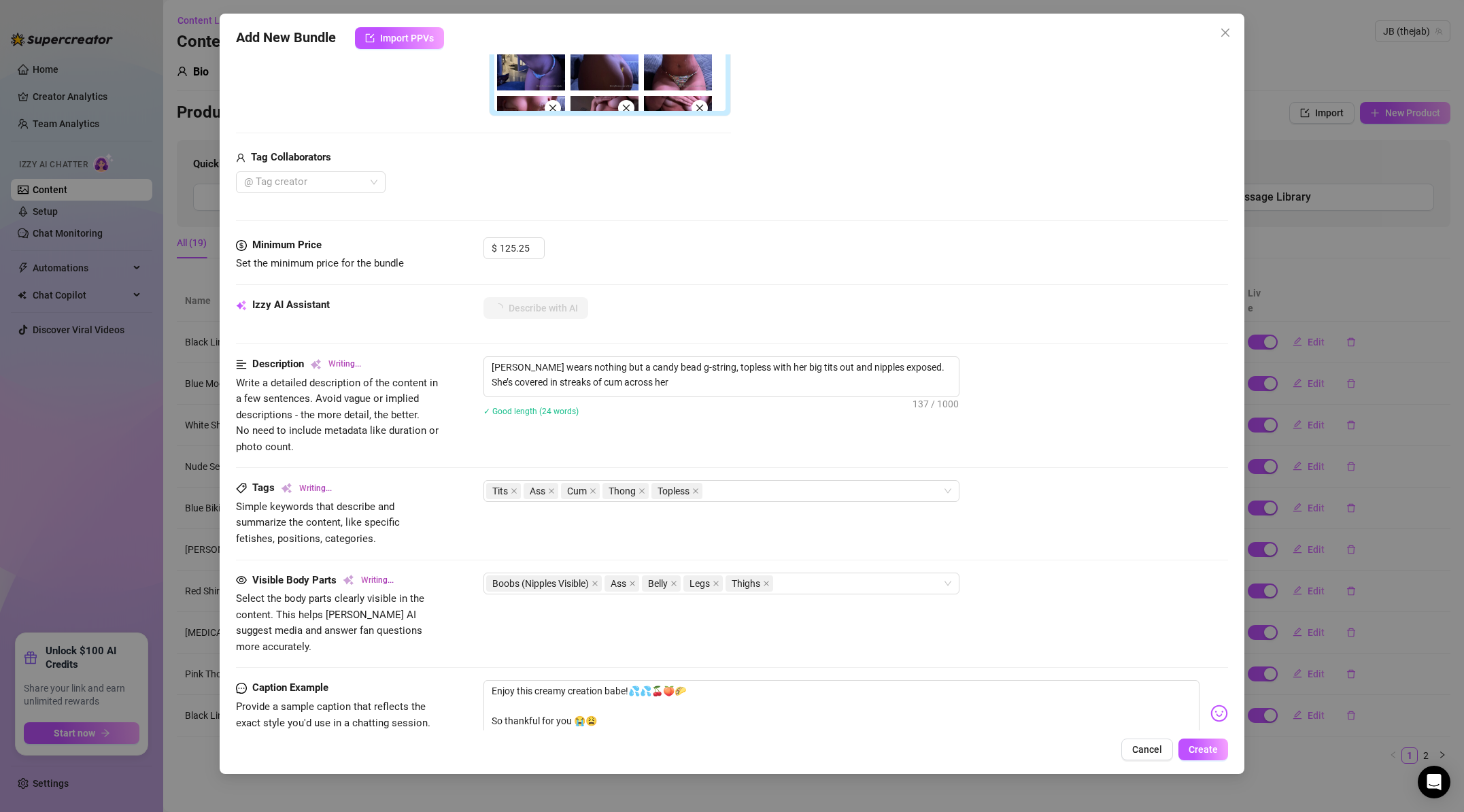
type textarea "[PERSON_NAME] wears nothing but a candy bead g-string, topless with her big tit…"
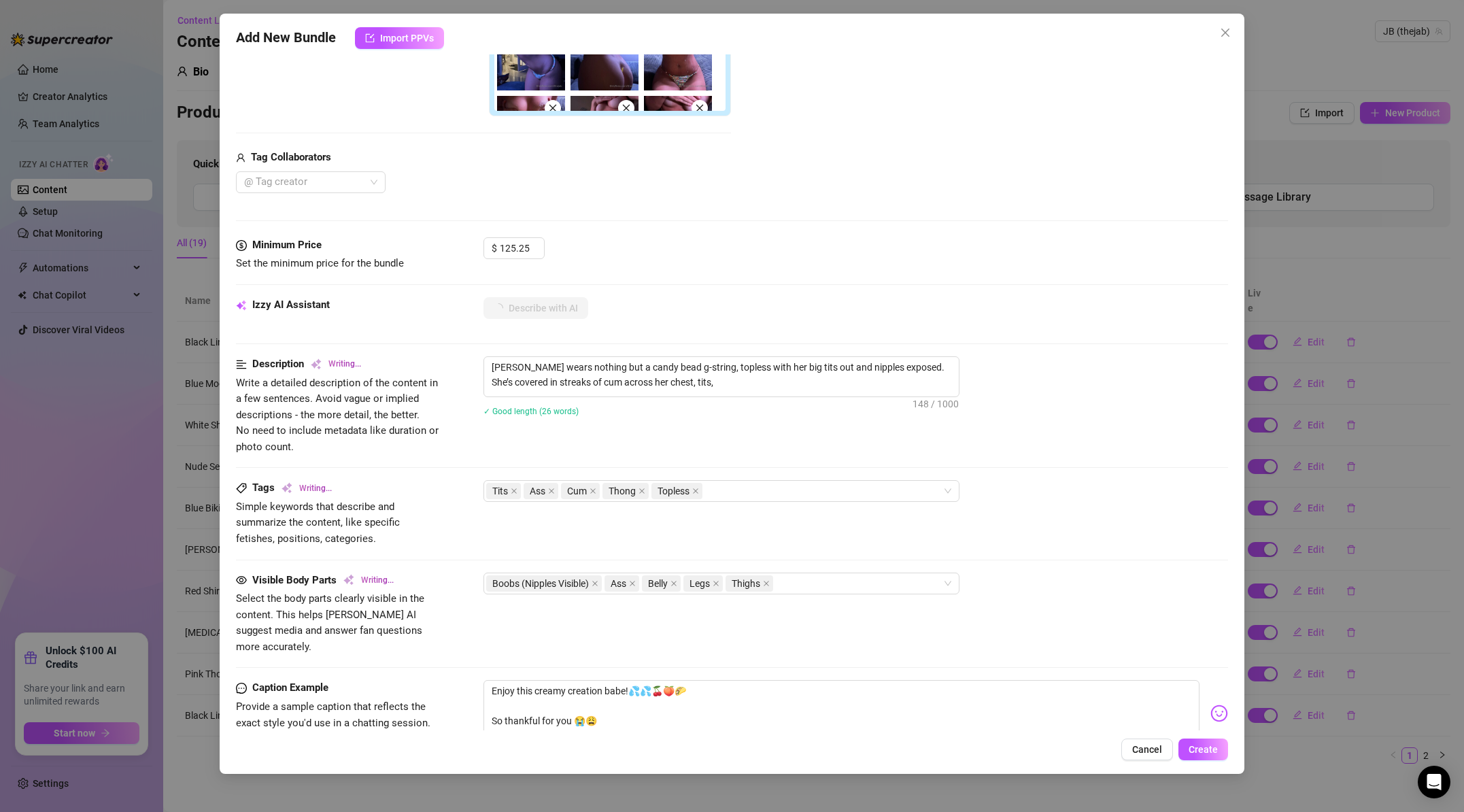
type textarea "[PERSON_NAME] wears nothing but a candy bead g-string, topless with her big tit…"
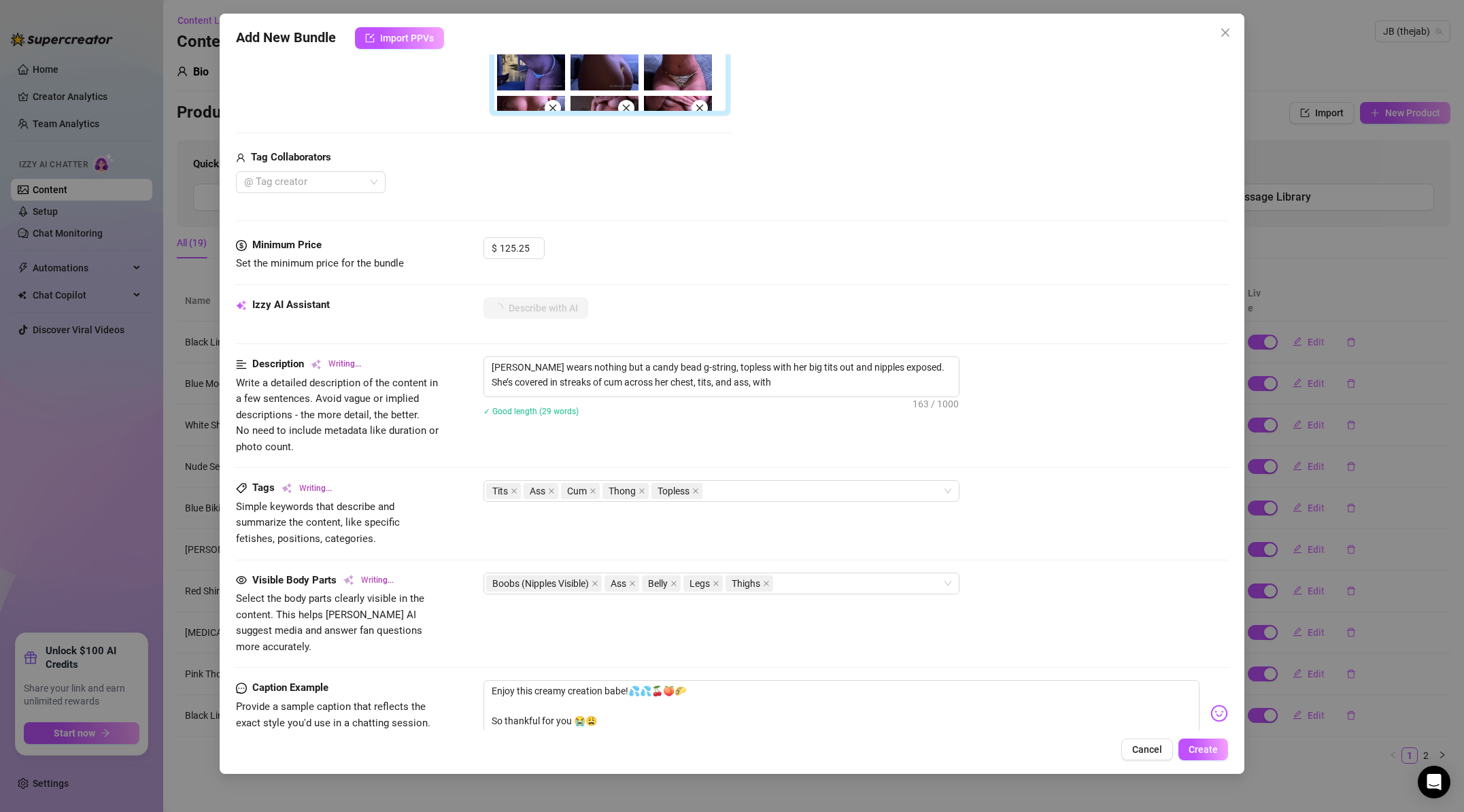
type textarea "[PERSON_NAME] wears nothing but a candy bead g-string, topless with her big tit…"
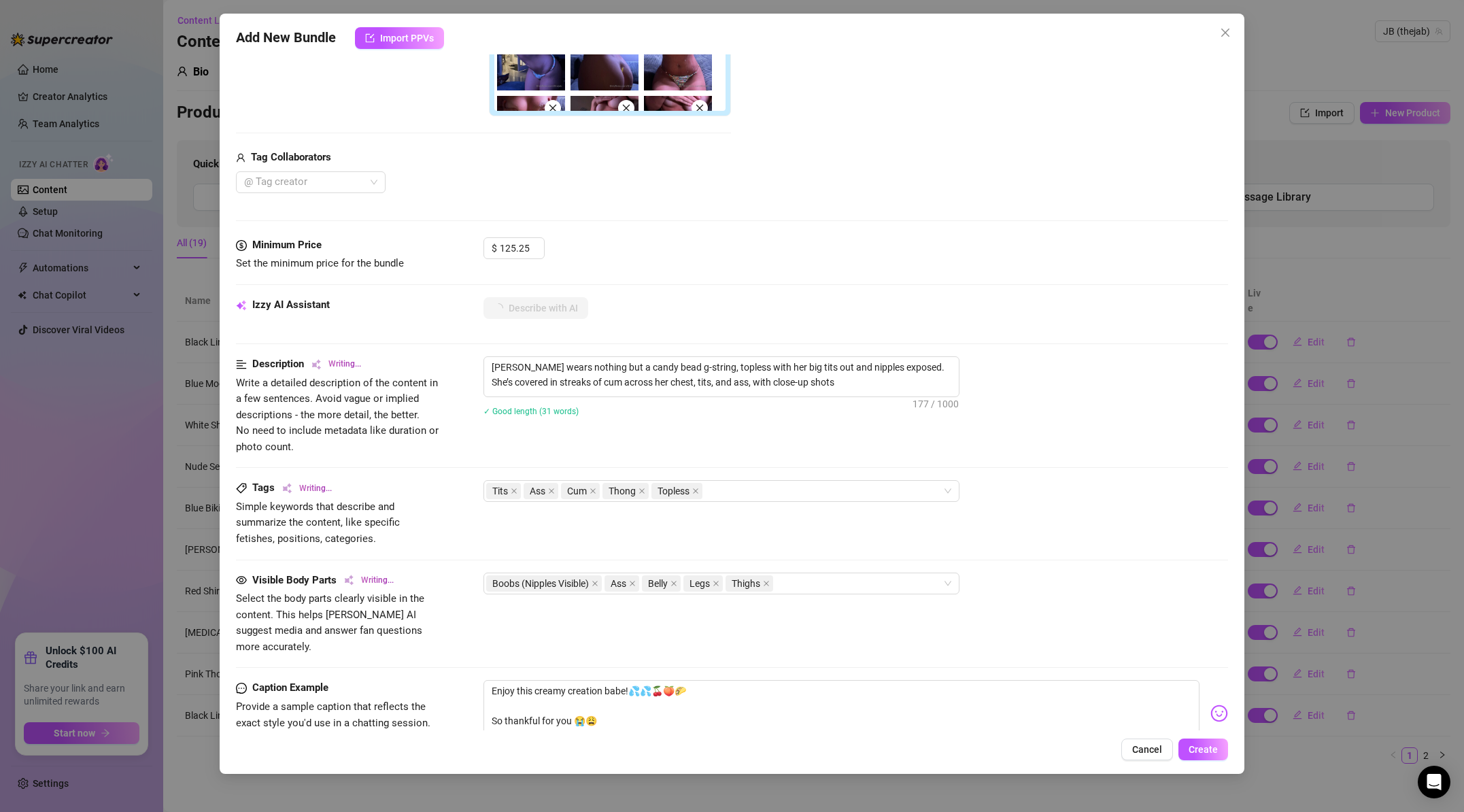
type textarea "[PERSON_NAME] wears nothing but a candy bead g-string, topless with her big tit…"
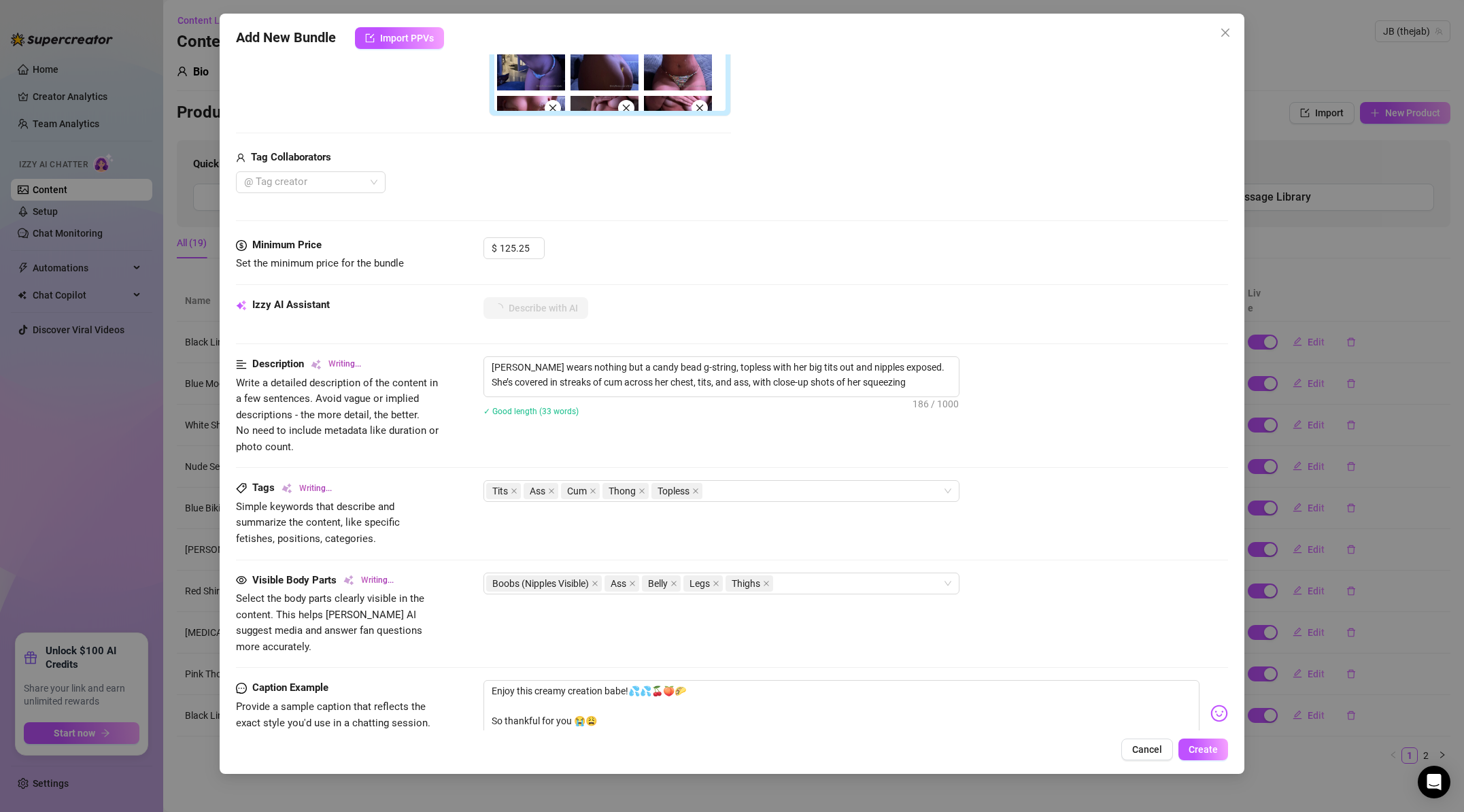
type textarea "[PERSON_NAME] wears nothing but a candy bead g-string, topless with her big tit…"
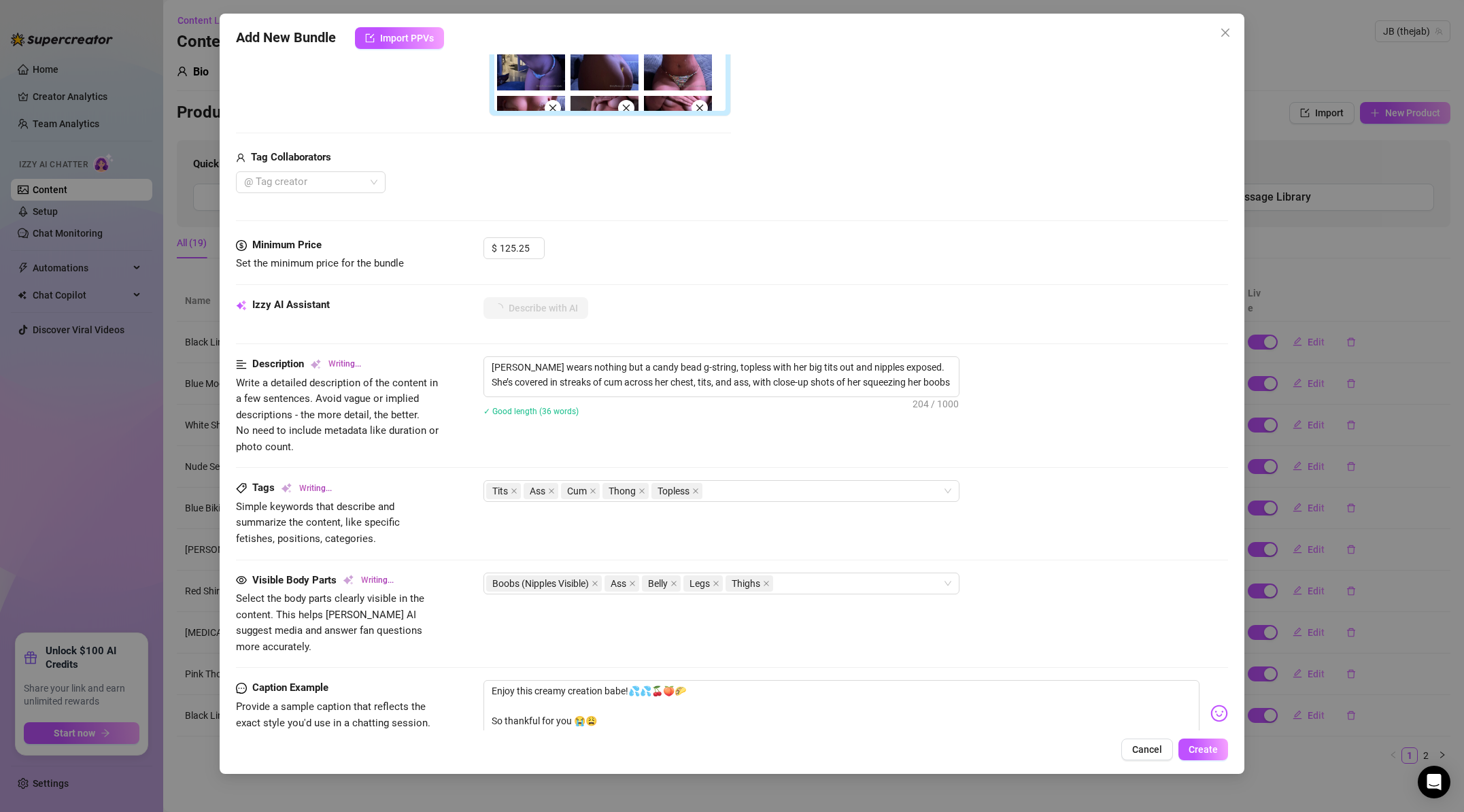
type textarea "[PERSON_NAME] wears nothing but a candy bead g-string, topless with her big tit…"
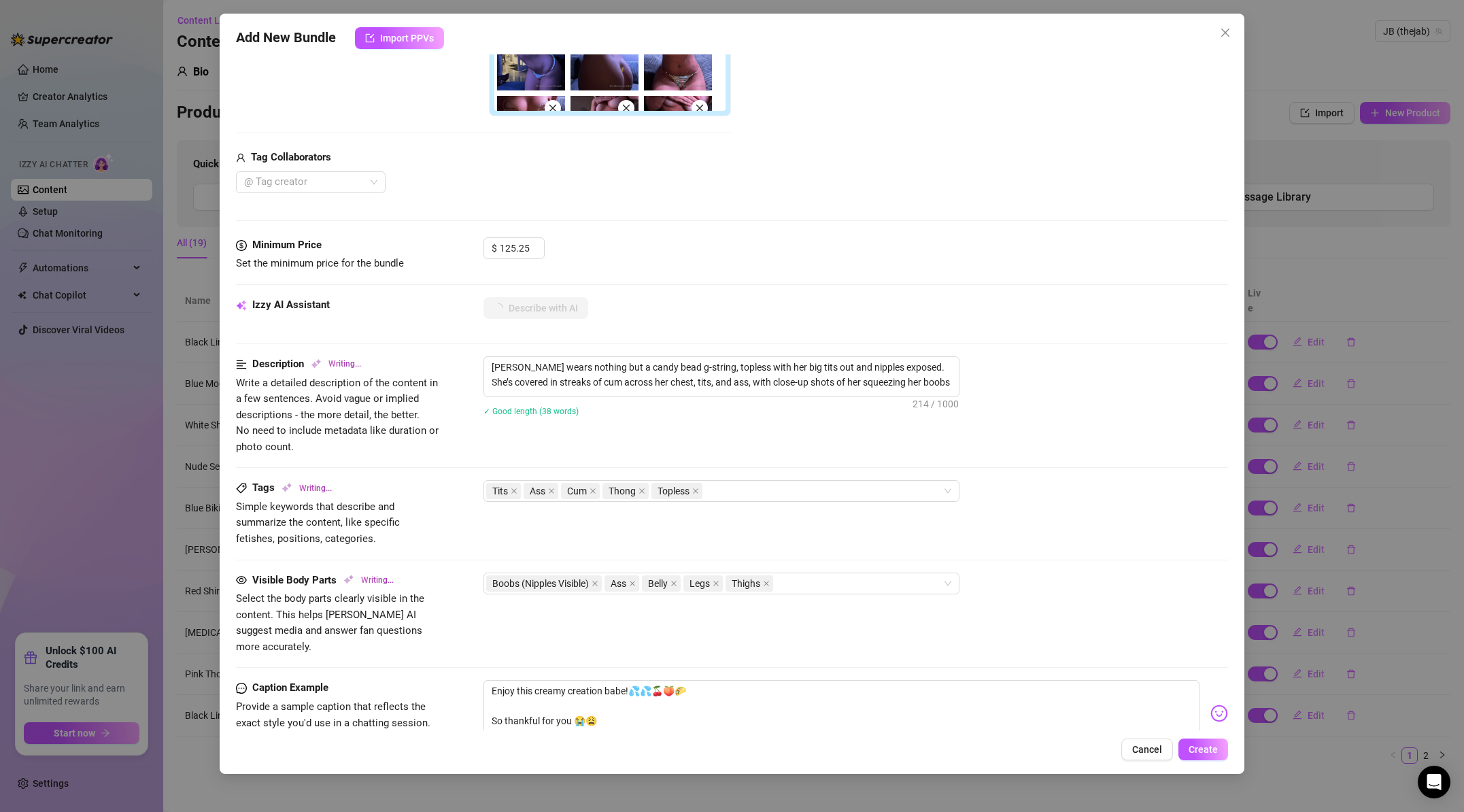
type textarea "[PERSON_NAME] wears nothing but a candy bead g-string, topless with her big tit…"
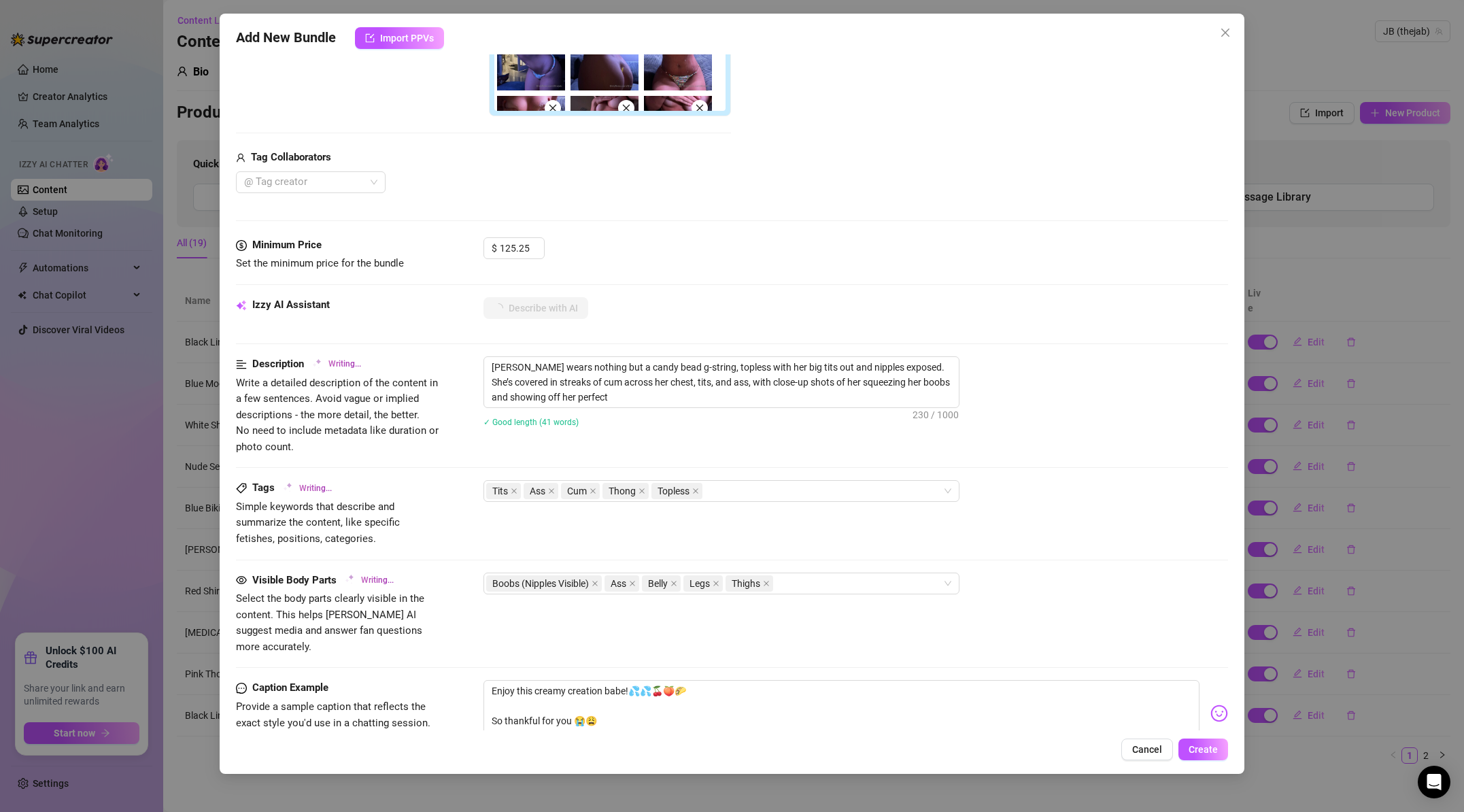
type textarea "[PERSON_NAME] wears nothing but a candy bead g-string, topless with her big tit…"
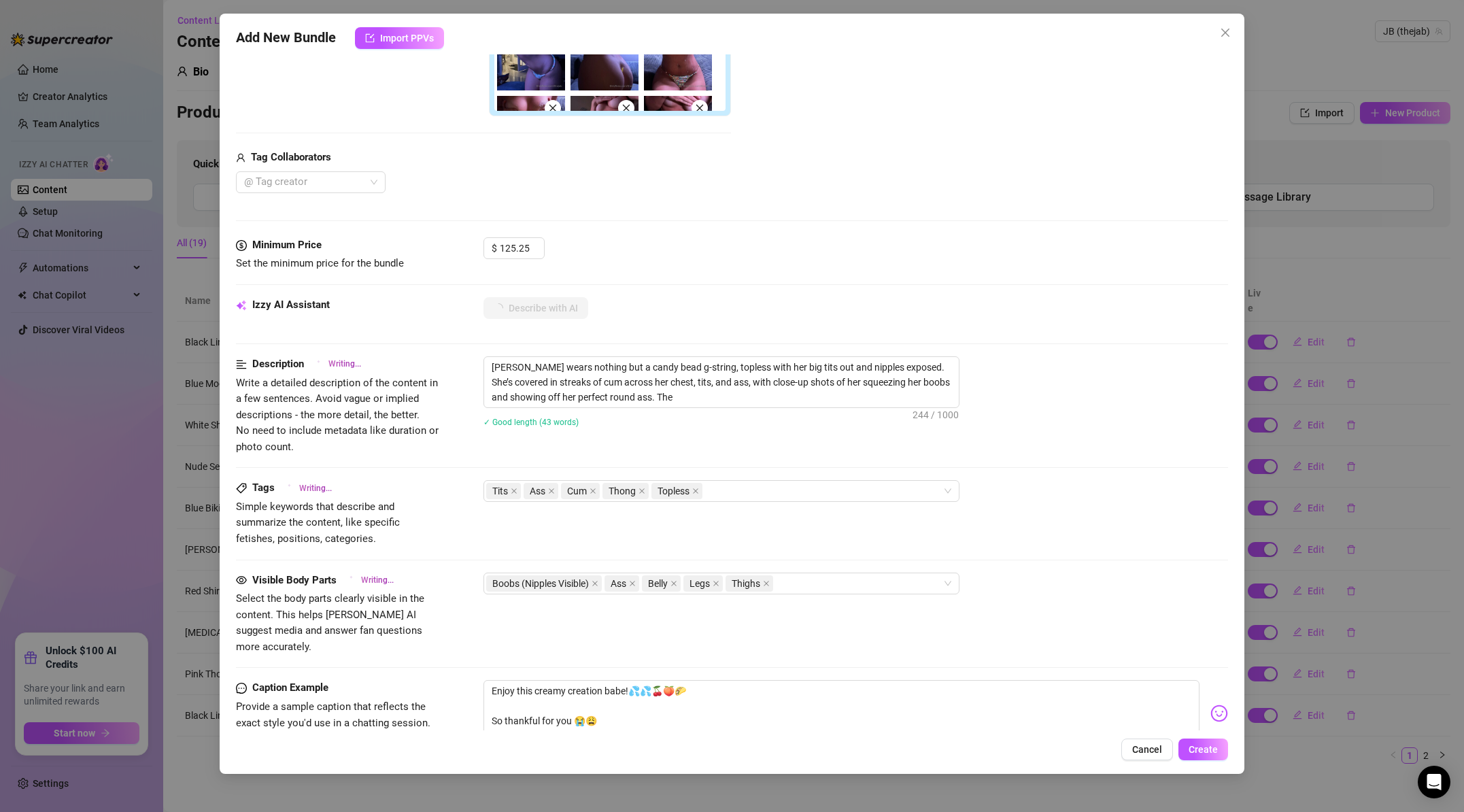
type textarea "[PERSON_NAME] wears nothing but a candy bead g-string, topless with her big tit…"
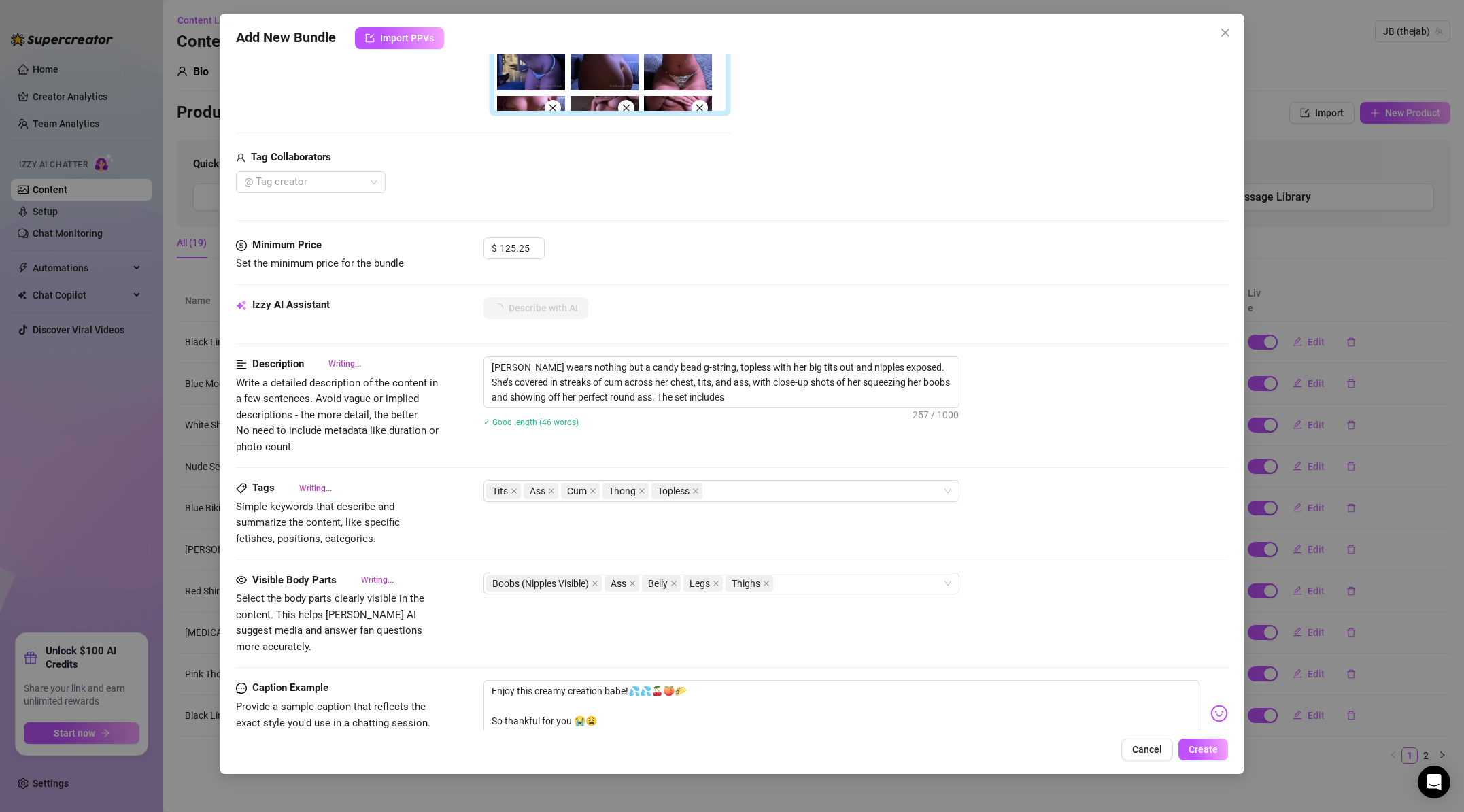
type textarea "[PERSON_NAME] wears nothing but a candy bead g-string, topless with her big tit…"
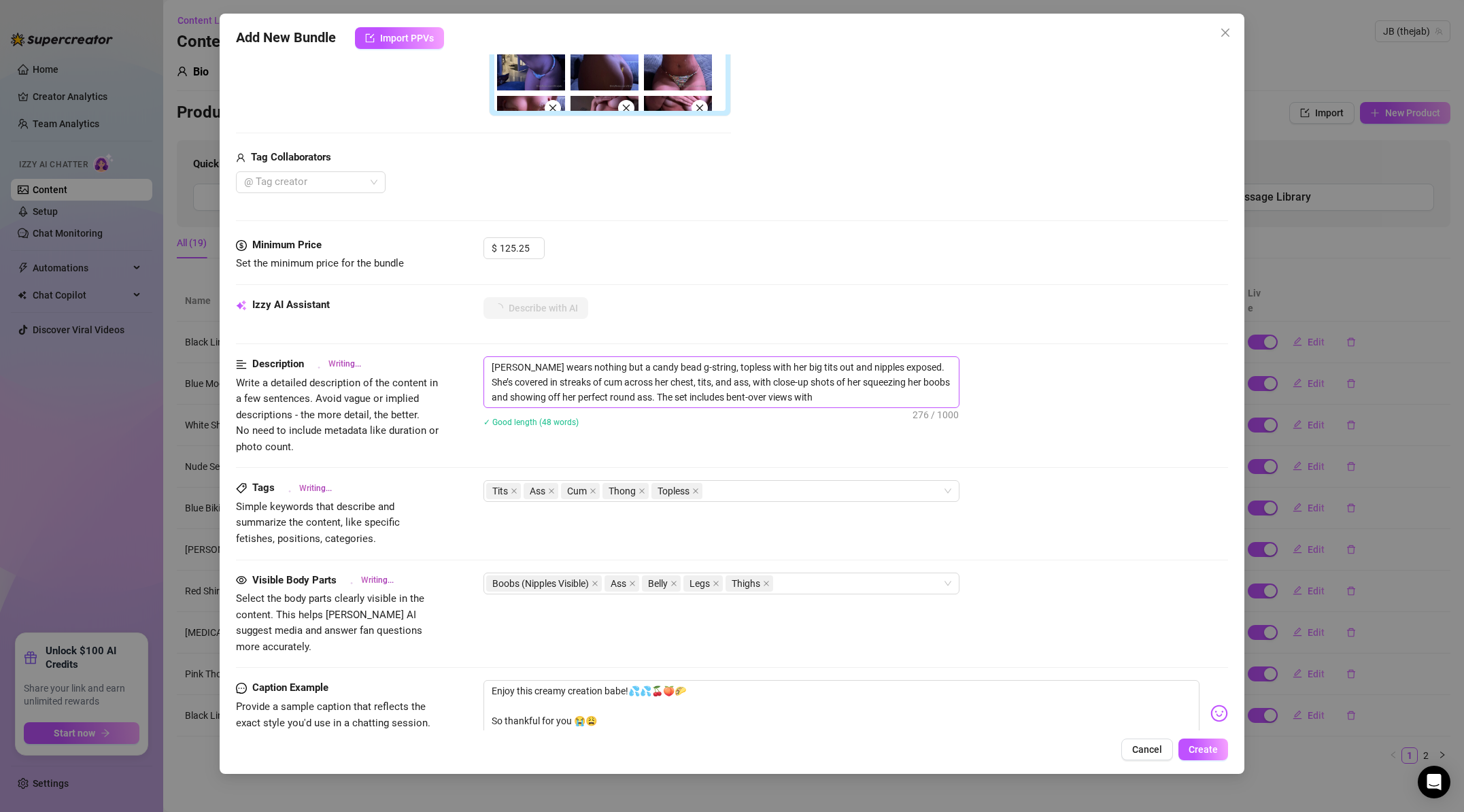
type textarea "[PERSON_NAME] wears nothing but a candy bead g-string, topless with her big tit…"
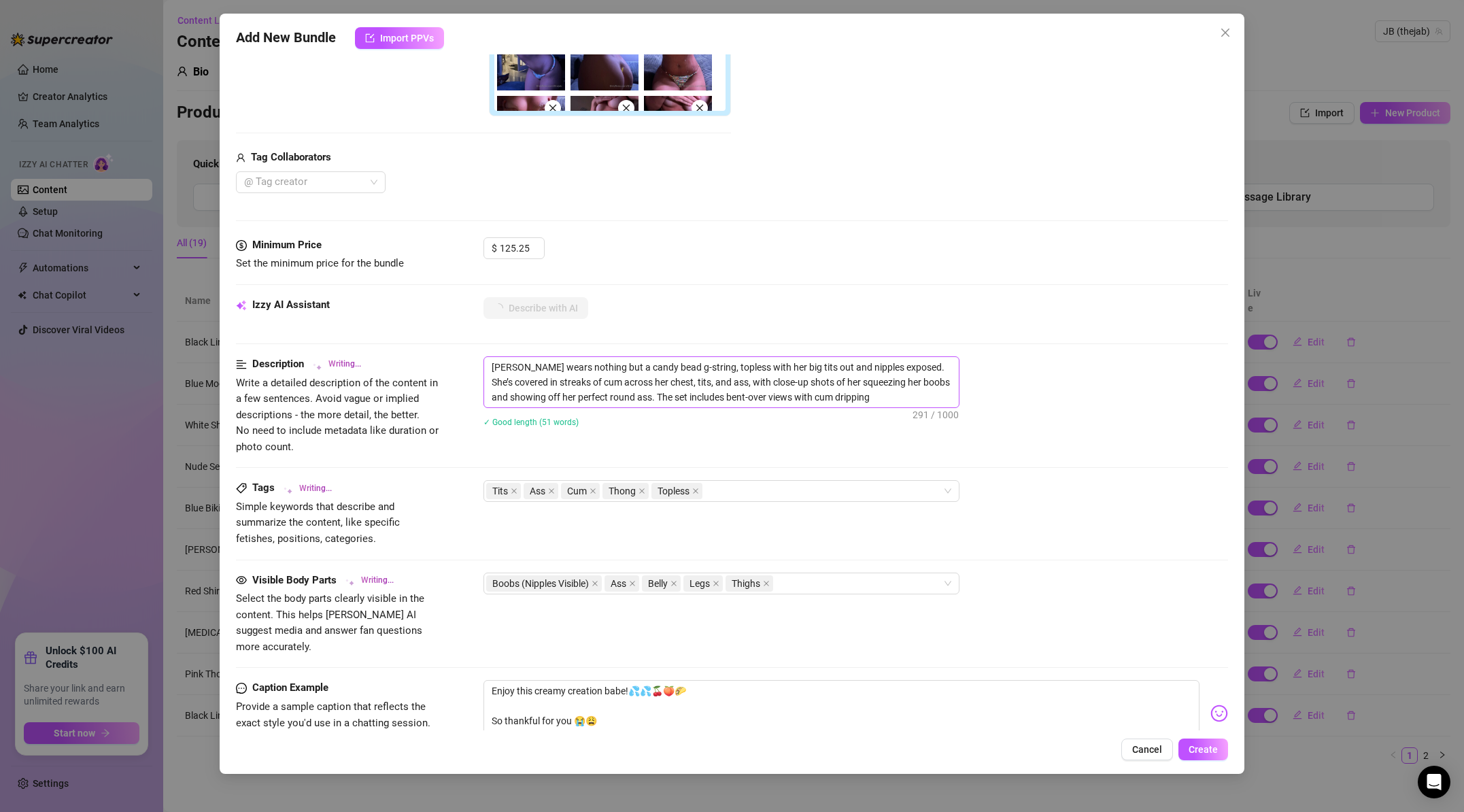
type textarea "[PERSON_NAME] wears nothing but a candy bead g-string, topless with her big tit…"
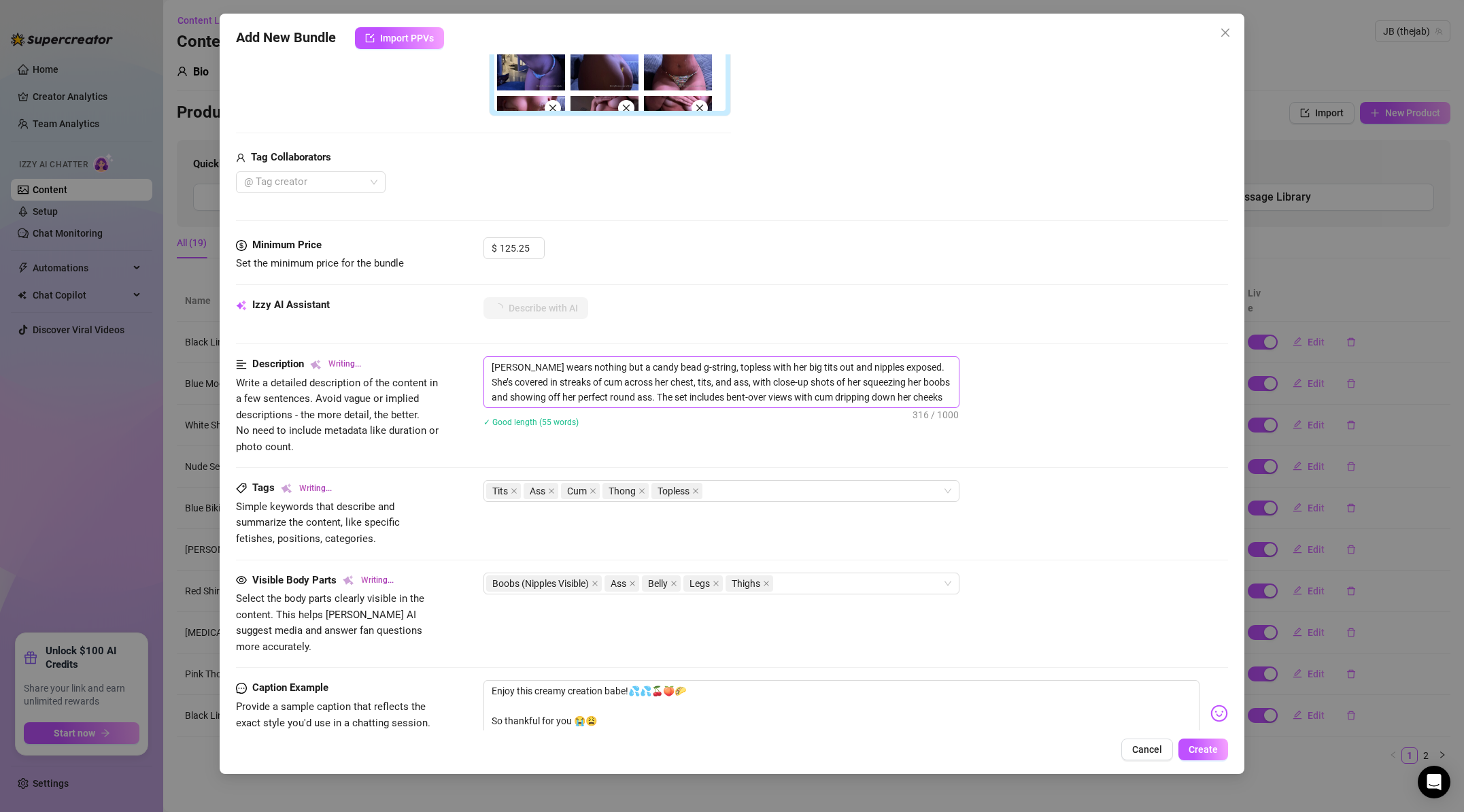
type textarea "[PERSON_NAME] wears nothing but a candy bead g-string, topless with her big tit…"
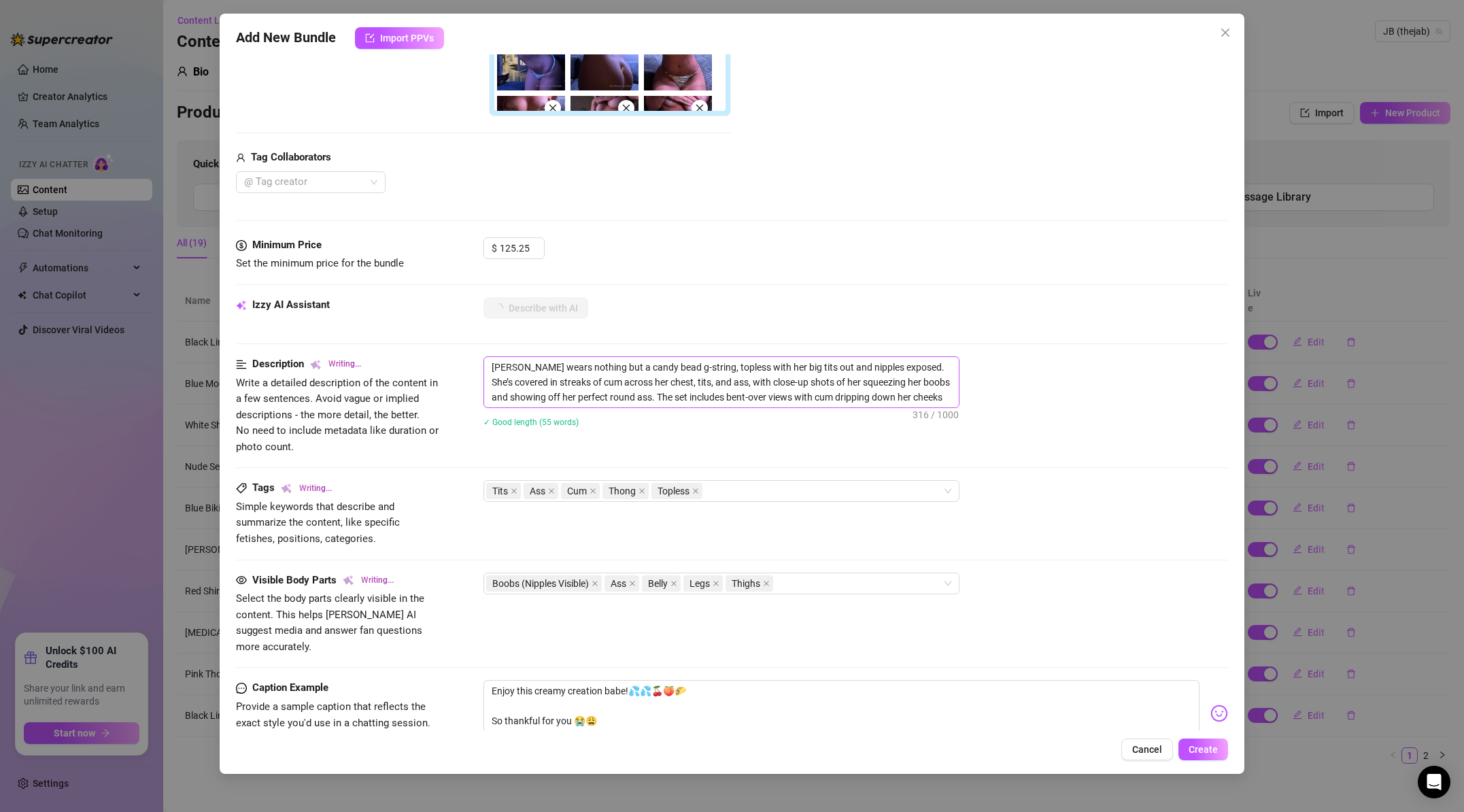
type textarea "[PERSON_NAME] wears nothing but a candy bead g-string, topless with her big tit…"
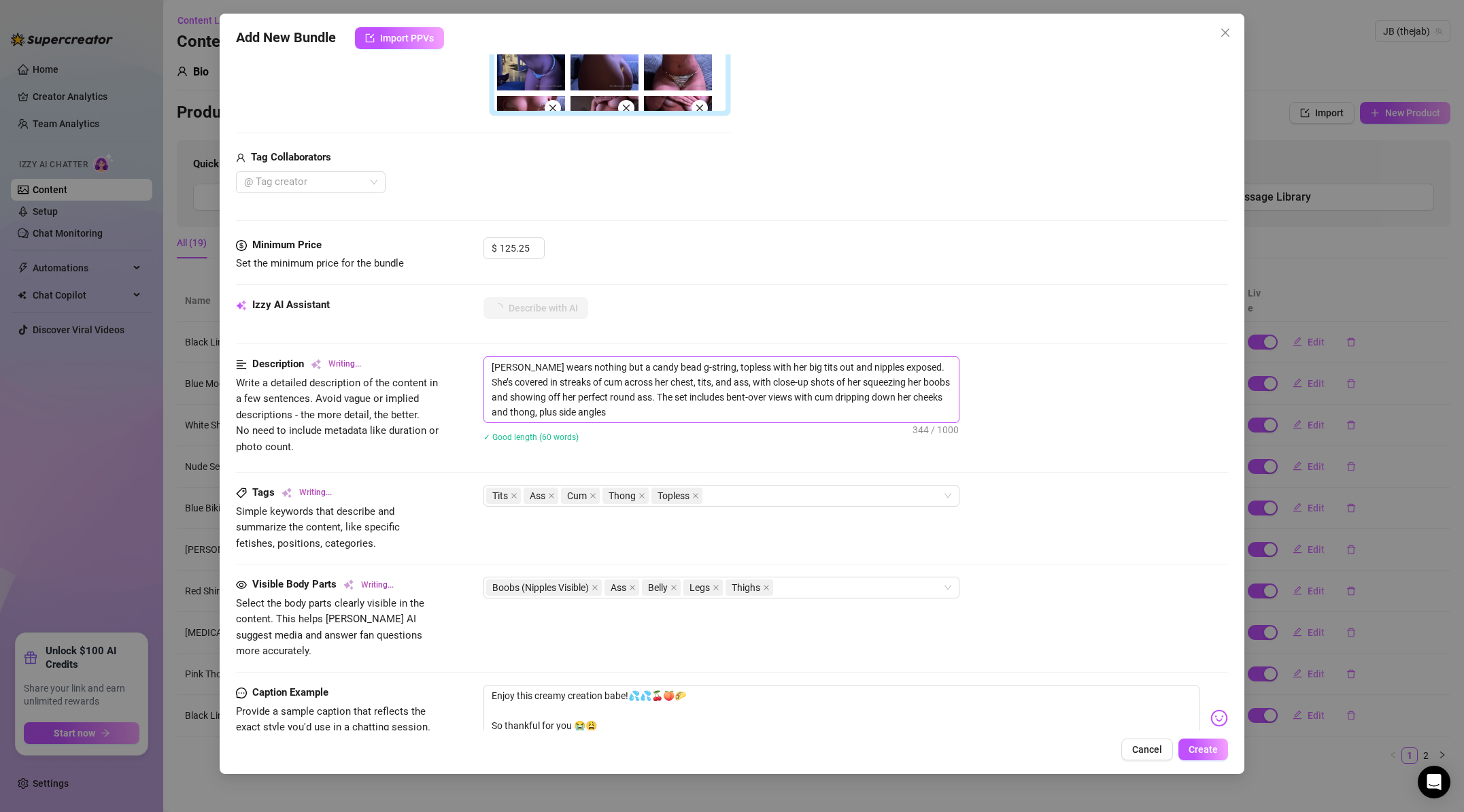
type textarea "[PERSON_NAME] wears nothing but a candy bead g-string, topless with her big tit…"
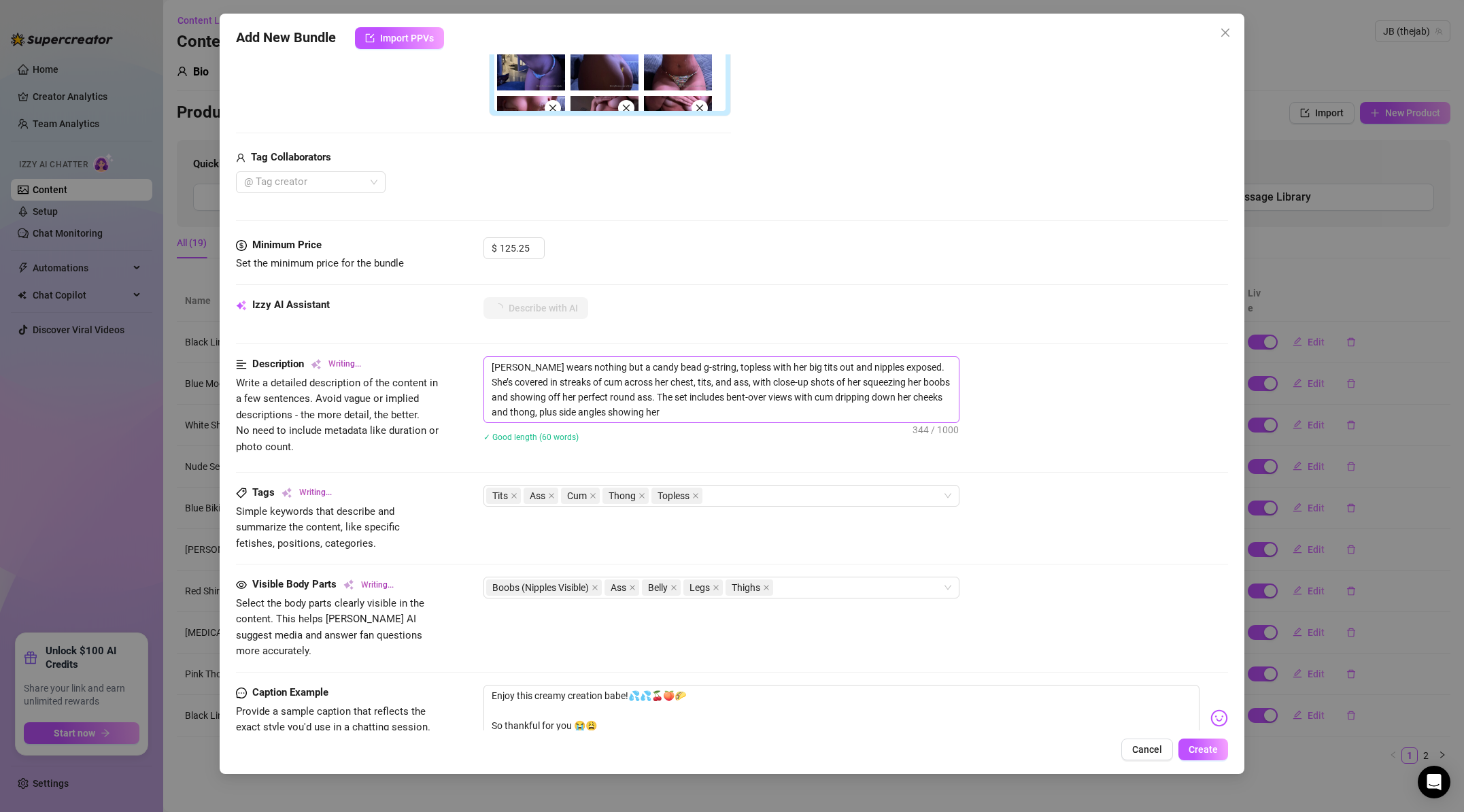
type textarea "[PERSON_NAME] wears nothing but a candy bead g-string, topless with her big tit…"
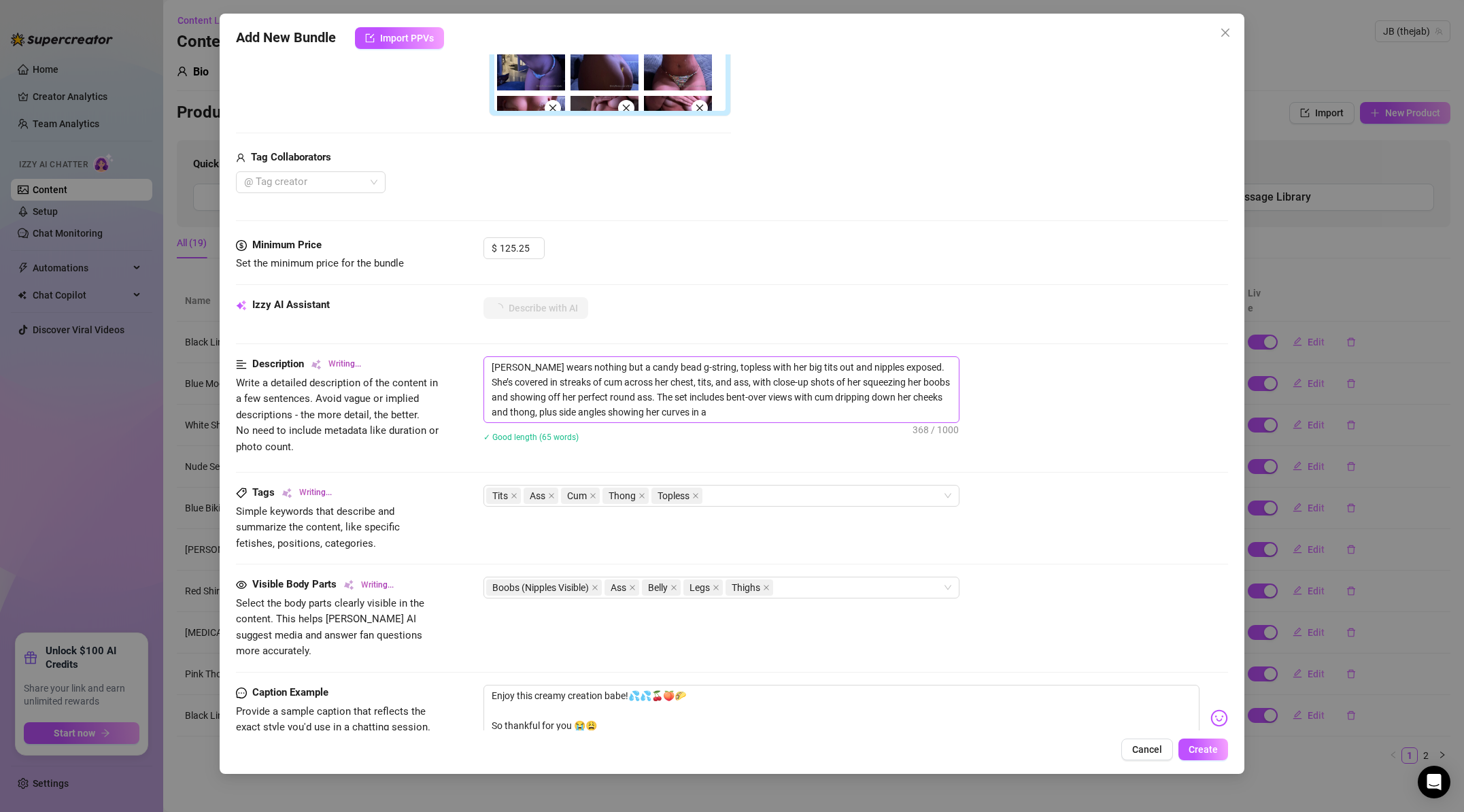
type textarea "[PERSON_NAME] wears nothing but a candy bead g-string, topless with her big tit…"
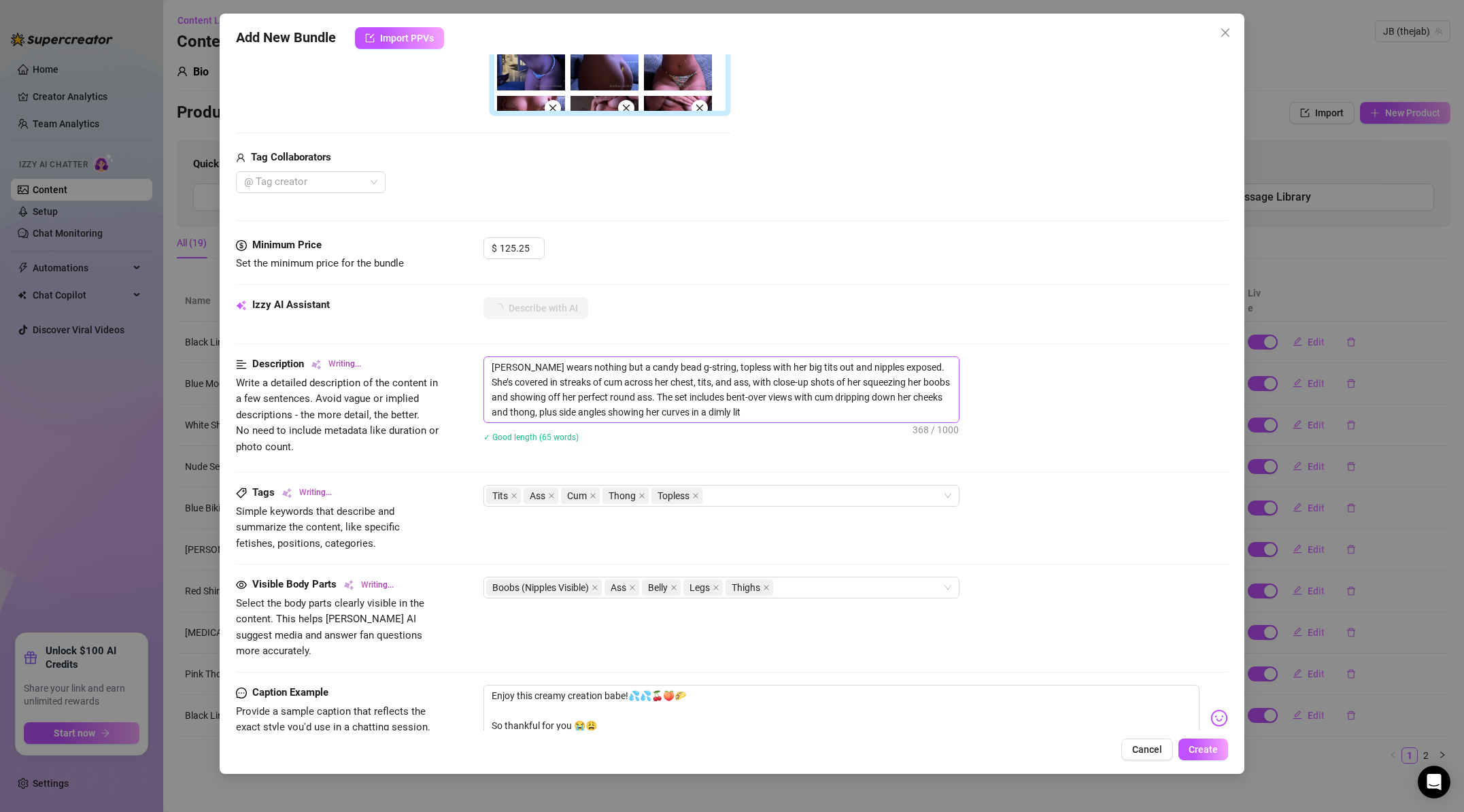
type textarea "[PERSON_NAME] wears nothing but a candy bead g-string, topless with her big tit…"
drag, startPoint x: 900, startPoint y: 369, endPoint x: 792, endPoint y: 369, distance: 108.0
click at [792, 370] on textarea "[PERSON_NAME] wears nothing but a candy bead g-string, topless with her big tit…" at bounding box center [722, 390] width 475 height 65
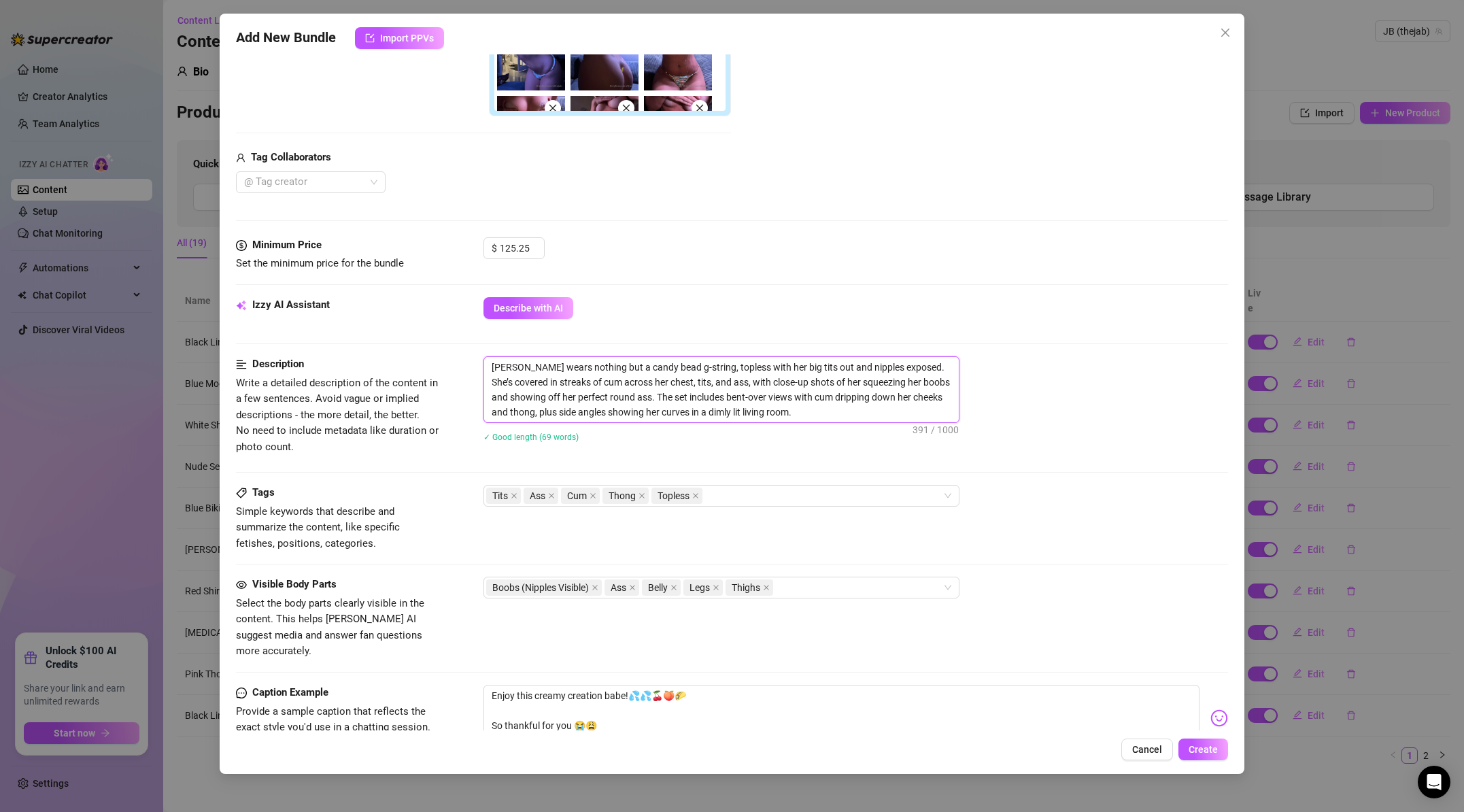
type textarea "[PERSON_NAME] wears nothing but a candy bead g-string, topless with her big tit…"
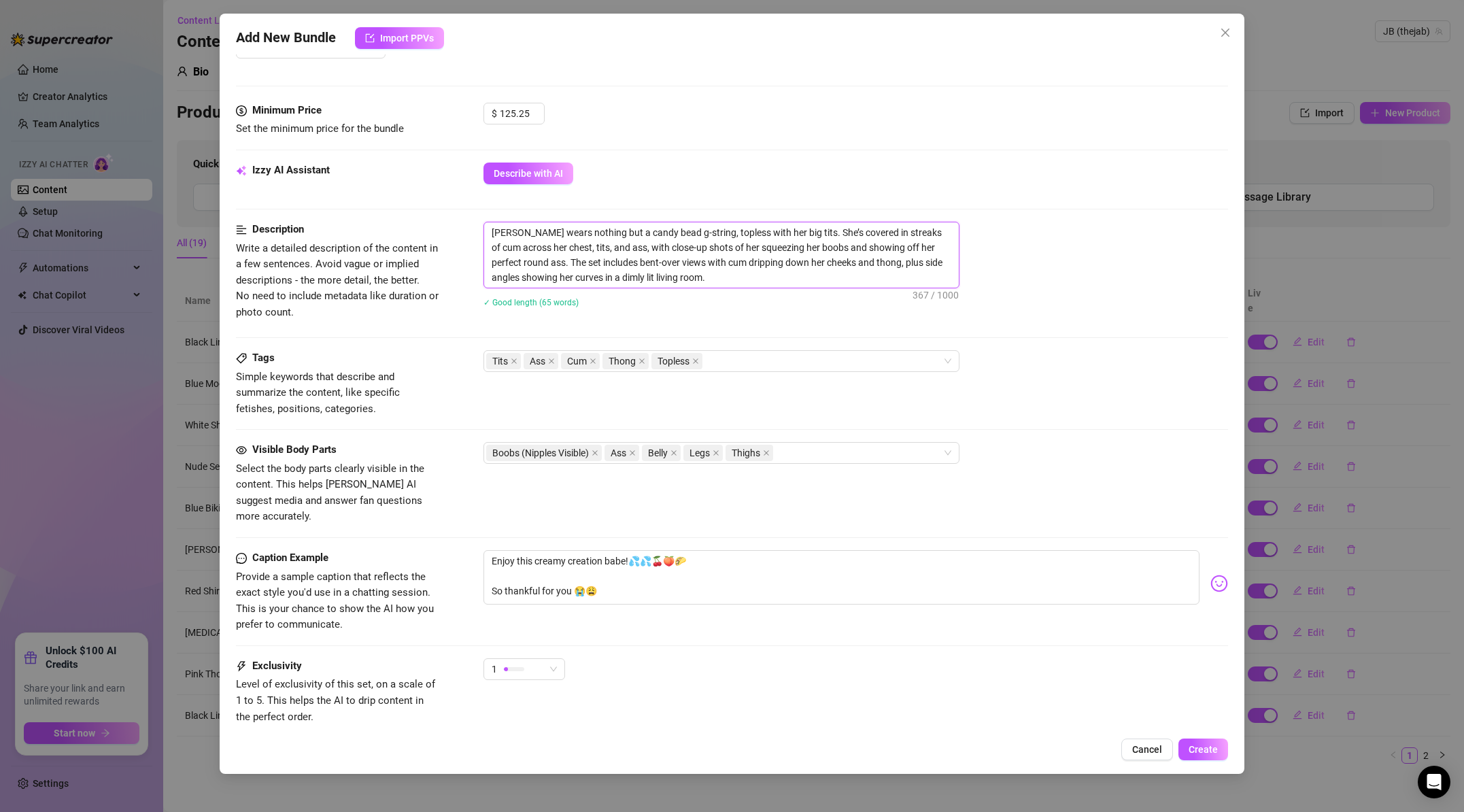
scroll to position [593, 0]
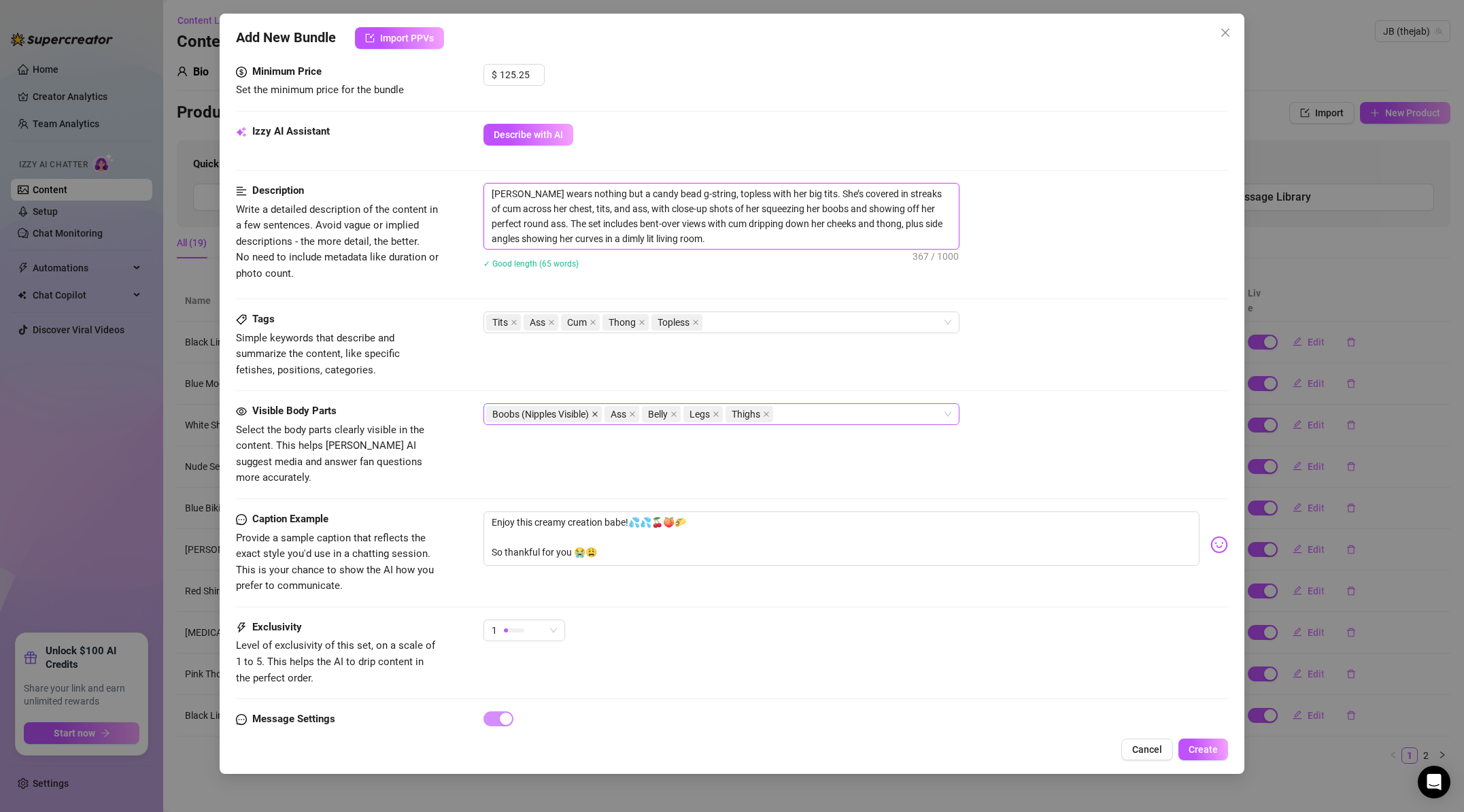
click at [599, 416] on icon "close" at bounding box center [595, 414] width 7 height 7
click at [871, 419] on div "Ass Belly Legs Thighs" at bounding box center [715, 414] width 456 height 19
type textarea "[PERSON_NAME] wears nothing but a candy bead g-string, topless with her big tit…"
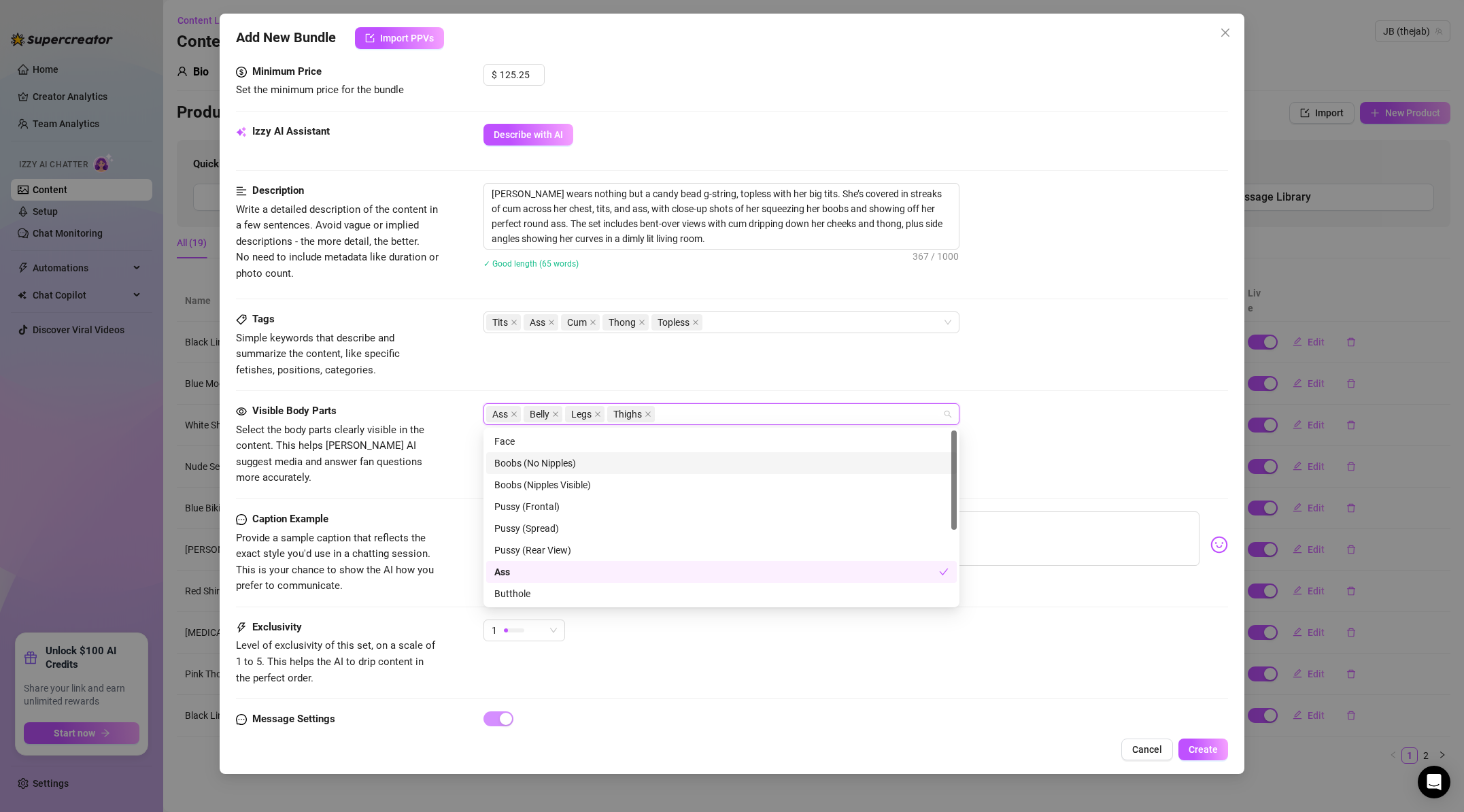
click at [651, 465] on div "Boobs (No Nipples)" at bounding box center [721, 462] width 454 height 15
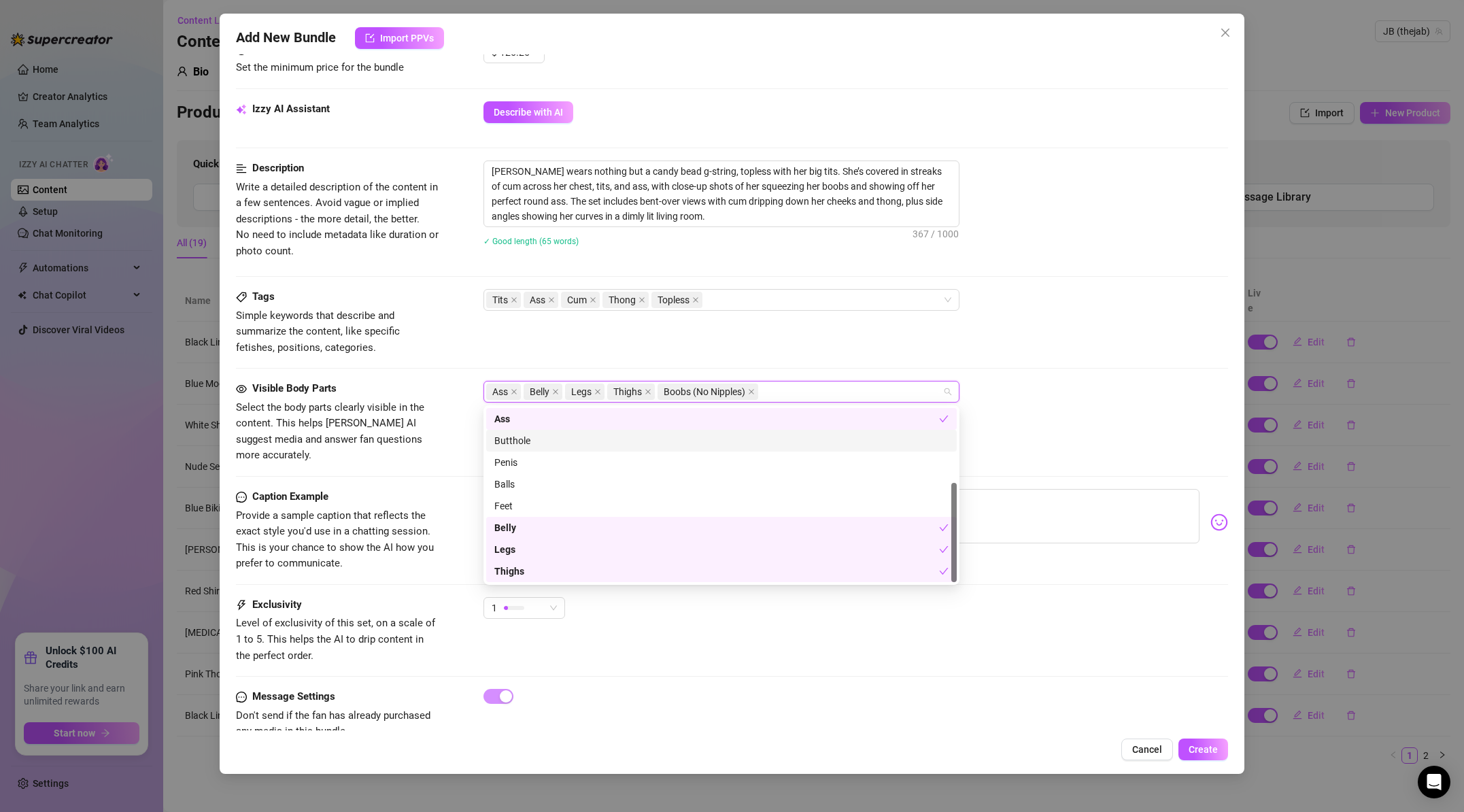
scroll to position [634, 0]
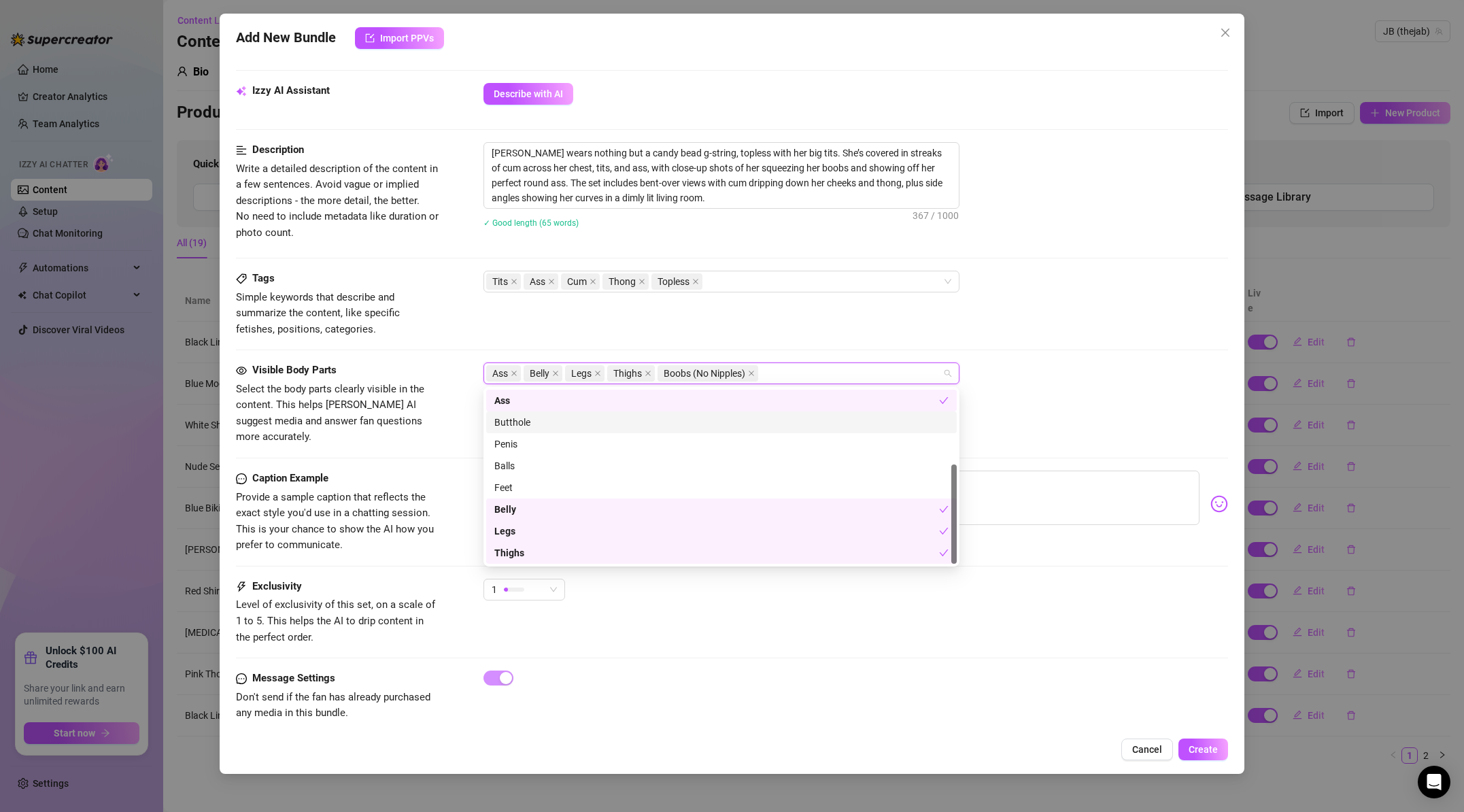
click at [1133, 364] on div "Ass Belly Legs Thighs Boobs (No Nipples)" at bounding box center [856, 373] width 745 height 22
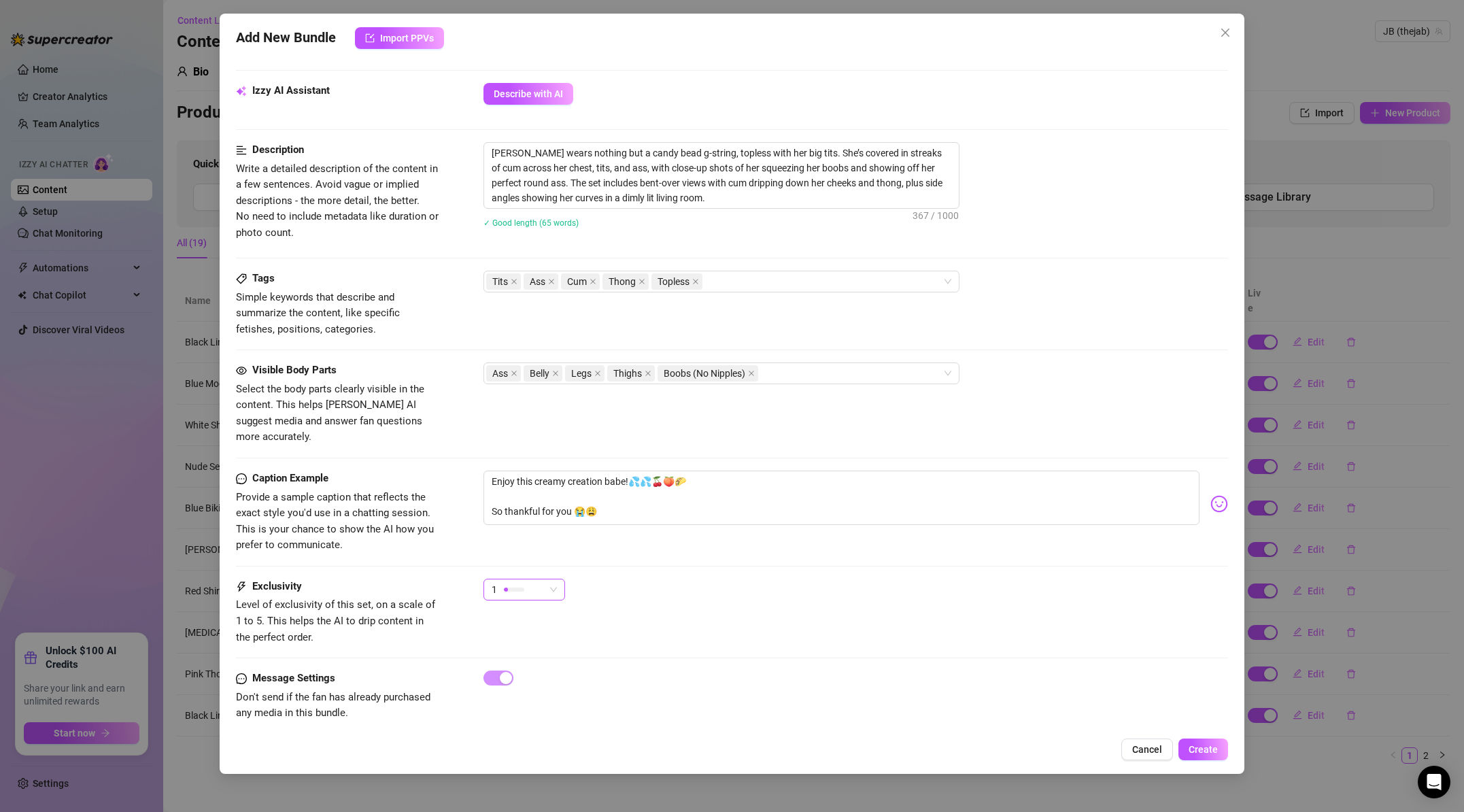
click at [528, 580] on div "1" at bounding box center [518, 590] width 53 height 20
click at [511, 686] on span "5 - Most Exclusive 🔥" at bounding box center [538, 687] width 88 height 15
click at [1218, 748] on span "Create" at bounding box center [1203, 749] width 29 height 11
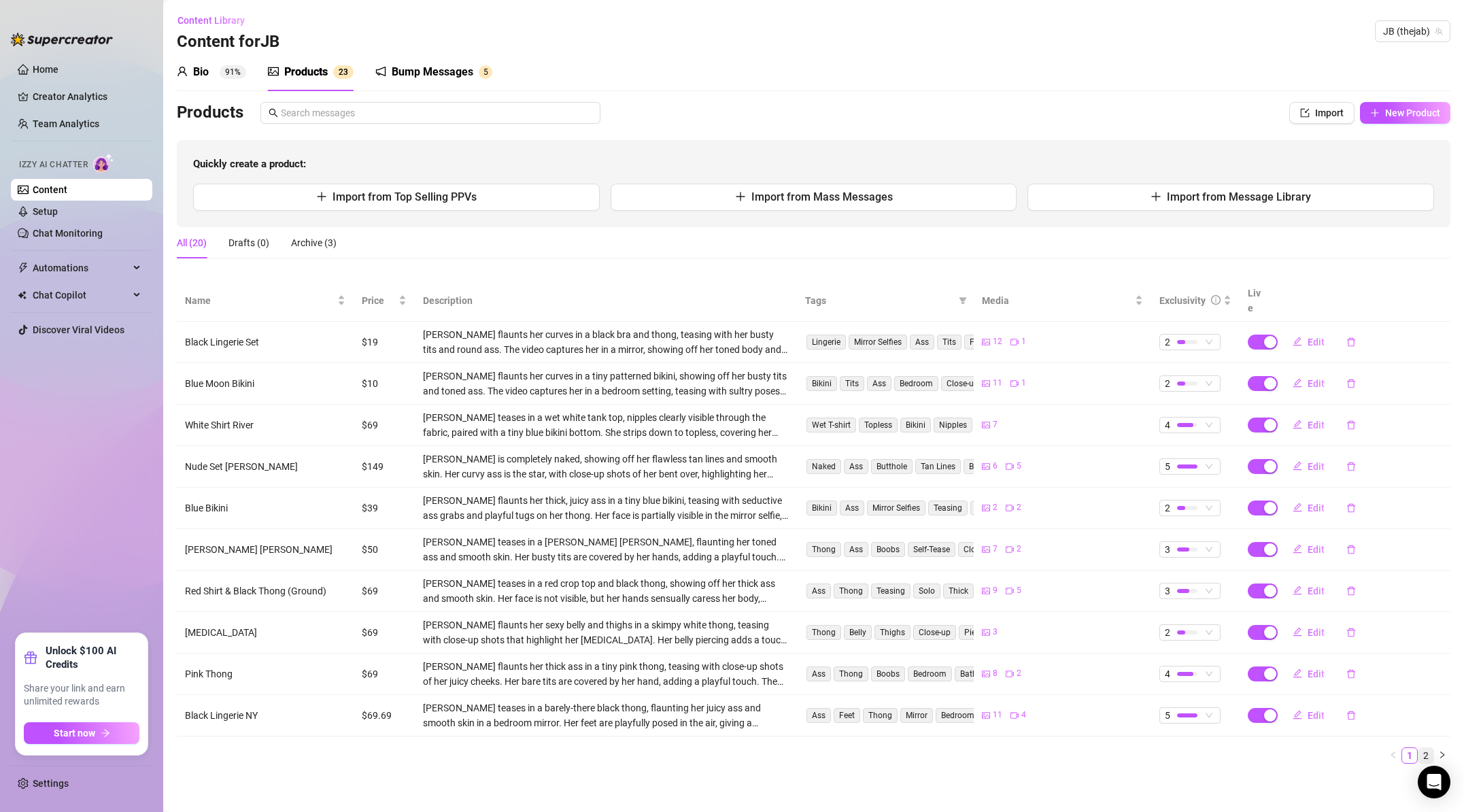
click at [1427, 748] on link "2" at bounding box center [1426, 755] width 15 height 15
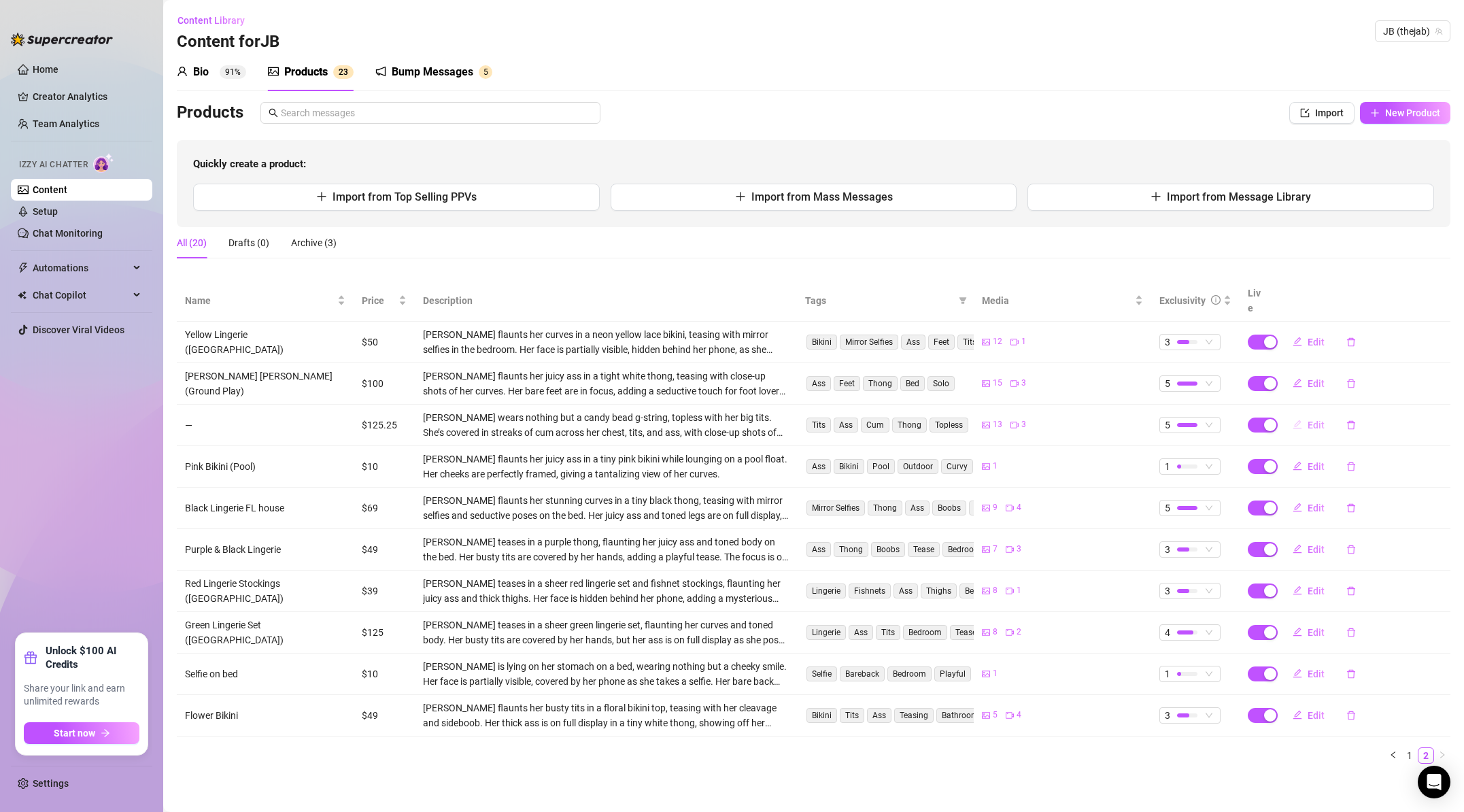
click at [1305, 414] on button "Edit" at bounding box center [1309, 425] width 54 height 22
type textarea "Enjoy this creamy creation babe!💦💦🍒🍑🌮 So thankful for you 😭😩"
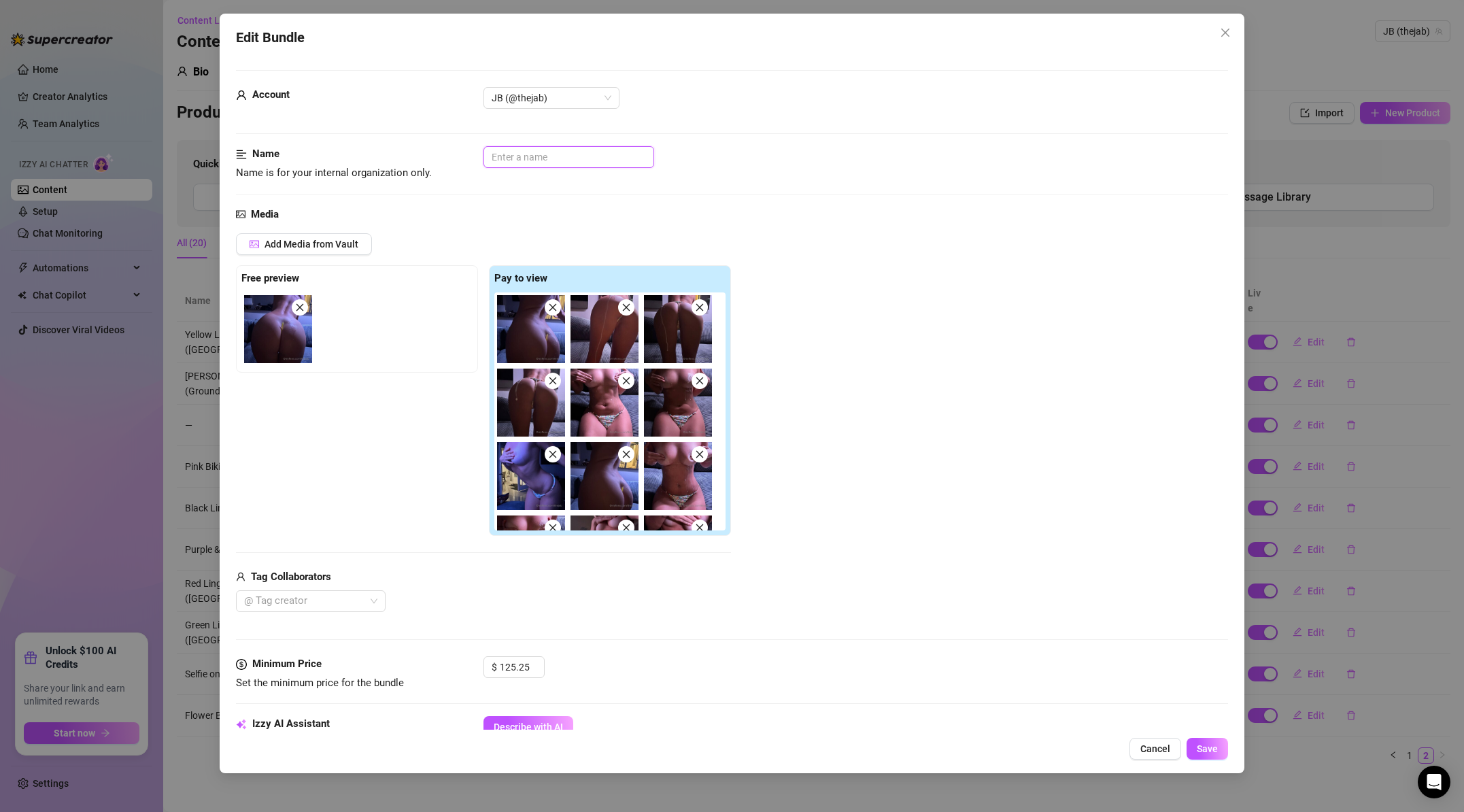
click at [541, 155] on input "text" at bounding box center [569, 157] width 171 height 22
click at [502, 160] on input "BIrthday Sex" at bounding box center [569, 157] width 171 height 22
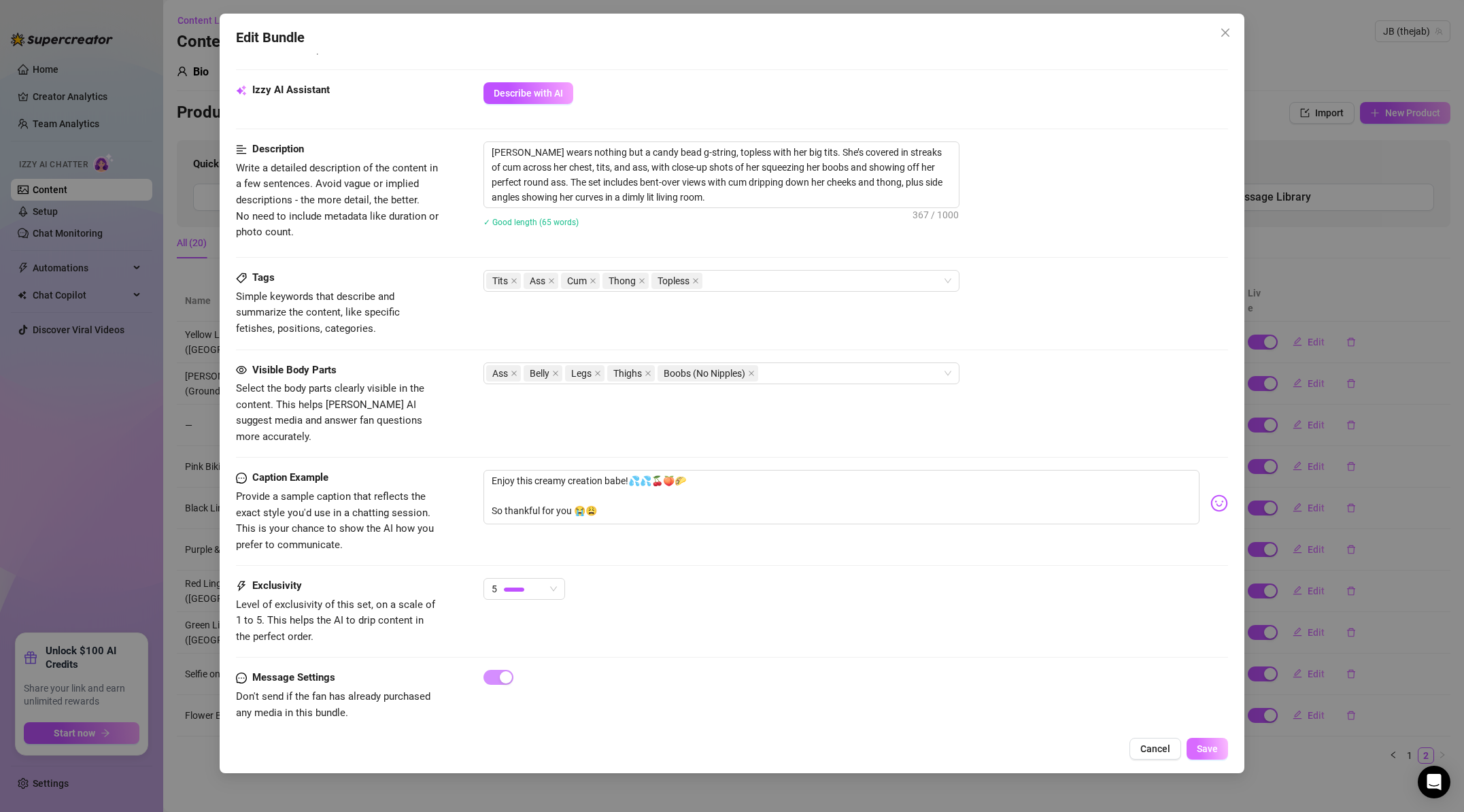
type input "Birthday Sex"
click at [1206, 744] on span "Save" at bounding box center [1208, 748] width 21 height 11
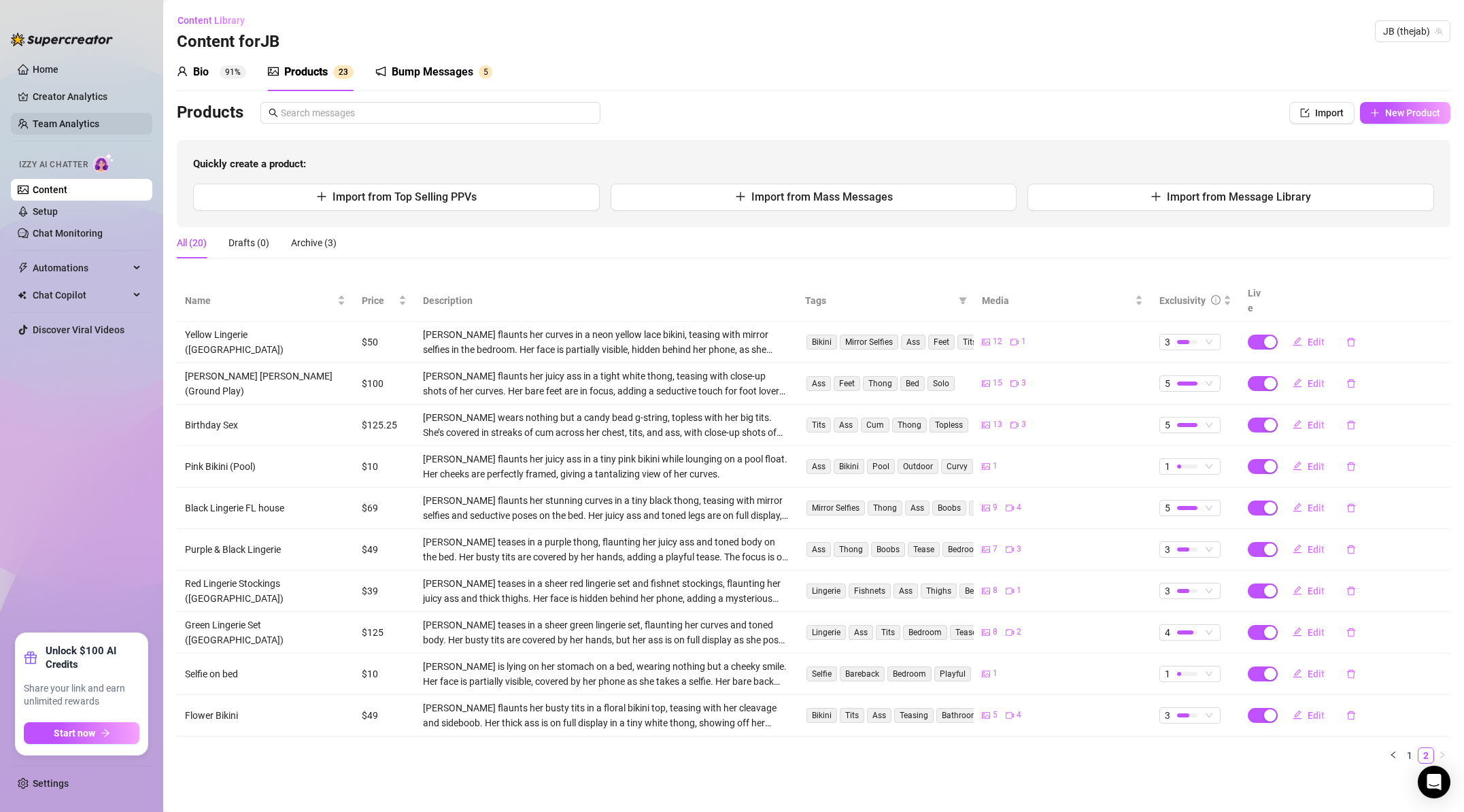
click at [49, 124] on link "Team Analytics" at bounding box center [66, 124] width 66 height 11
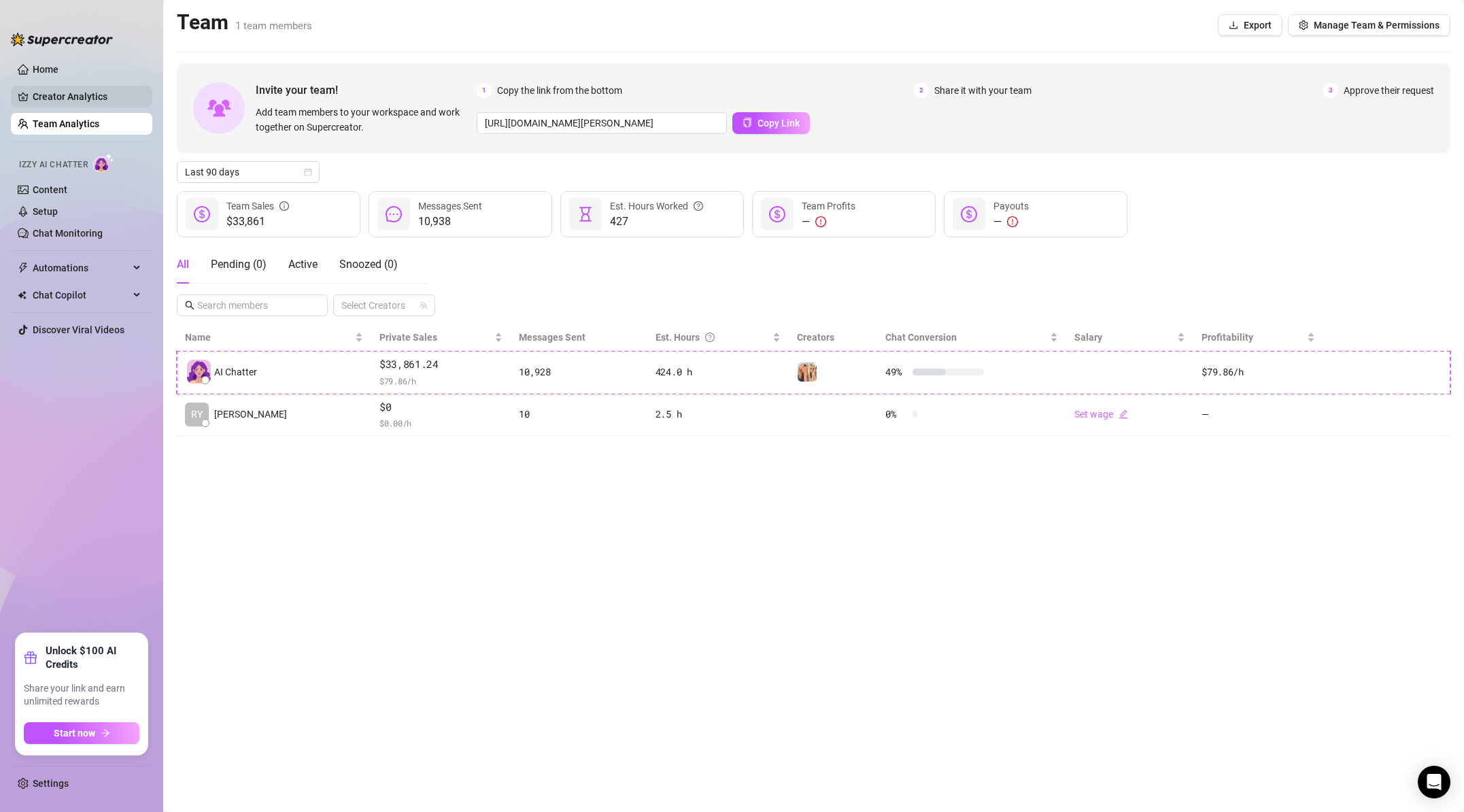
click at [82, 97] on link "Creator Analytics" at bounding box center [87, 96] width 109 height 22
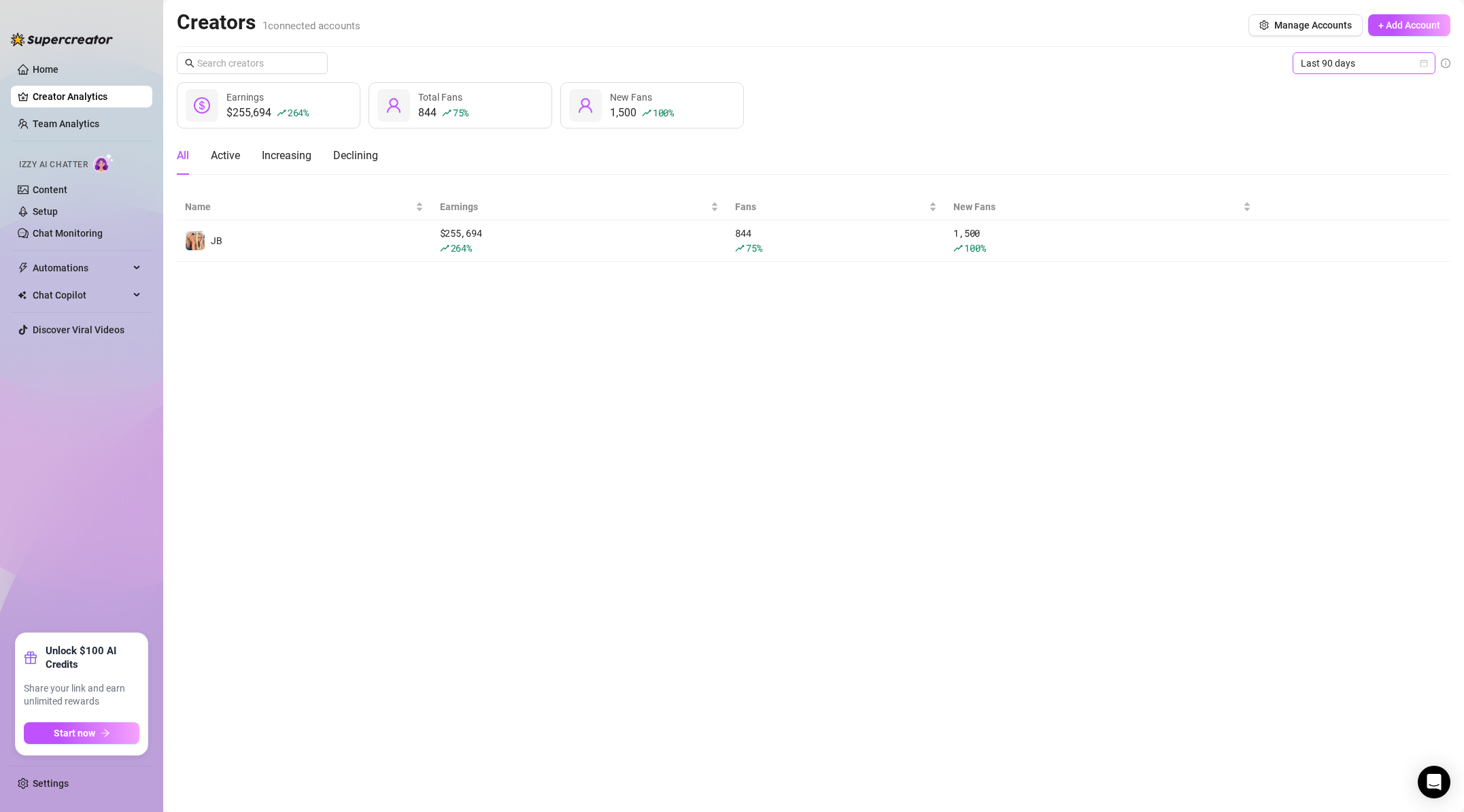
click at [1366, 61] on span "Last 90 days" at bounding box center [1364, 63] width 126 height 20
click at [1364, 181] on div "Custom date" at bounding box center [1364, 177] width 121 height 15
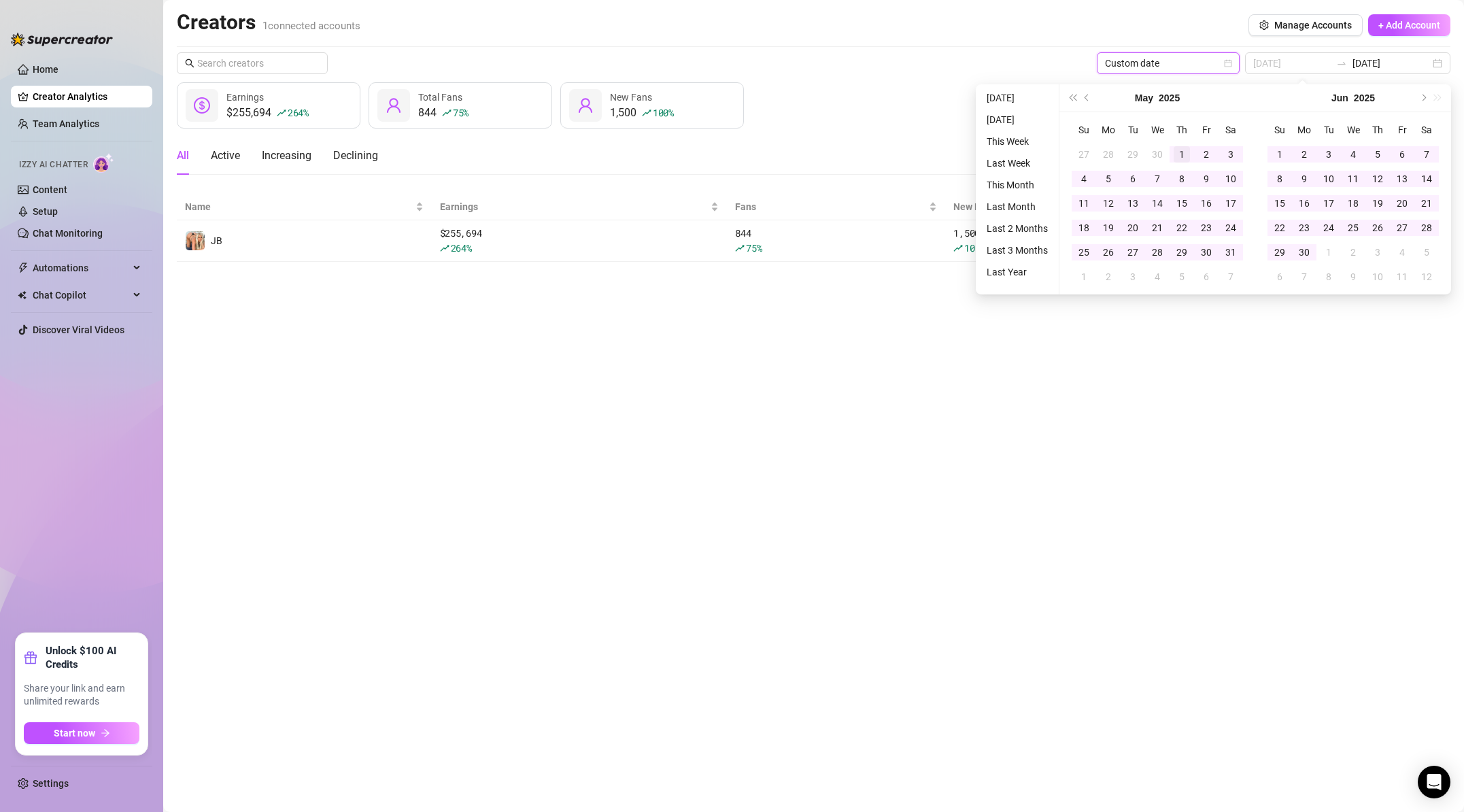
type input "[DATE]"
click at [1184, 152] on div "1" at bounding box center [1182, 154] width 16 height 16
click at [1420, 94] on button "Next month (PageDown)" at bounding box center [1422, 97] width 15 height 28
click at [1419, 100] on button "Next month (PageDown)" at bounding box center [1422, 97] width 15 height 28
type input "[DATE]"
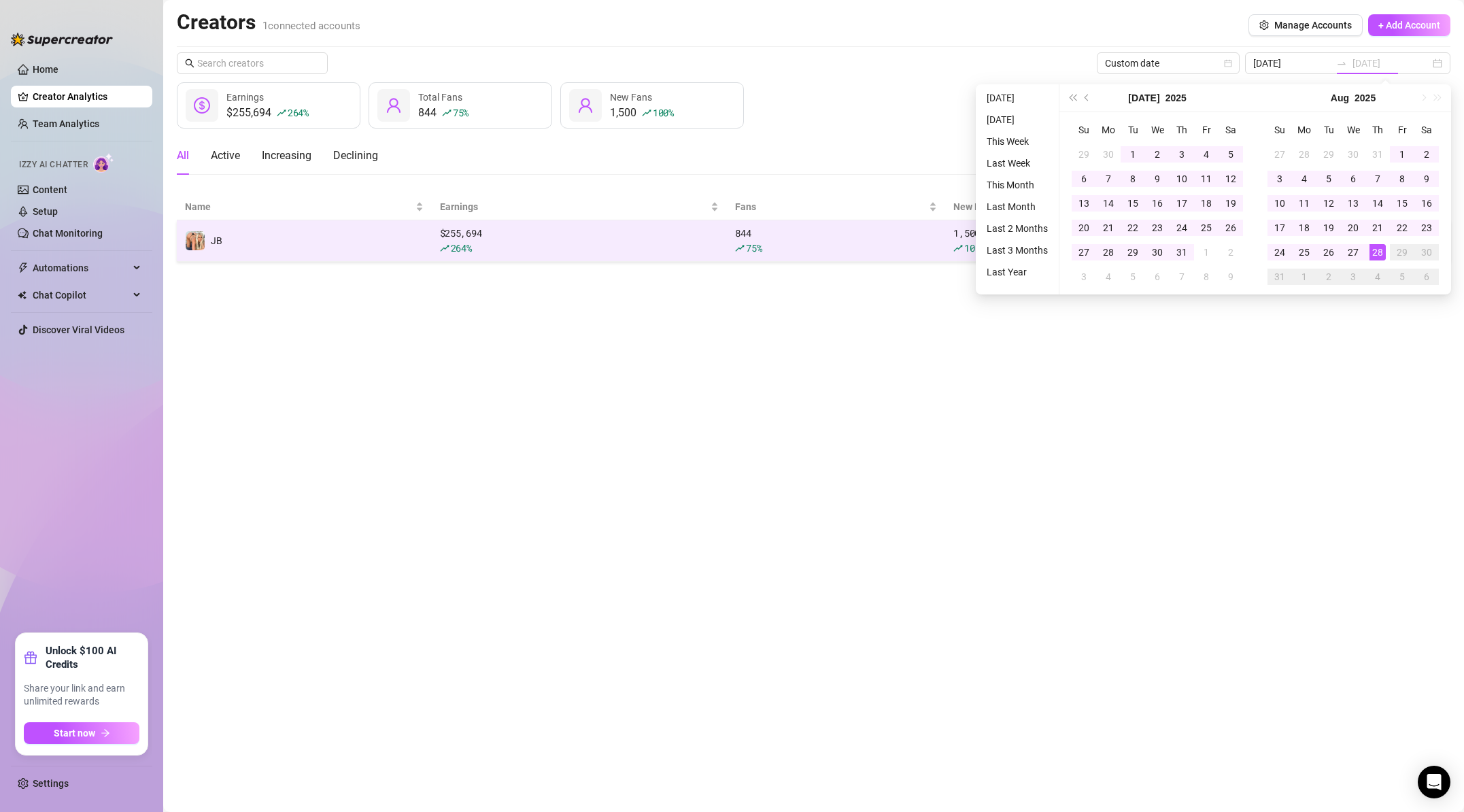
click at [1379, 254] on div "28" at bounding box center [1378, 252] width 16 height 16
